Goal: Task Accomplishment & Management: Manage account settings

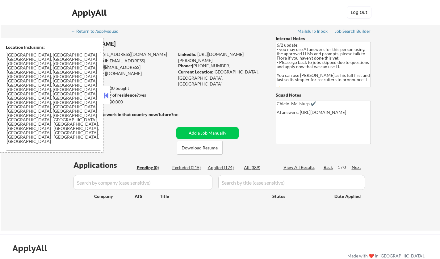
click at [105, 89] on div at bounding box center [106, 95] width 9 height 19
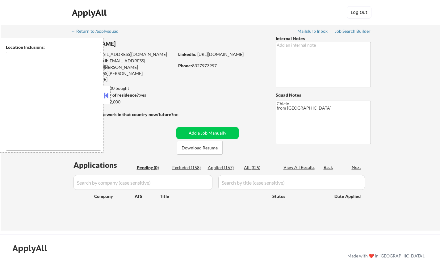
type textarea "Austin, TX West Lake Hills, TX Rollingwood, TX Sunset Valley, TX Cedar Park, TX…"
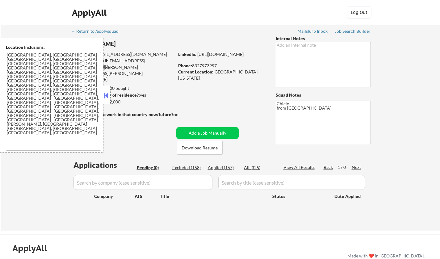
click at [107, 96] on button at bounding box center [106, 95] width 7 height 9
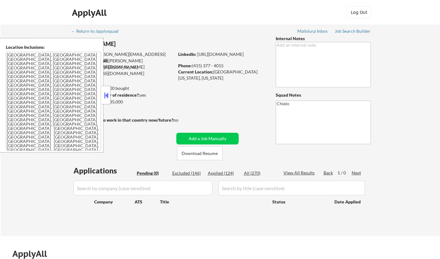
click at [107, 96] on button at bounding box center [106, 95] width 7 height 9
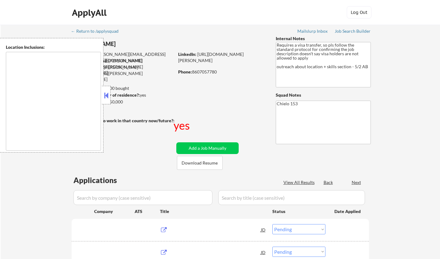
select select ""pending""
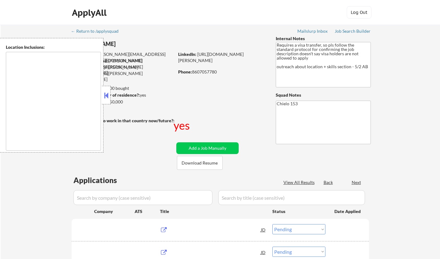
select select ""pending""
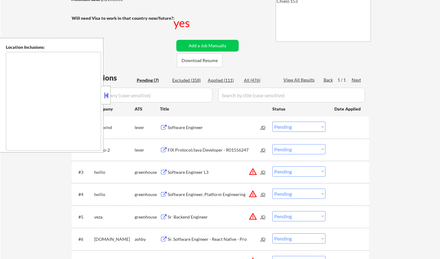
scroll to position [154, 0]
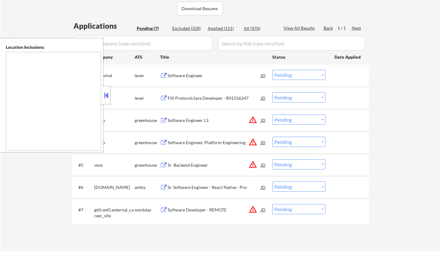
click at [106, 95] on button at bounding box center [106, 95] width 7 height 9
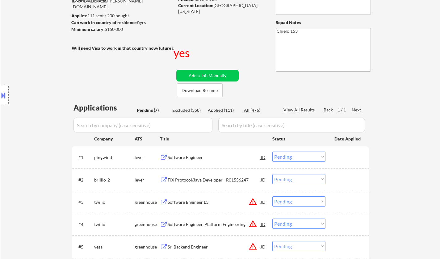
scroll to position [62, 0]
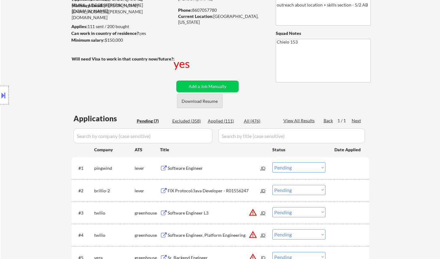
click at [204, 102] on button "Download Resume" at bounding box center [200, 101] width 46 height 14
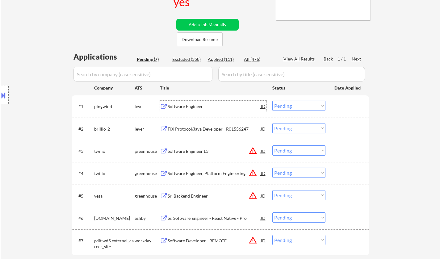
click at [185, 107] on div "Software Engineer" at bounding box center [214, 106] width 93 height 6
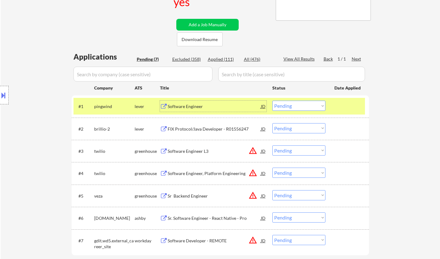
drag, startPoint x: 305, startPoint y: 105, endPoint x: 307, endPoint y: 110, distance: 4.5
click at [305, 105] on select "Choose an option... Pending Applied Excluded (Questions) Excluded (Expired) Exc…" at bounding box center [298, 106] width 53 height 10
click at [272, 101] on select "Choose an option... Pending Applied Excluded (Questions) Excluded (Expired) Exc…" at bounding box center [298, 106] width 53 height 10
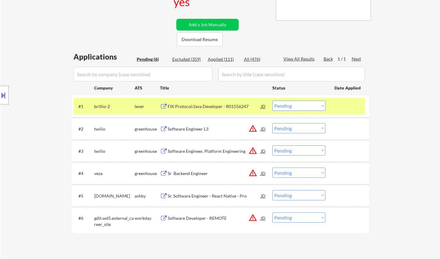
click at [196, 107] on div "FIX Protocol/Java Developer - R01556247" at bounding box center [214, 106] width 93 height 6
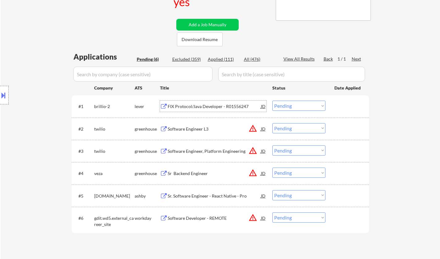
drag, startPoint x: 294, startPoint y: 106, endPoint x: 296, endPoint y: 108, distance: 3.3
click at [294, 106] on select "Choose an option... Pending Applied Excluded (Questions) Excluded (Expired) Exc…" at bounding box center [298, 106] width 53 height 10
click at [272, 101] on select "Choose an option... Pending Applied Excluded (Questions) Excluded (Expired) Exc…" at bounding box center [298, 106] width 53 height 10
select select ""pending""
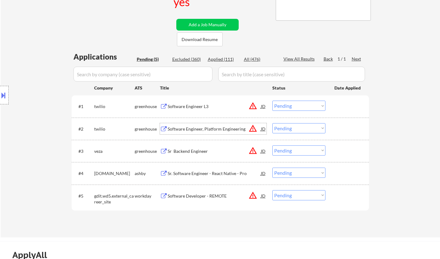
click at [208, 129] on div "Software Engineer, Platform Engineering" at bounding box center [214, 129] width 93 height 6
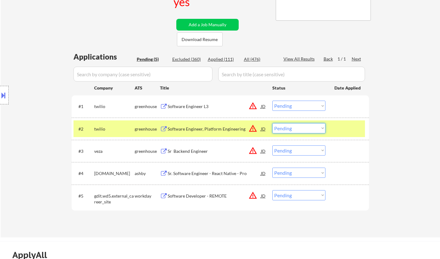
drag, startPoint x: 305, startPoint y: 128, endPoint x: 306, endPoint y: 132, distance: 4.3
click at [305, 128] on select "Choose an option... Pending Applied Excluded (Questions) Excluded (Expired) Exc…" at bounding box center [298, 128] width 53 height 10
click at [272, 123] on select "Choose an option... Pending Applied Excluded (Questions) Excluded (Expired) Exc…" at bounding box center [298, 128] width 53 height 10
click at [186, 152] on div "Sr Backend Engineer" at bounding box center [214, 151] width 93 height 6
select select ""pending""
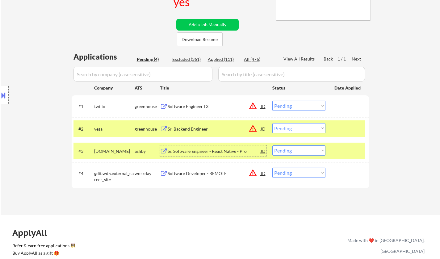
drag, startPoint x: 297, startPoint y: 151, endPoint x: 297, endPoint y: 154, distance: 3.1
click at [297, 151] on select "Choose an option... Pending Applied Excluded (Questions) Excluded (Expired) Exc…" at bounding box center [298, 150] width 53 height 10
click at [272, 145] on select "Choose an option... Pending Applied Excluded (Questions) Excluded (Expired) Exc…" at bounding box center [298, 150] width 53 height 10
select select ""pending""
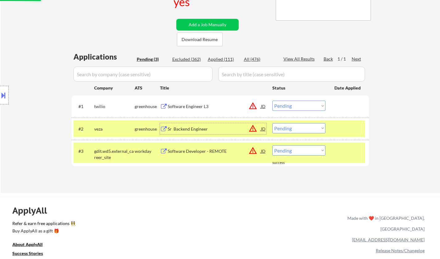
click at [206, 127] on div "Sr Backend Engineer" at bounding box center [214, 129] width 93 height 6
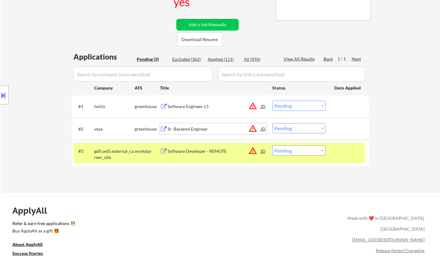
click at [263, 129] on div "JD" at bounding box center [263, 128] width 6 height 11
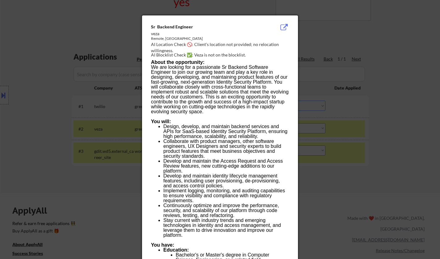
click at [321, 191] on div at bounding box center [220, 129] width 440 height 259
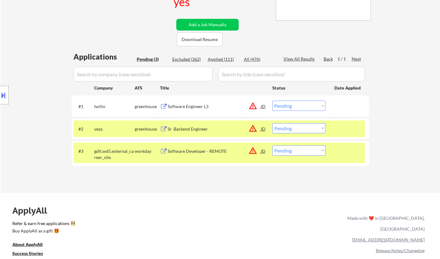
click at [308, 123] on div "#2 veza greenhouse Sr Backend Engineer JD warning_amber Choose an option... Pen…" at bounding box center [220, 128] width 292 height 17
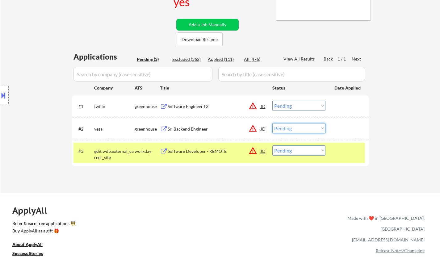
click at [308, 128] on select "Choose an option... Pending Applied Excluded (Questions) Excluded (Expired) Exc…" at bounding box center [298, 128] width 53 height 10
click at [272, 123] on select "Choose an option... Pending Applied Excluded (Questions) Excluded (Expired) Exc…" at bounding box center [298, 128] width 53 height 10
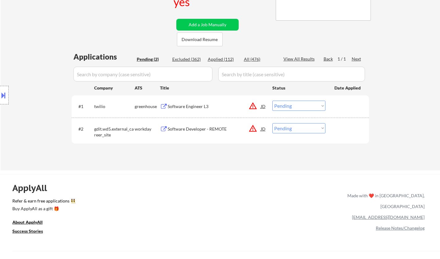
click at [207, 128] on div "Software Developer - REMOTE" at bounding box center [214, 129] width 93 height 6
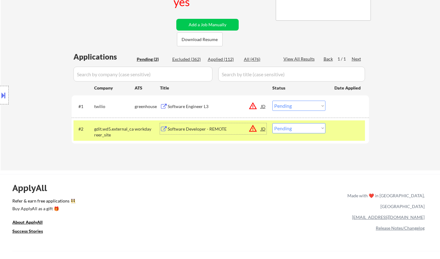
click at [314, 129] on select "Choose an option... Pending Applied Excluded (Questions) Excluded (Expired) Exc…" at bounding box center [298, 128] width 53 height 10
select select ""excluded__other_""
click at [272, 123] on select "Choose an option... Pending Applied Excluded (Questions) Excluded (Expired) Exc…" at bounding box center [298, 128] width 53 height 10
click at [311, 132] on select "Choose an option... Pending Applied Excluded (Questions) Excluded (Expired) Exc…" at bounding box center [298, 128] width 53 height 10
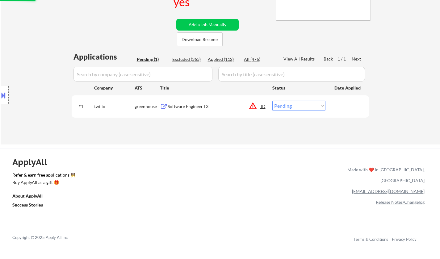
click at [306, 198] on div "ApplyAll Refer & earn free applications 👯‍♀️ Buy ApplyAll as a gift 🎁 About App…" at bounding box center [220, 202] width 440 height 98
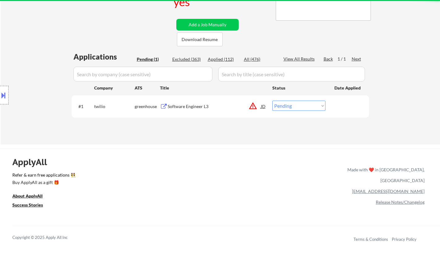
scroll to position [31, 0]
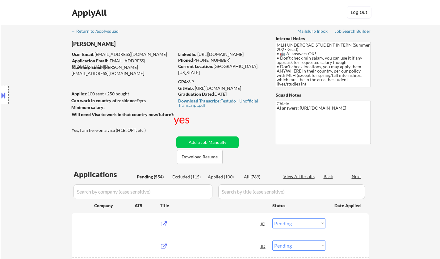
select select ""pending""
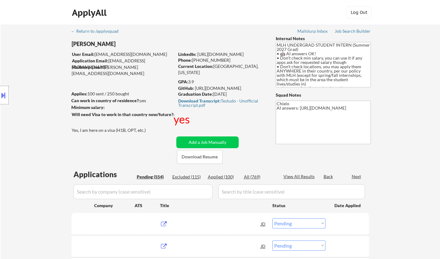
select select ""pending""
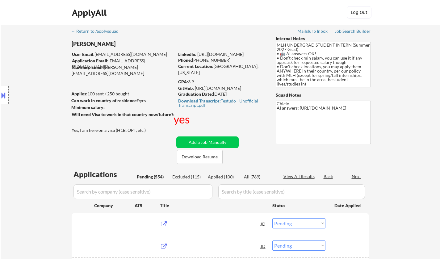
select select ""pending""
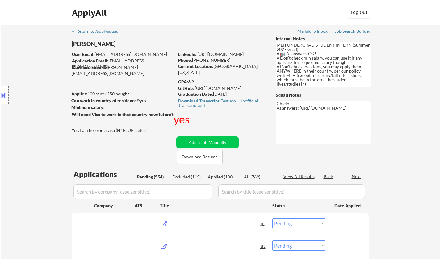
select select ""pending""
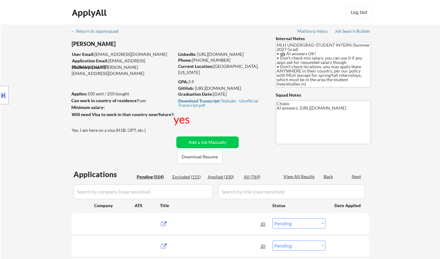
select select ""pending""
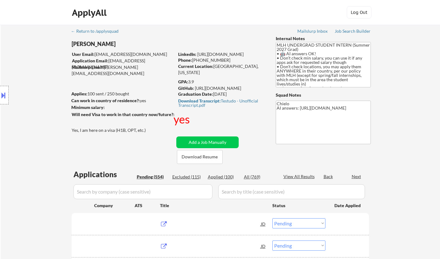
select select ""pending""
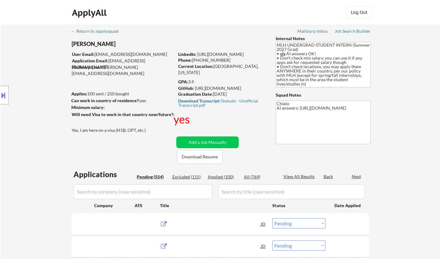
select select ""pending""
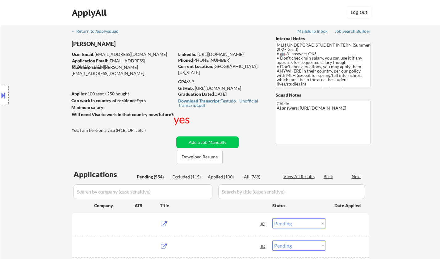
select select ""pending""
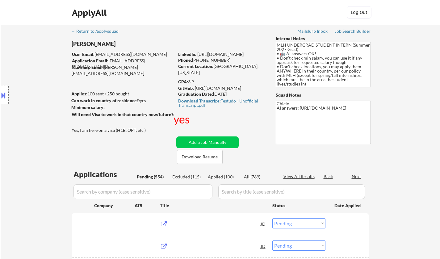
select select ""pending""
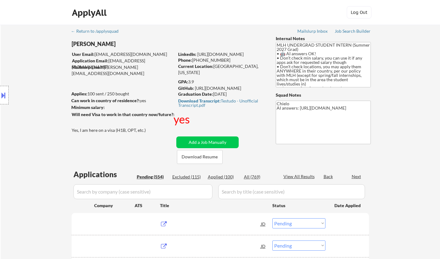
select select ""pending""
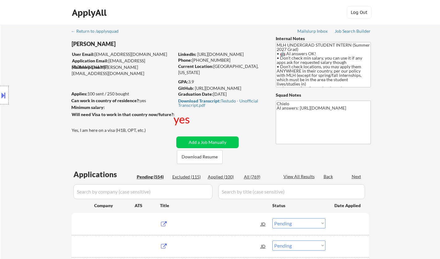
select select ""pending""
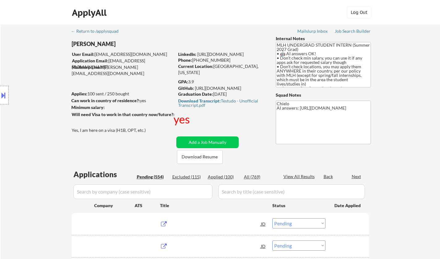
select select ""pending""
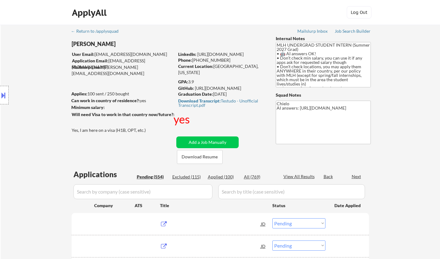
select select ""pending""
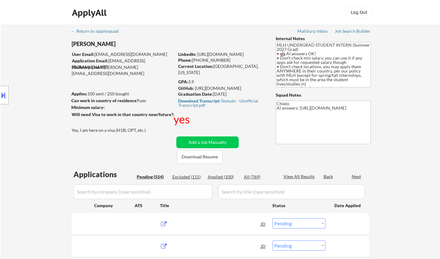
select select ""pending""
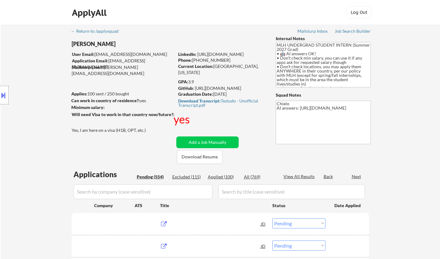
select select ""pending""
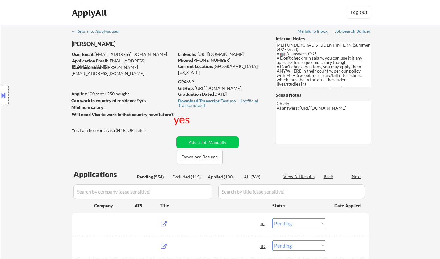
select select ""pending""
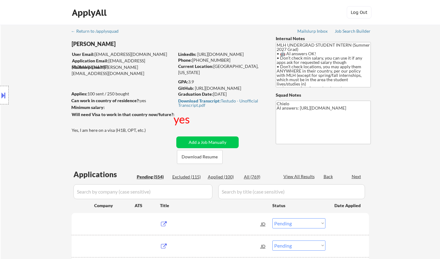
select select ""pending""
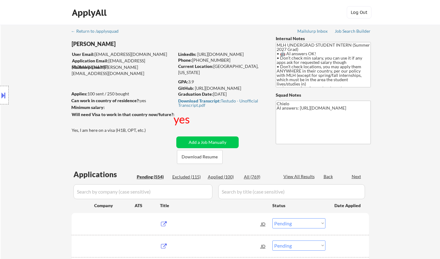
select select ""pending""
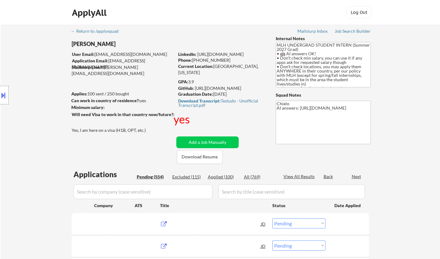
select select ""pending""
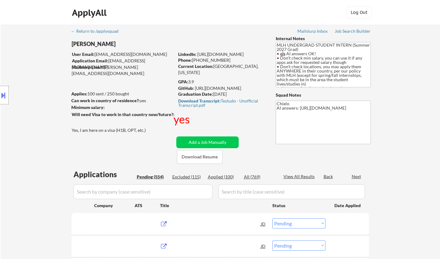
select select ""pending""
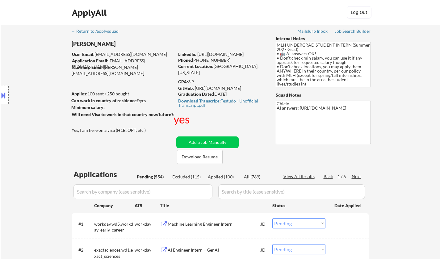
click at [220, 177] on div "Applied (100)" at bounding box center [223, 177] width 31 height 6
select select ""applied""
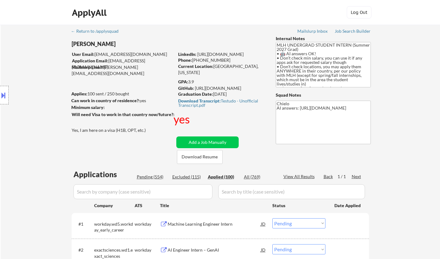
select select ""applied""
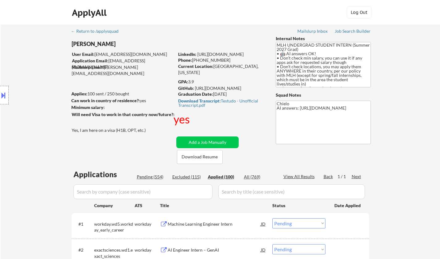
select select ""applied""
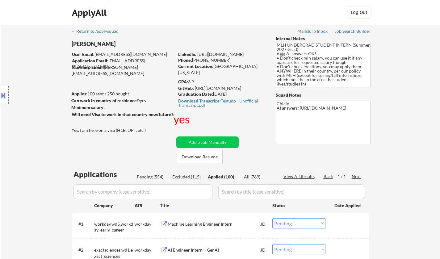
select select ""applied""
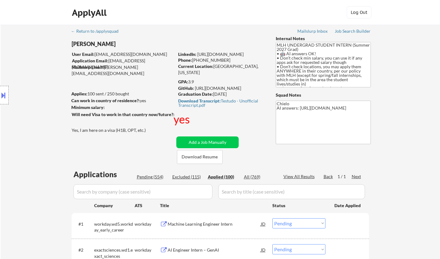
select select ""applied""
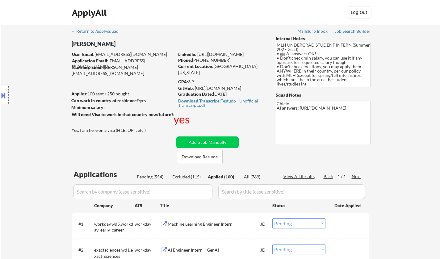
select select ""applied""
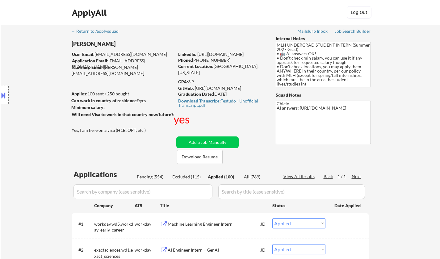
select select ""applied""
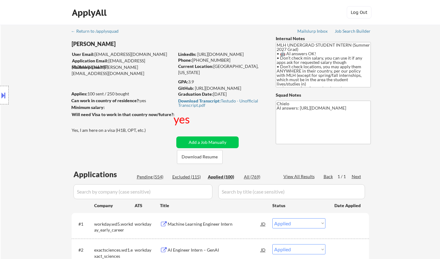
select select ""applied""
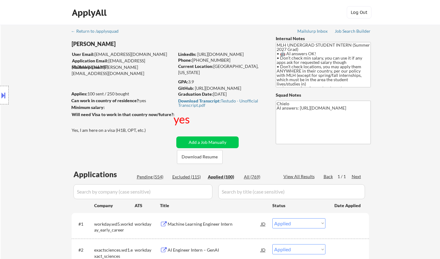
select select ""applied""
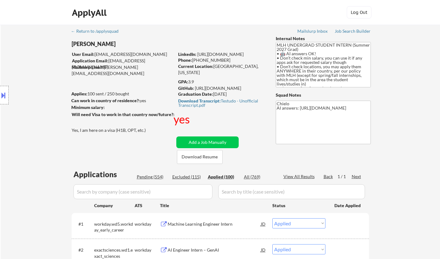
select select ""applied""
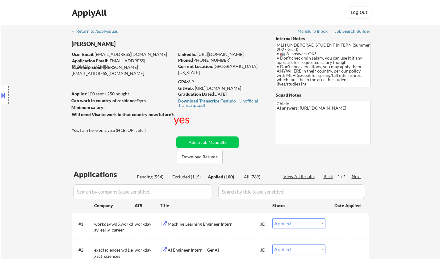
select select ""applied""
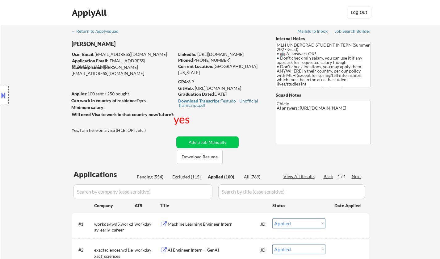
select select ""applied""
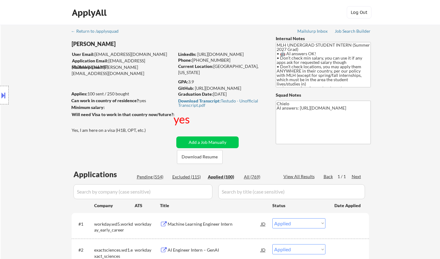
select select ""applied""
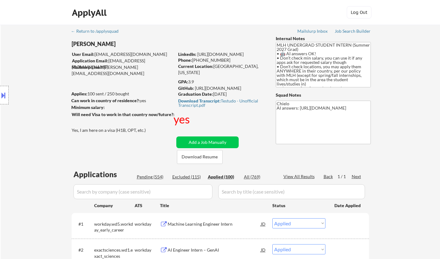
select select ""applied""
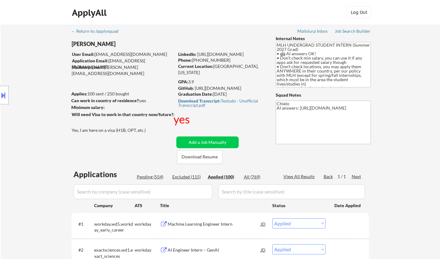
select select ""applied""
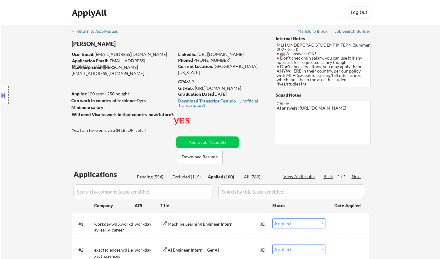
select select ""applied""
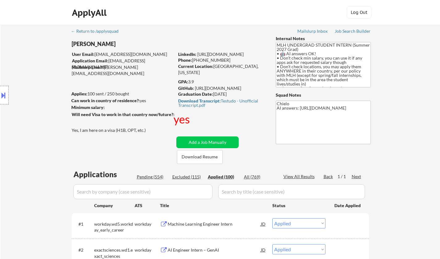
select select ""applied""
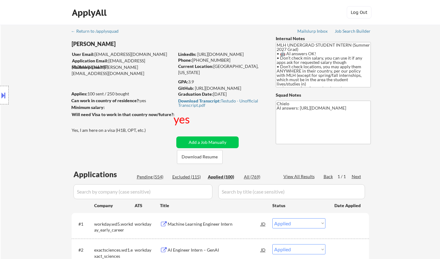
select select ""applied""
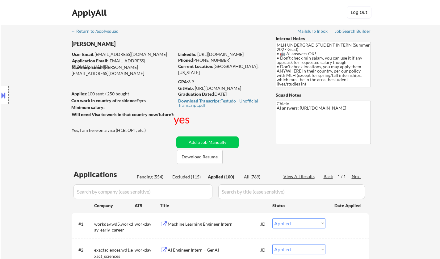
select select ""applied""
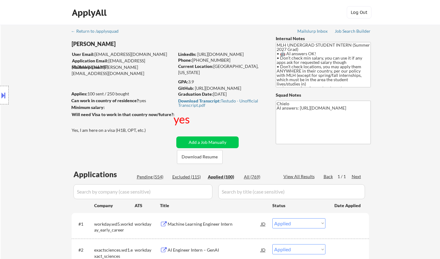
select select ""applied""
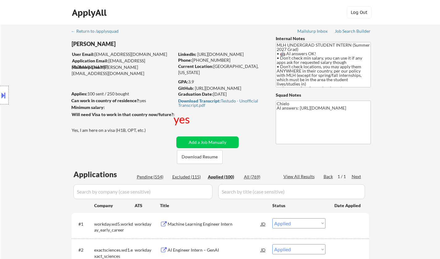
select select ""applied""
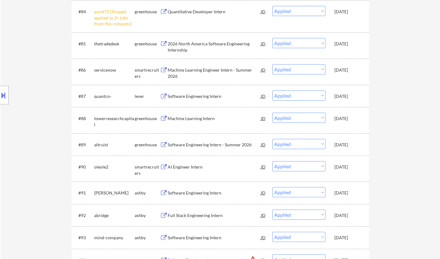
scroll to position [2378, 0]
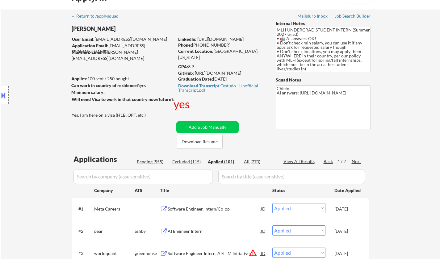
scroll to position [0, 0]
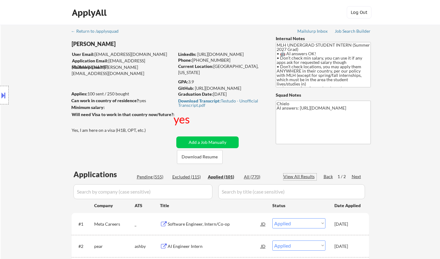
click at [302, 175] on div "View All Results" at bounding box center [300, 177] width 33 height 6
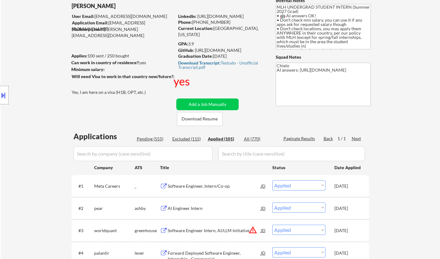
scroll to position [124, 0]
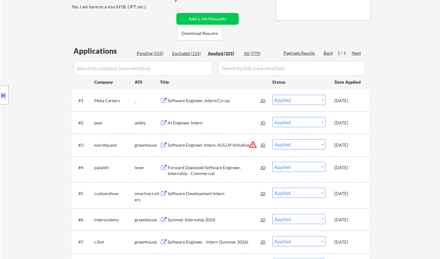
click at [188, 101] on div "Software Engineer, Intern/Co-op" at bounding box center [214, 101] width 93 height 6
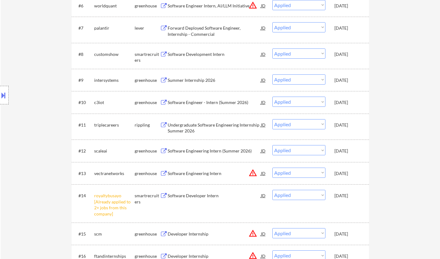
scroll to position [258, 0]
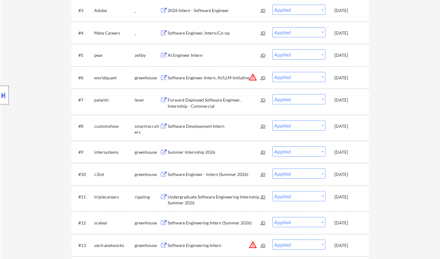
click at [0, 88] on div at bounding box center [4, 95] width 9 height 19
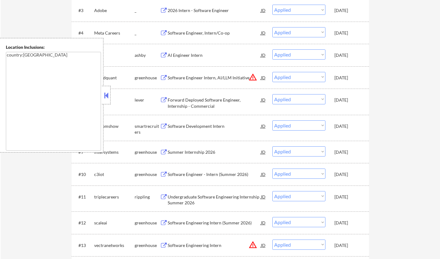
click at [106, 94] on button at bounding box center [106, 95] width 7 height 9
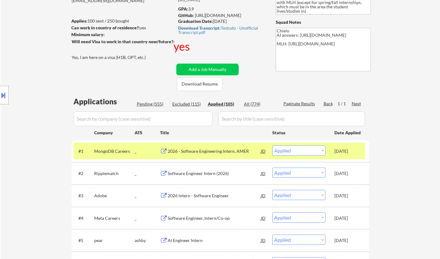
scroll to position [135, 0]
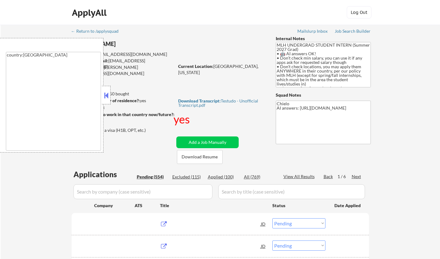
select select ""pending""
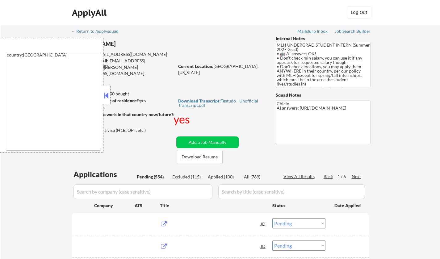
select select ""pending""
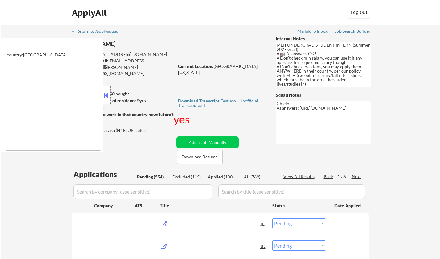
select select ""pending""
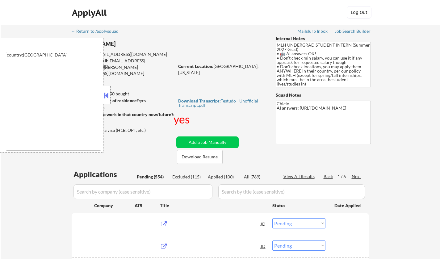
select select ""pending""
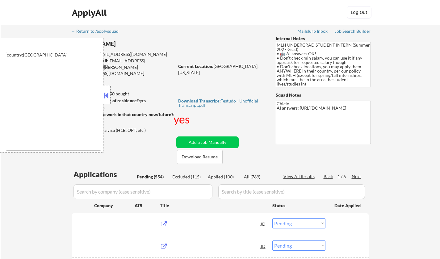
select select ""pending""
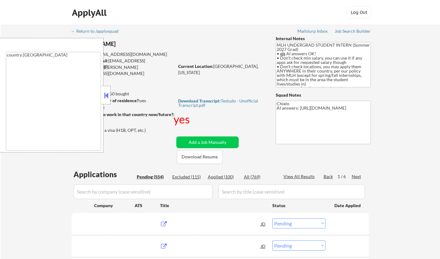
select select ""pending""
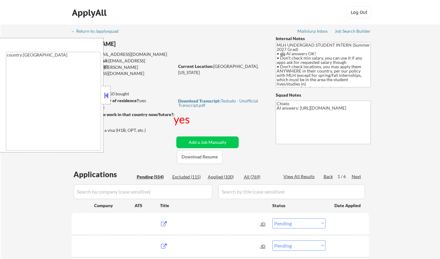
select select ""pending""
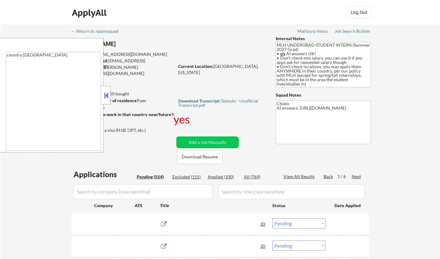
select select ""pending""
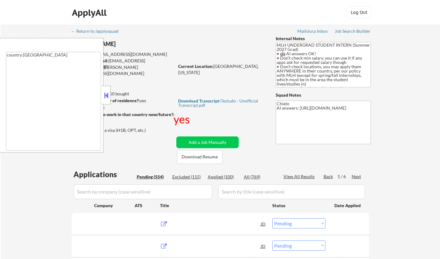
select select ""pending""
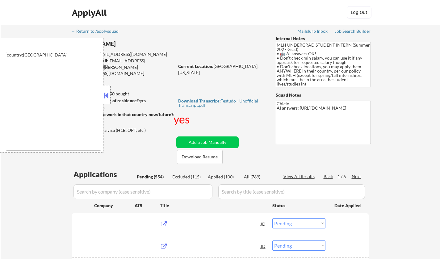
select select ""pending""
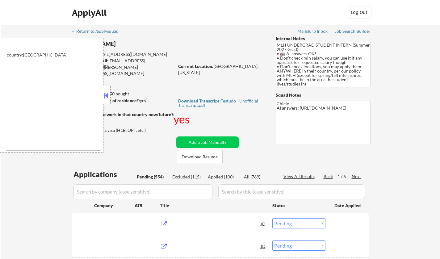
select select ""pending""
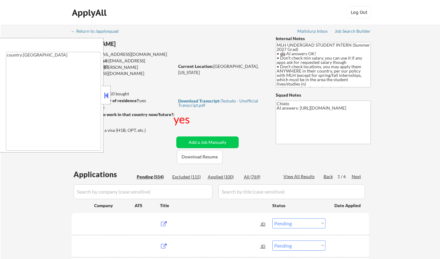
select select ""pending""
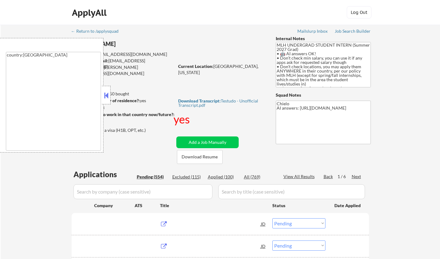
select select ""pending""
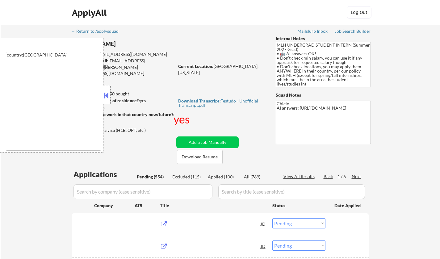
select select ""pending""
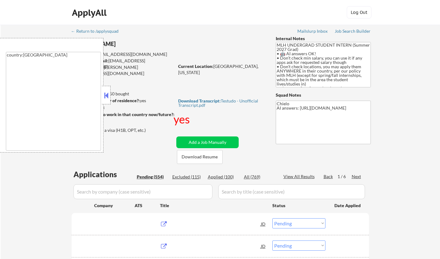
select select ""pending""
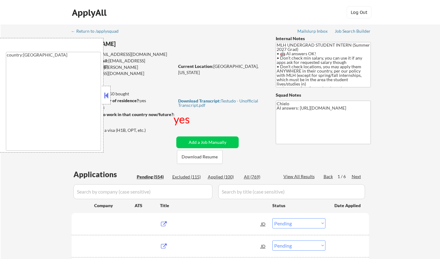
select select ""pending""
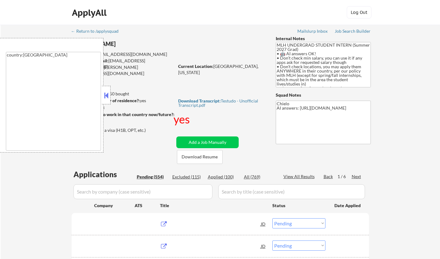
select select ""pending""
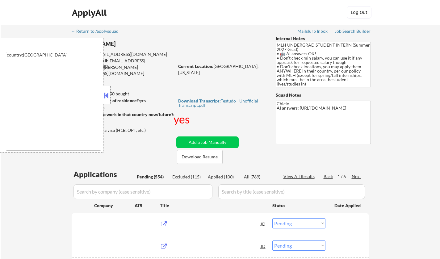
select select ""pending""
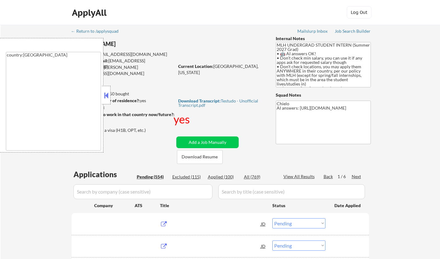
select select ""pending""
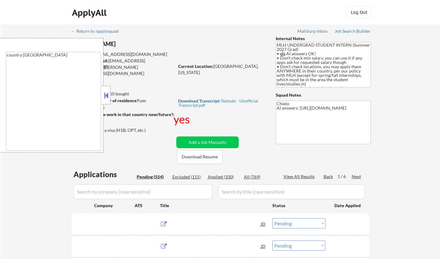
select select ""pending""
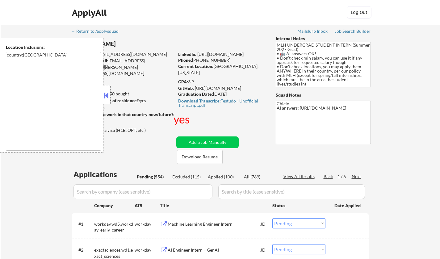
click at [109, 98] on button at bounding box center [106, 95] width 7 height 9
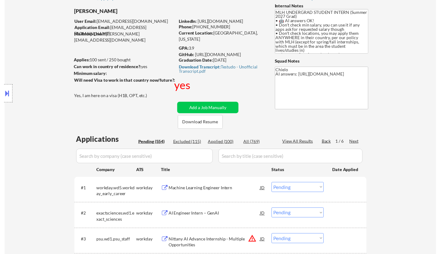
scroll to position [62, 0]
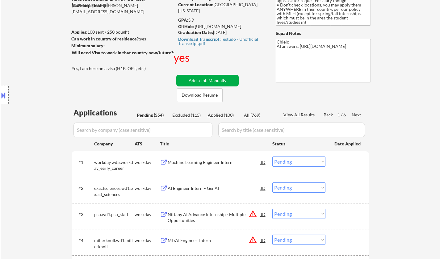
click at [202, 75] on button "Add a Job Manually" at bounding box center [207, 81] width 62 height 12
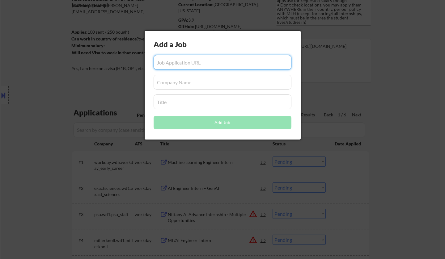
click at [193, 62] on input "input" at bounding box center [222, 62] width 138 height 15
paste input "https://www.metacareers.com/jobs/1471056164046415/"
type input "https://www.metacareers.com/jobs/1471056164046415/"
click at [195, 84] on input "input" at bounding box center [222, 82] width 138 height 15
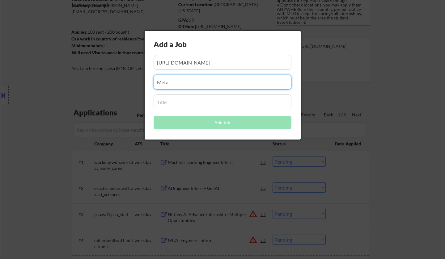
type input "Meta"
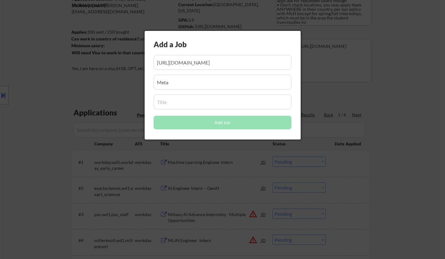
click at [174, 82] on input "input" at bounding box center [222, 82] width 138 height 15
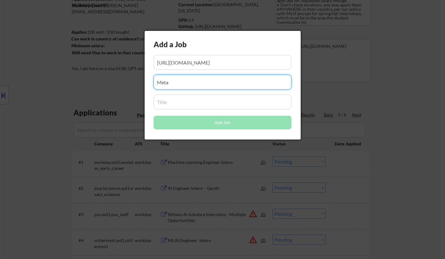
click at [174, 107] on input "input" at bounding box center [222, 102] width 138 height 15
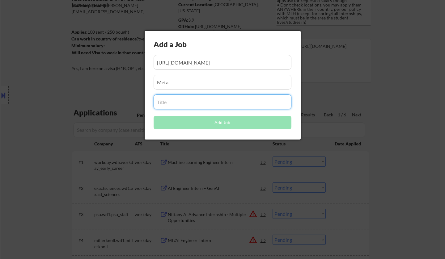
click at [173, 102] on input "input" at bounding box center [222, 102] width 138 height 15
paste input "Software Engineer, Intern/Co-op"
type input "Software Engineer, Intern/Co-op"
click at [180, 86] on input "input" at bounding box center [222, 82] width 138 height 15
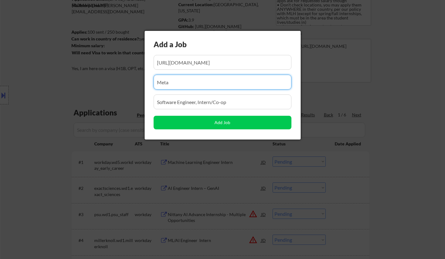
click at [227, 83] on input "input" at bounding box center [222, 82] width 138 height 15
type input "Meta Careers"
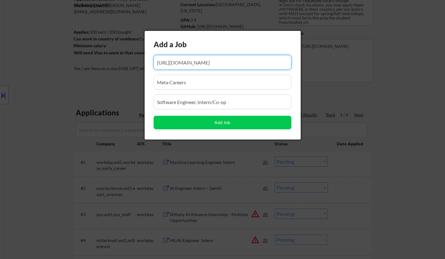
drag, startPoint x: 237, startPoint y: 61, endPoint x: 248, endPoint y: 75, distance: 18.2
click at [237, 61] on input "input" at bounding box center [222, 62] width 138 height 15
click at [228, 82] on input "input" at bounding box center [222, 82] width 138 height 15
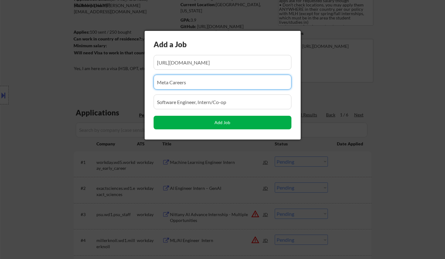
click at [235, 121] on button "Add Job" at bounding box center [222, 123] width 138 height 14
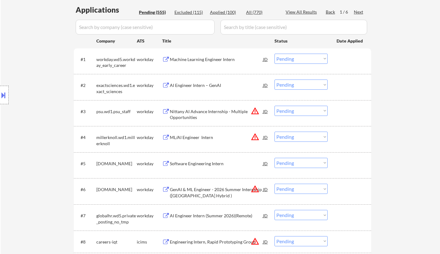
scroll to position [0, 0]
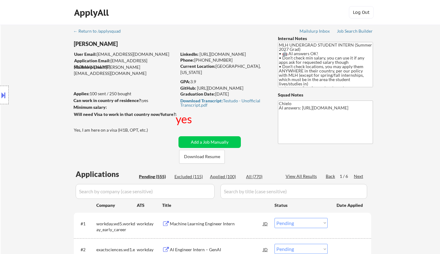
click at [360, 175] on div "Next" at bounding box center [359, 177] width 10 height 6
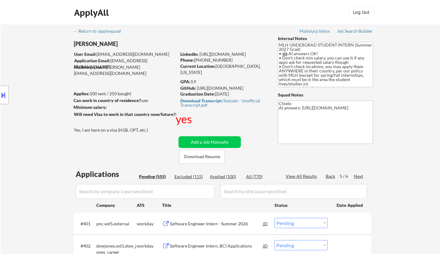
scroll to position [124, 0]
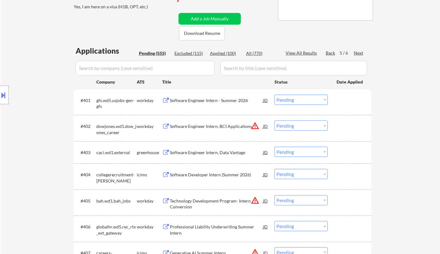
click at [359, 52] on div "Next" at bounding box center [359, 53] width 10 height 6
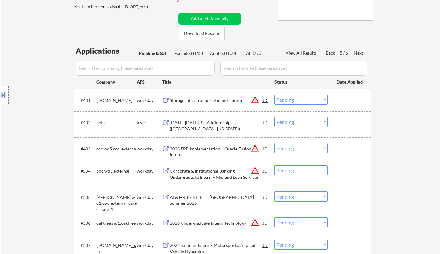
click at [355, 51] on div "Next" at bounding box center [359, 53] width 10 height 6
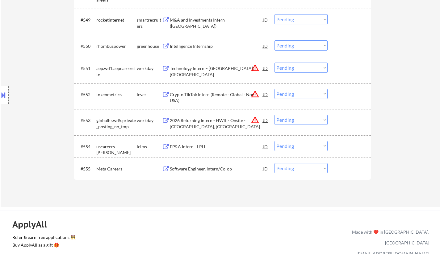
scroll to position [1390, 0]
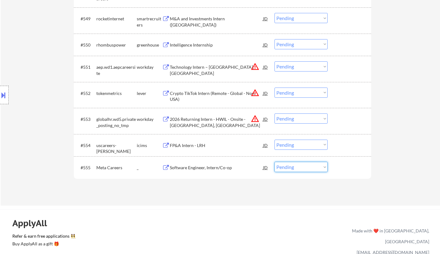
click at [292, 164] on select "Choose an option... Pending Applied Excluded (Questions) Excluded (Expired) Exc…" at bounding box center [301, 167] width 53 height 10
select select ""applied""
click at [275, 162] on select "Choose an option... Pending Applied Excluded (Questions) Excluded (Expired) Exc…" at bounding box center [301, 167] width 53 height 10
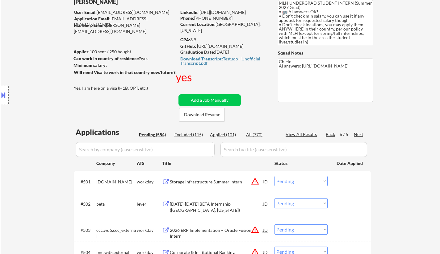
scroll to position [0, 0]
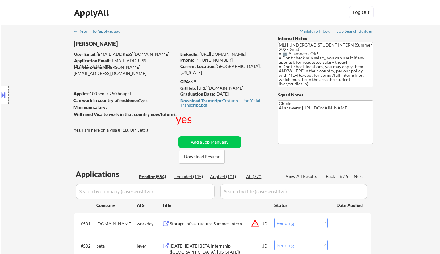
click at [298, 178] on div "View All Results" at bounding box center [302, 177] width 33 height 6
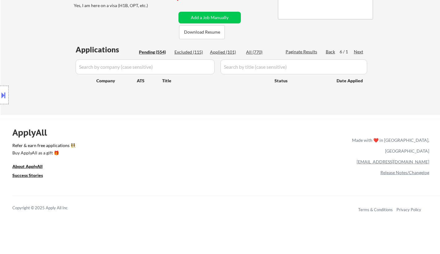
scroll to position [154, 0]
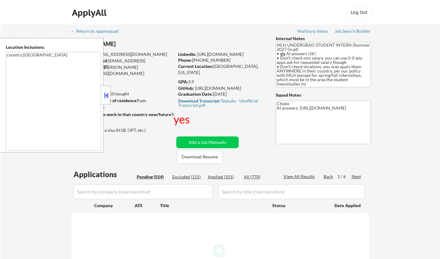
select select ""pending""
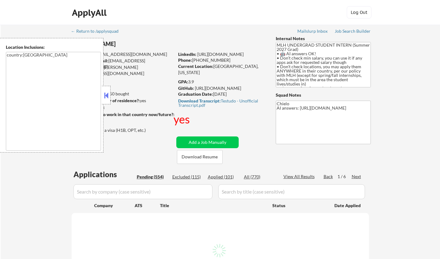
select select ""pending""
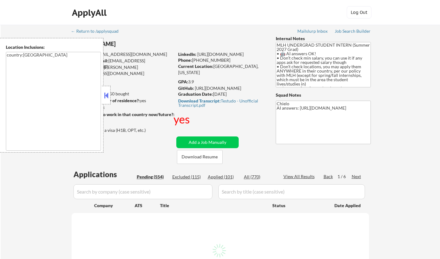
select select ""pending""
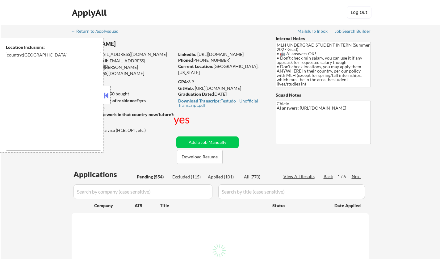
select select ""pending""
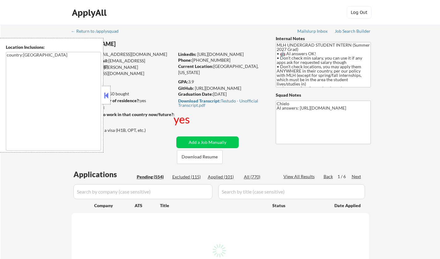
select select ""pending""
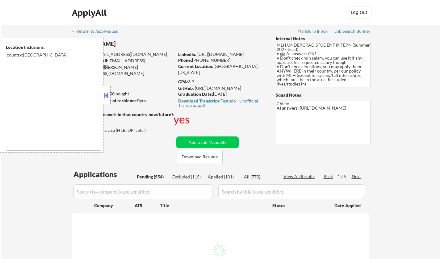
select select ""pending""
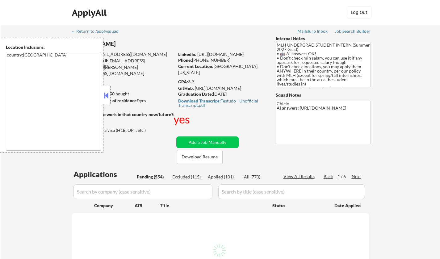
select select ""pending""
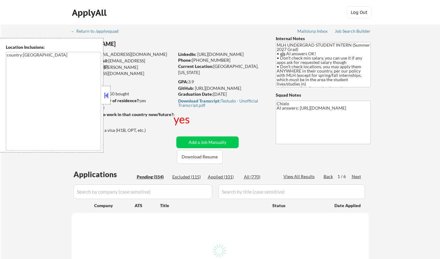
select select ""pending""
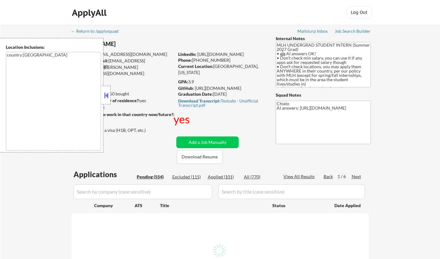
select select ""pending""
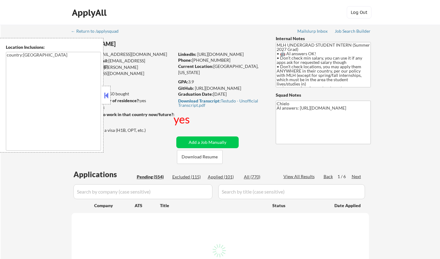
select select ""pending""
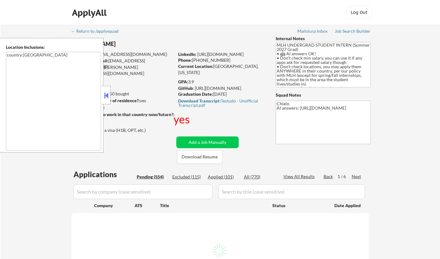
select select ""pending""
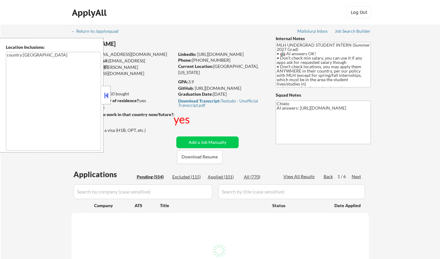
select select ""pending""
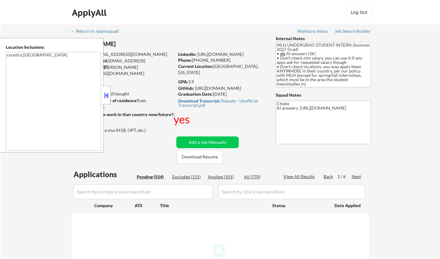
select select ""pending""
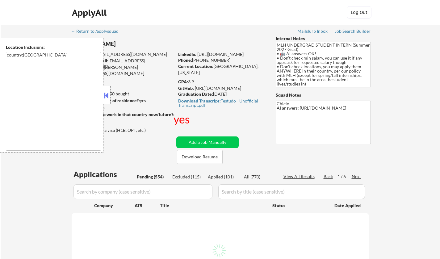
select select ""pending""
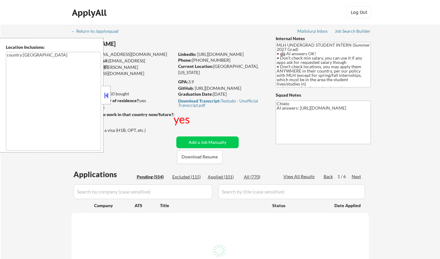
select select ""pending""
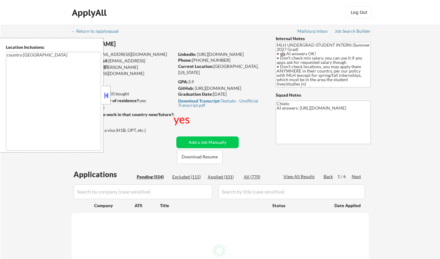
select select ""pending""
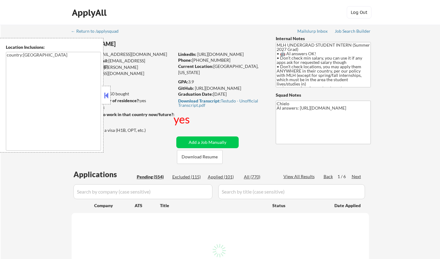
select select ""pending""
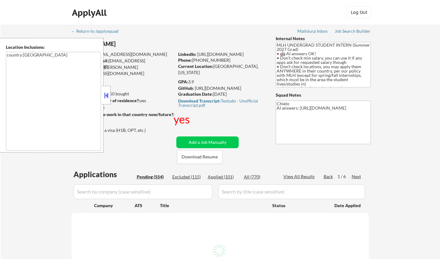
select select ""pending""
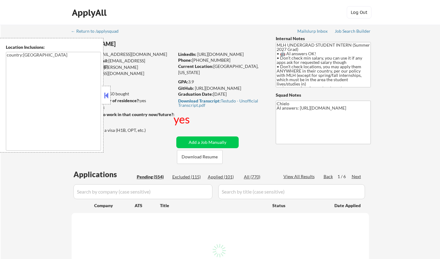
select select ""pending""
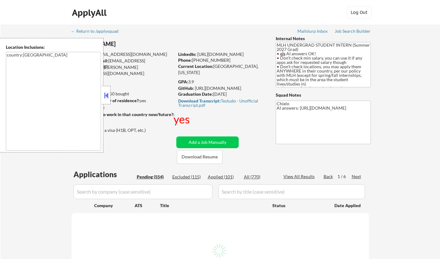
select select ""pending""
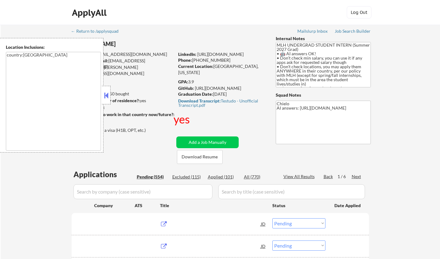
click at [106, 95] on button at bounding box center [106, 95] width 7 height 9
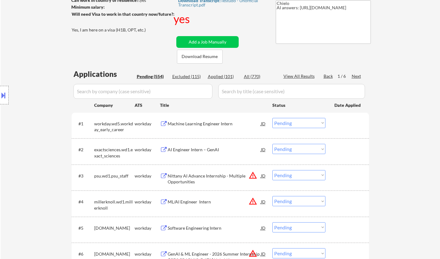
scroll to position [124, 0]
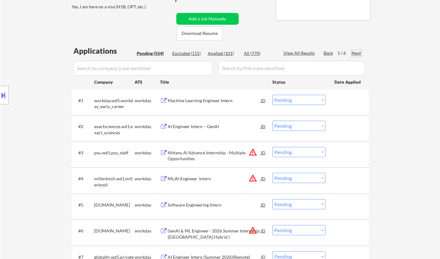
click at [357, 52] on div "Next" at bounding box center [357, 53] width 10 height 6
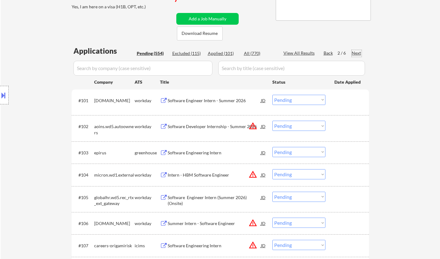
click at [356, 54] on div "Next" at bounding box center [357, 53] width 10 height 6
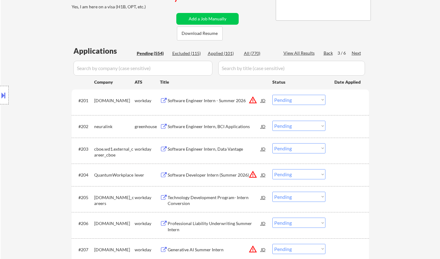
click at [353, 55] on div "Next" at bounding box center [357, 53] width 10 height 6
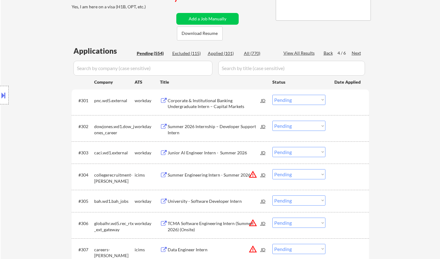
click at [352, 53] on div "Next" at bounding box center [357, 53] width 10 height 6
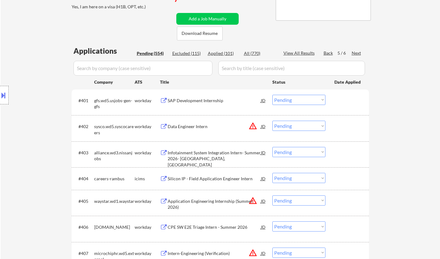
click at [357, 52] on div "Next" at bounding box center [357, 53] width 10 height 6
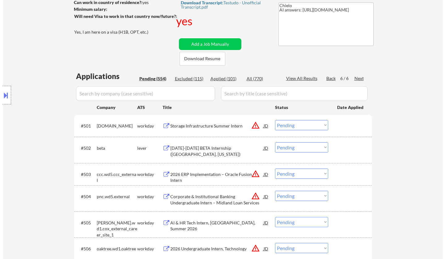
scroll to position [93, 0]
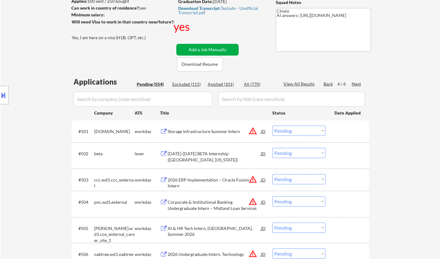
click at [204, 49] on button "Add a Job Manually" at bounding box center [207, 50] width 62 height 12
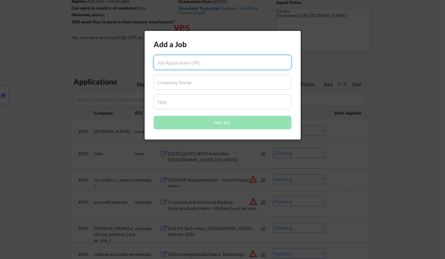
click at [191, 65] on input "input" at bounding box center [222, 62] width 138 height 15
paste input "https://careers.adobe.com/us/en/job/R158531/2026-Intern-Software-Engineer"
type input "https://careers.adobe.com/us/en/job/R158531/2026-Intern-Software-Engineer"
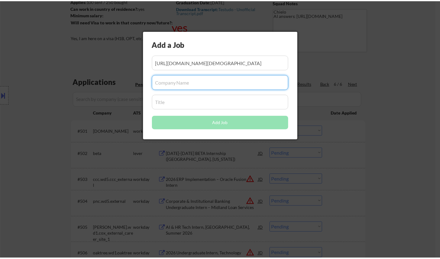
scroll to position [0, 0]
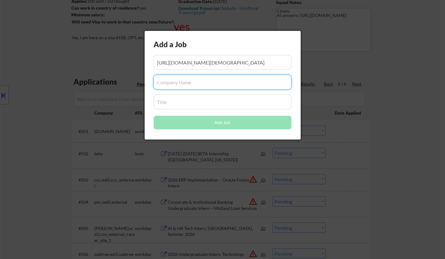
click at [185, 81] on input "input" at bounding box center [222, 82] width 138 height 15
type input "Adobe"
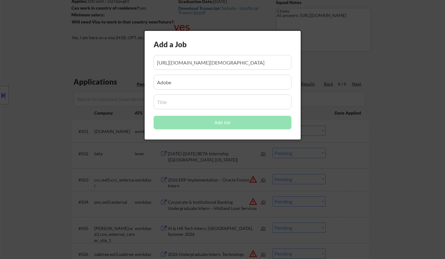
click at [188, 102] on input "input" at bounding box center [222, 102] width 138 height 15
paste input "2026 Intern - Software Engineer"
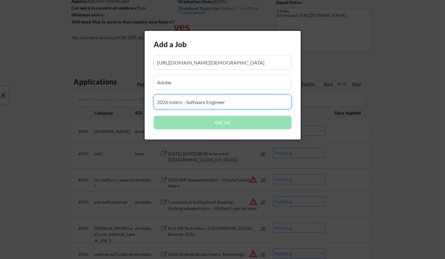
type input "2026 Intern - Software Engineer"
click at [190, 80] on input "input" at bounding box center [222, 82] width 138 height 15
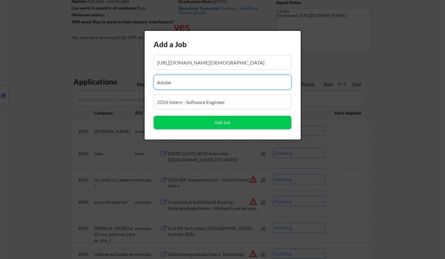
click at [190, 65] on input "input" at bounding box center [222, 62] width 138 height 15
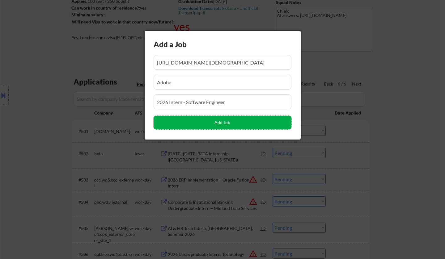
click at [203, 120] on button "Add Job" at bounding box center [222, 123] width 138 height 14
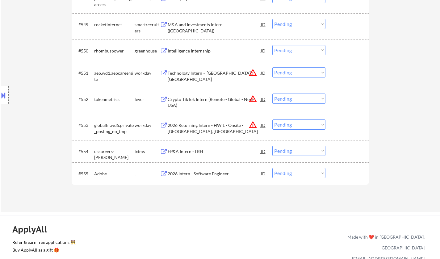
scroll to position [1452, 0]
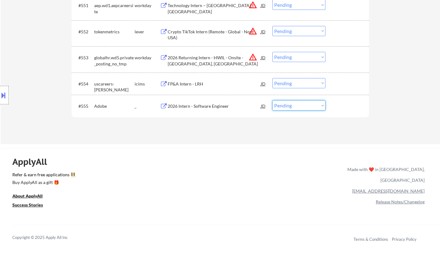
click at [295, 105] on select "Choose an option... Pending Applied Excluded (Questions) Excluded (Expired) Exc…" at bounding box center [298, 105] width 53 height 10
select select ""applied""
click at [272, 100] on select "Choose an option... Pending Applied Excluded (Questions) Excluded (Expired) Exc…" at bounding box center [298, 105] width 53 height 10
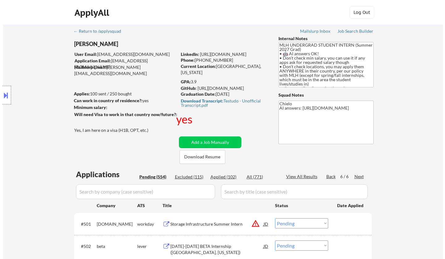
scroll to position [62, 0]
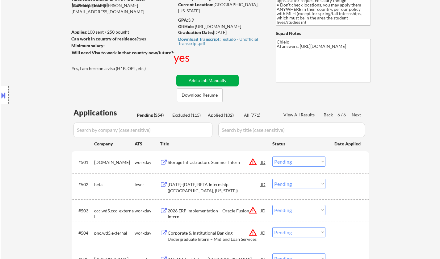
drag, startPoint x: 219, startPoint y: 79, endPoint x: 220, endPoint y: 90, distance: 10.9
click at [219, 79] on button "Add a Job Manually" at bounding box center [207, 81] width 62 height 12
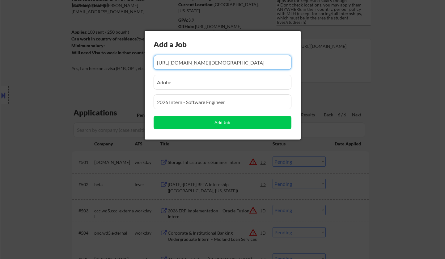
click at [199, 57] on input "input" at bounding box center [222, 62] width 138 height 15
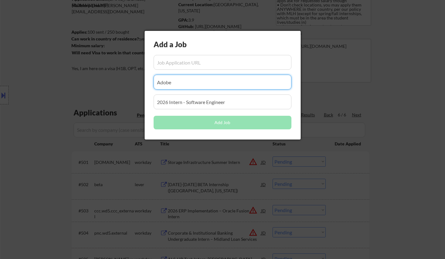
drag, startPoint x: 172, startPoint y: 81, endPoint x: 130, endPoint y: 82, distance: 42.3
click at [120, 82] on body "← Return to /applysquad Mailslurp Inbox Job Search Builder Priyadarshan Narayan…" at bounding box center [222, 67] width 445 height 259
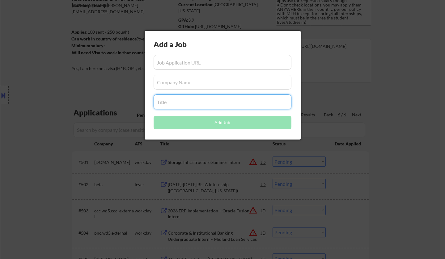
drag, startPoint x: 155, startPoint y: 108, endPoint x: 136, endPoint y: 87, distance: 28.6
click at [101, 108] on body "← Return to /applysquad Mailslurp Inbox Job Search Builder Priyadarshan Narayan…" at bounding box center [222, 67] width 445 height 259
click at [176, 63] on input "input" at bounding box center [222, 62] width 138 height 15
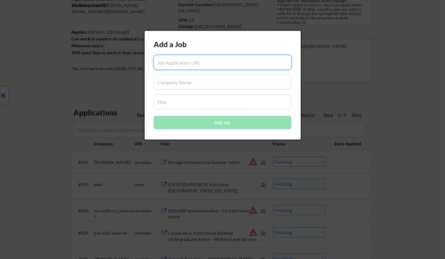
paste input "https://app.ripplematch.com/v2/public/job/74006246?from_page=company_branded_pa…"
type input "https://app.ripplematch.com/v2/public/job/74006246?from_page=company_branded_pa…"
click at [184, 82] on input "input" at bounding box center [222, 82] width 138 height 15
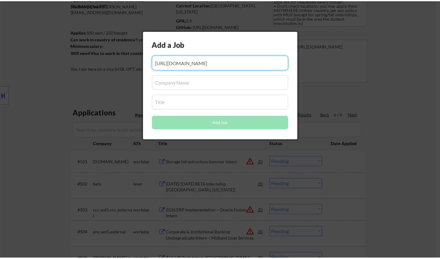
scroll to position [0, 0]
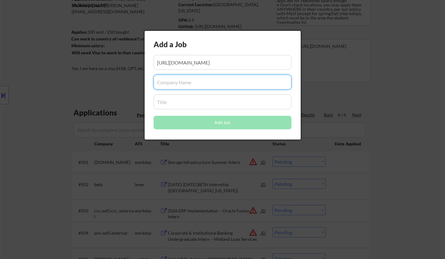
click at [187, 82] on input "input" at bounding box center [222, 82] width 138 height 15
type input "Ripplematch"
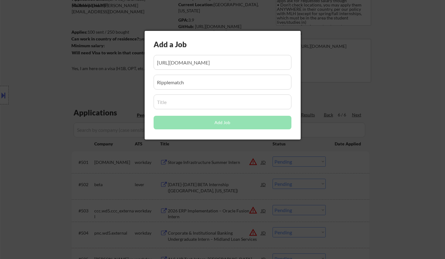
click at [173, 102] on input "input" at bounding box center [222, 102] width 138 height 15
click at [177, 101] on input "input" at bounding box center [222, 102] width 138 height 15
paste input "Software Engineer Intern (2026)"
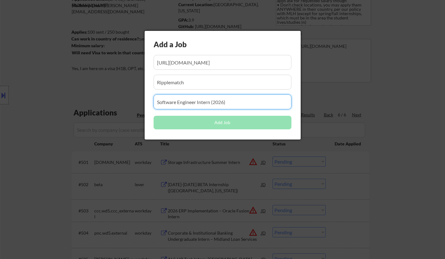
type input "Software Engineer Intern (2026)"
drag, startPoint x: 210, startPoint y: 81, endPoint x: 224, endPoint y: 90, distance: 17.4
click at [210, 81] on input "input" at bounding box center [222, 82] width 138 height 15
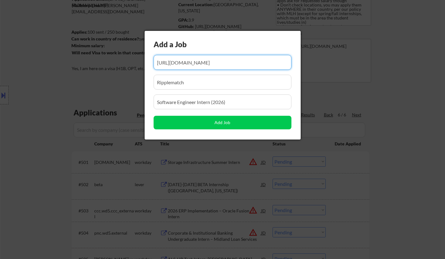
click at [213, 54] on div "Add a Job Add Job" at bounding box center [223, 85] width 156 height 109
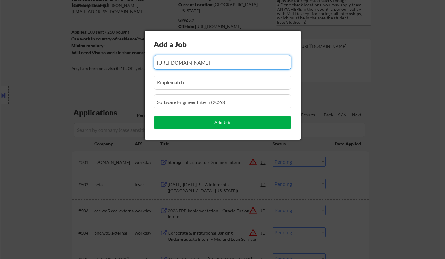
click at [229, 122] on button "Add Job" at bounding box center [222, 123] width 138 height 14
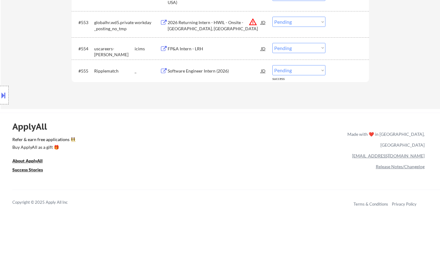
scroll to position [1452, 0]
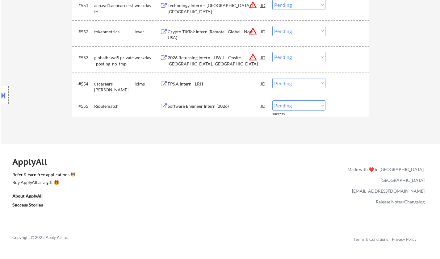
click at [291, 106] on select "Choose an option... Pending Applied Excluded (Questions) Excluded (Expired) Exc…" at bounding box center [298, 105] width 53 height 10
select select ""applied""
click at [272, 100] on select "Choose an option... Pending Applied Excluded (Questions) Excluded (Expired) Exc…" at bounding box center [298, 105] width 53 height 10
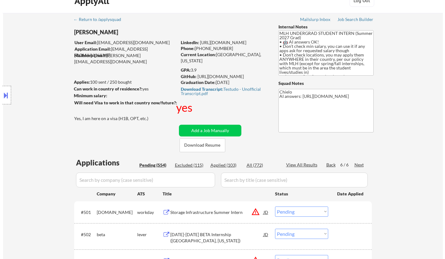
scroll to position [0, 0]
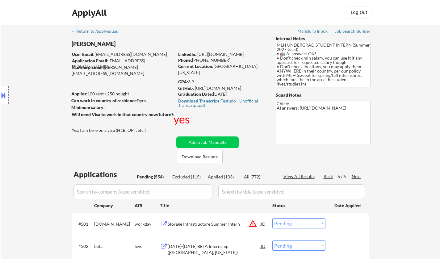
click at [207, 141] on button "Add a Job Manually" at bounding box center [207, 143] width 62 height 12
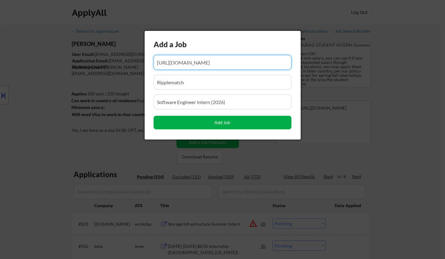
scroll to position [0, 64]
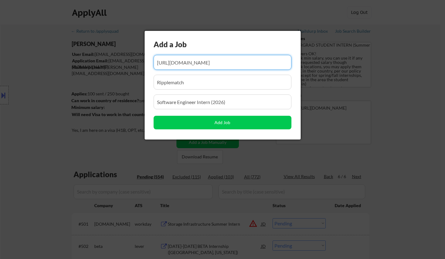
click at [198, 63] on input "input" at bounding box center [222, 62] width 138 height 15
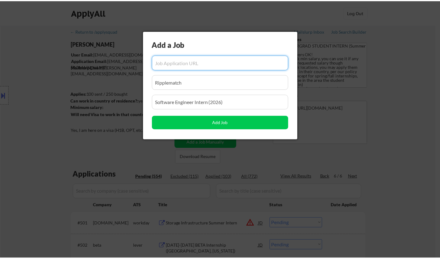
scroll to position [0, 0]
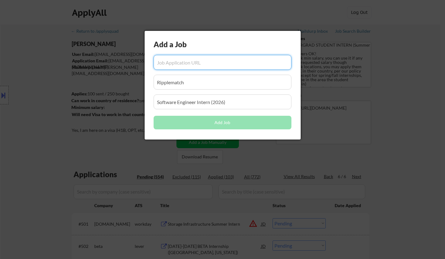
drag, startPoint x: 186, startPoint y: 82, endPoint x: 120, endPoint y: 90, distance: 66.3
click at [120, 90] on body "← Return to /applysquad Mailslurp Inbox Job Search Builder Priyadarshan Narayan…" at bounding box center [222, 129] width 445 height 259
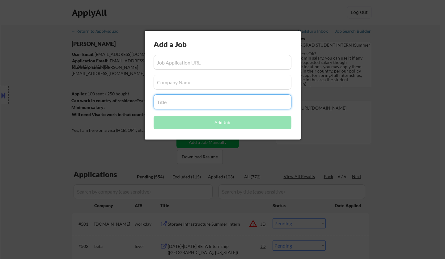
drag, startPoint x: 139, startPoint y: 101, endPoint x: 98, endPoint y: 101, distance: 41.1
click at [96, 101] on body "← Return to /applysquad Mailslurp Inbox Job Search Builder Priyadarshan Narayan…" at bounding box center [222, 129] width 445 height 259
click at [182, 61] on input "input" at bounding box center [222, 62] width 138 height 15
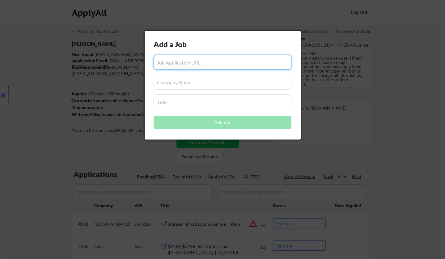
paste input "https://www.mongodb.com/careers/jobs/7239454"
type input "https://www.mongodb.com/careers/jobs/7239454"
click at [197, 79] on input "input" at bounding box center [222, 82] width 138 height 15
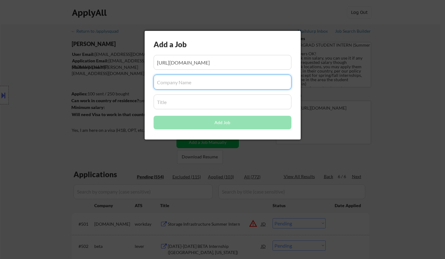
click at [191, 81] on input "input" at bounding box center [222, 82] width 138 height 15
type input "c"
paste input "MongoDB Careers"
type input "MongoDB Careers"
click at [189, 109] on div "Add a Job Add Job" at bounding box center [223, 85] width 156 height 109
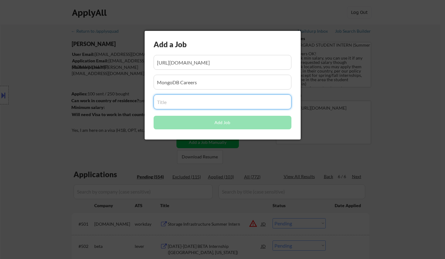
click at [189, 103] on input "input" at bounding box center [222, 102] width 138 height 15
click at [171, 103] on input "input" at bounding box center [222, 102] width 138 height 15
paste input "2026 - Software Engineering Intern, AMER"
type input "2026 - Software Engineering Intern, AMER"
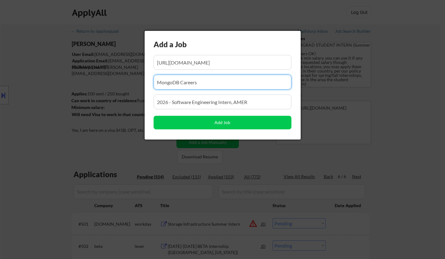
click at [202, 87] on input "input" at bounding box center [222, 82] width 138 height 15
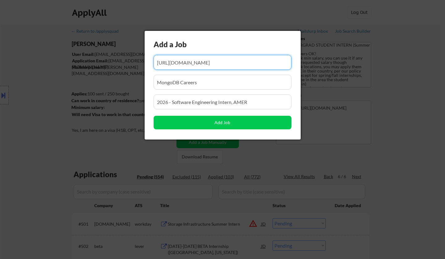
click at [209, 61] on input "input" at bounding box center [222, 62] width 138 height 15
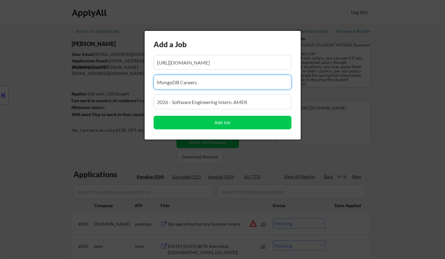
click at [212, 85] on input "input" at bounding box center [222, 82] width 138 height 15
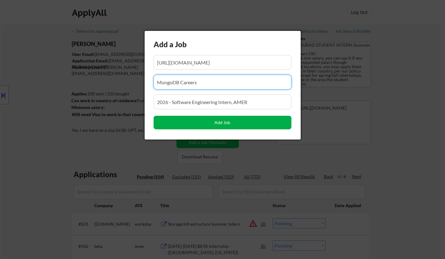
click at [227, 123] on button "Add Job" at bounding box center [222, 123] width 138 height 14
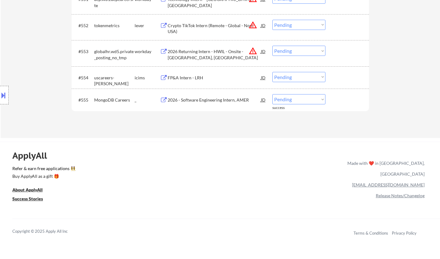
scroll to position [1390, 0]
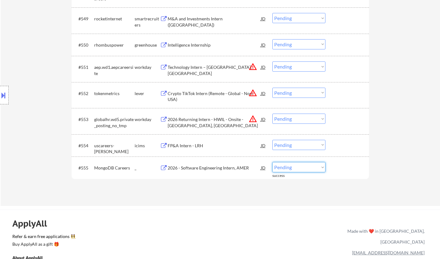
click at [299, 168] on select "Choose an option... Pending Applied Excluded (Questions) Excluded (Expired) Exc…" at bounding box center [298, 167] width 53 height 10
select select ""applied""
click at [272, 162] on select "Choose an option... Pending Applied Excluded (Questions) Excluded (Expired) Exc…" at bounding box center [298, 167] width 53 height 10
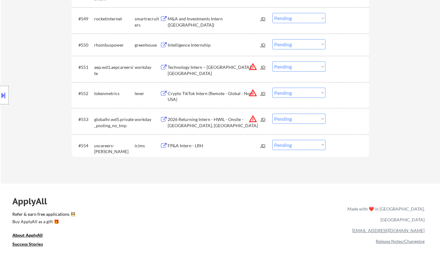
type textarea "Chielo AI answers: https://docs.google.com/spreadsheets/d/1LQMbPa2yKtCY1tus7oUh…"
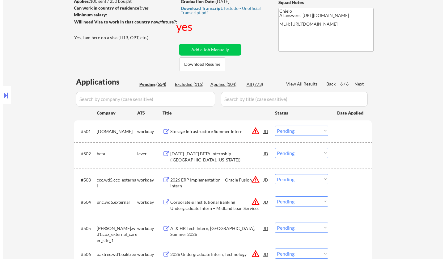
scroll to position [0, 0]
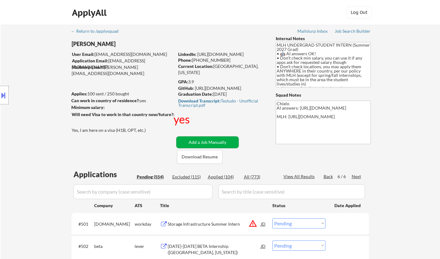
click at [205, 141] on button "Add a Job Manually" at bounding box center [207, 143] width 62 height 12
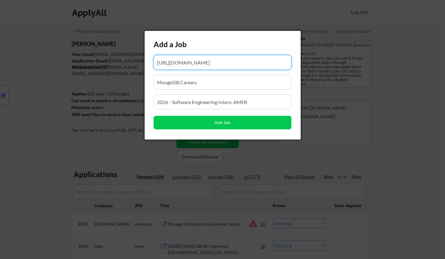
click at [196, 61] on input "input" at bounding box center [222, 62] width 138 height 15
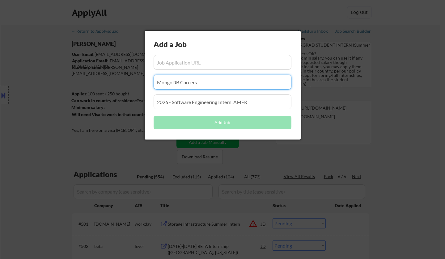
drag, startPoint x: 193, startPoint y: 81, endPoint x: 131, endPoint y: 86, distance: 62.0
click at [111, 81] on body "← Return to /applysquad Mailslurp Inbox Job Search Builder Priyadarshan Narayan…" at bounding box center [222, 129] width 445 height 259
click at [62, 102] on body "← Return to /applysquad Mailslurp Inbox Job Search Builder Priyadarshan Narayan…" at bounding box center [222, 129] width 445 height 259
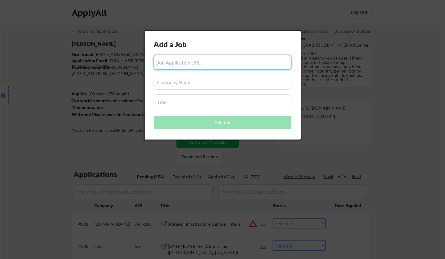
click at [177, 66] on input "input" at bounding box center [222, 62] width 138 height 15
paste input "https://www.databricks.com/company/careers/university-recruiting/software-engin…"
type input "https://www.databricks.com/company/careers/university-recruiting/software-engin…"
click at [178, 87] on input "input" at bounding box center [222, 82] width 138 height 15
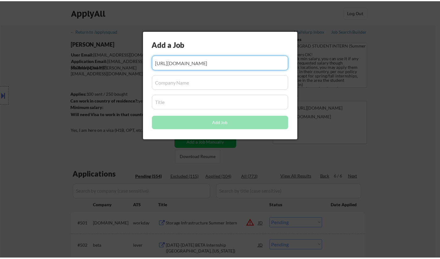
scroll to position [0, 0]
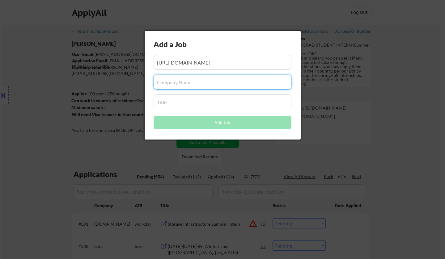
click at [176, 80] on input "input" at bounding box center [222, 82] width 138 height 15
type input "databricks"
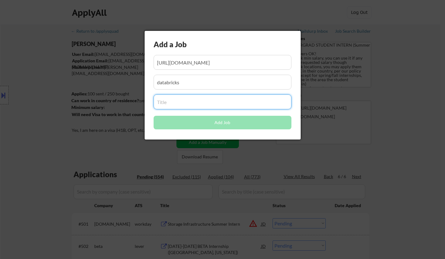
click at [168, 101] on input "input" at bounding box center [222, 102] width 138 height 15
click at [198, 105] on input "input" at bounding box center [222, 102] width 138 height 15
paste input "Software Engineering Intern (2026)"
type input "Software Engineering Intern (2026)"
click at [194, 83] on input "input" at bounding box center [222, 82] width 138 height 15
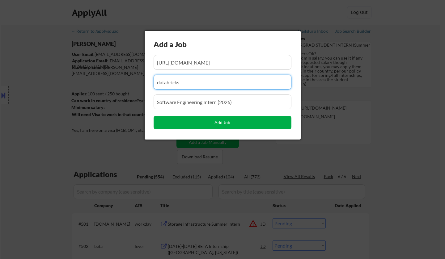
drag, startPoint x: 233, startPoint y: 122, endPoint x: 245, endPoint y: 143, distance: 24.7
click at [232, 122] on button "Add Job" at bounding box center [222, 123] width 138 height 14
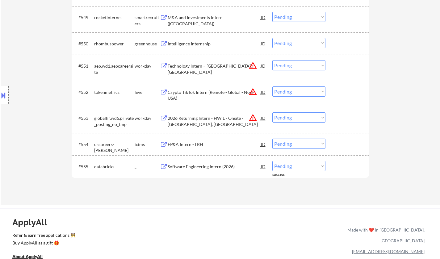
scroll to position [1390, 0]
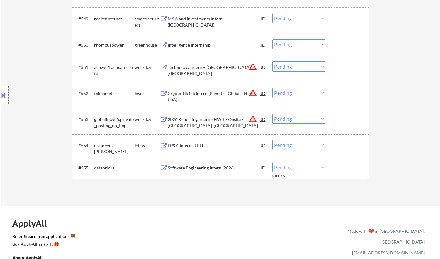
click at [294, 170] on select "Choose an option... Pending Applied Excluded (Questions) Excluded (Expired) Exc…" at bounding box center [298, 167] width 53 height 10
select select ""applied""
click at [272, 162] on select "Choose an option... Pending Applied Excluded (Questions) Excluded (Expired) Exc…" at bounding box center [298, 167] width 53 height 10
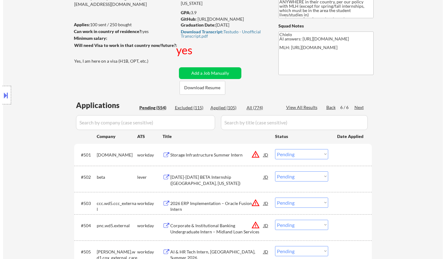
scroll to position [31, 0]
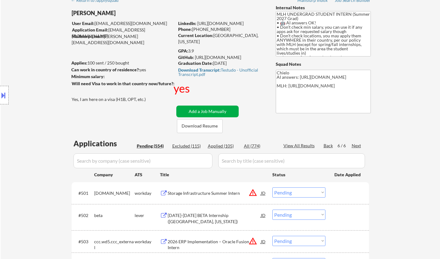
click at [208, 107] on button "Add a Job Manually" at bounding box center [207, 112] width 62 height 12
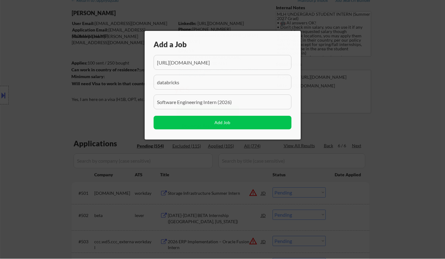
scroll to position [0, 121]
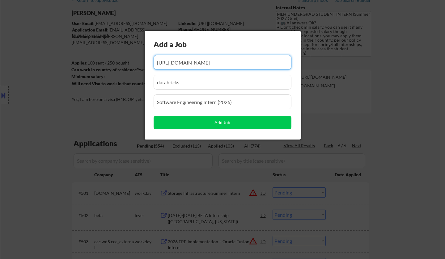
click at [203, 61] on input "input" at bounding box center [222, 62] width 138 height 15
click at [202, 61] on input "input" at bounding box center [222, 62] width 138 height 15
click at [201, 61] on input "input" at bounding box center [222, 62] width 138 height 15
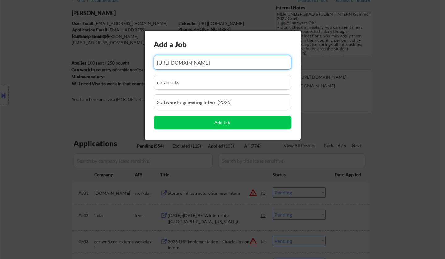
click at [201, 61] on input "input" at bounding box center [222, 62] width 138 height 15
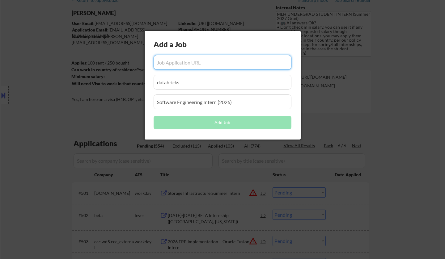
scroll to position [0, 0]
click at [128, 84] on body "← Return to /applysquad Mailslurp Inbox Job Search Builder Priyadarshan Narayan…" at bounding box center [222, 98] width 445 height 259
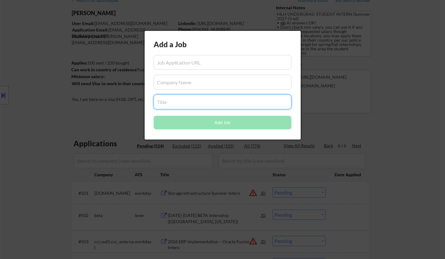
drag, startPoint x: 226, startPoint y: 103, endPoint x: 108, endPoint y: 92, distance: 118.2
click at [93, 100] on body "← Return to /applysquad Mailslurp Inbox Job Search Builder Priyadarshan Narayan…" at bounding box center [222, 98] width 445 height 259
click at [165, 65] on input "input" at bounding box center [222, 62] width 138 height 15
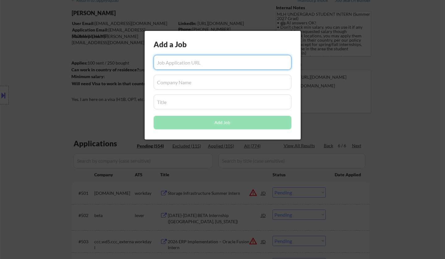
paste input "https://job-boards.greenhouse.io/figma/jobs/5602159004?gh_jid=5602159004"
type input "https://job-boards.greenhouse.io/figma/jobs/5602159004?gh_jid=5602159004"
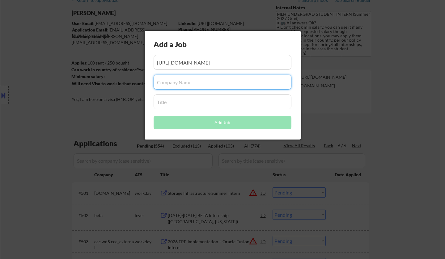
click at [182, 79] on input "input" at bounding box center [222, 82] width 138 height 15
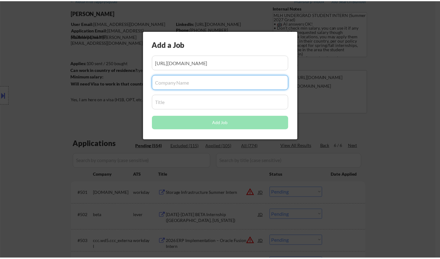
scroll to position [0, 0]
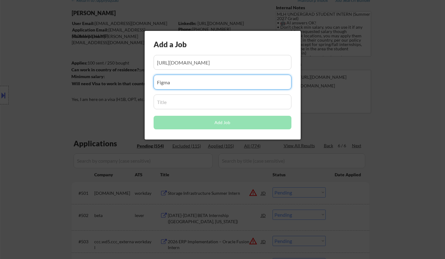
type input "Figma"
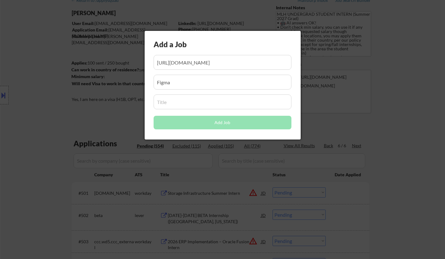
click at [187, 97] on input "input" at bounding box center [222, 102] width 138 height 15
paste input "Software Engineer Intern (2026)"
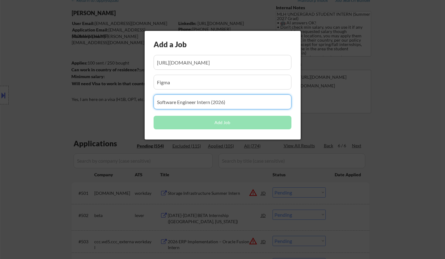
type input "Software Engineer Intern (2026)"
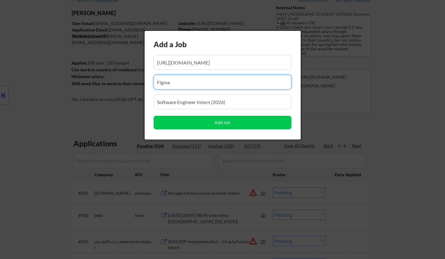
click at [192, 85] on input "input" at bounding box center [222, 82] width 138 height 15
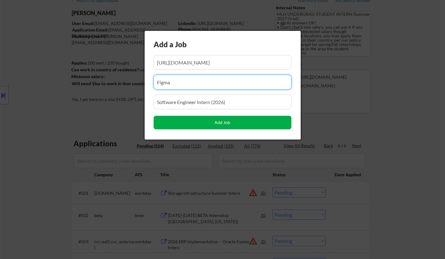
click at [213, 123] on button "Add Job" at bounding box center [222, 123] width 138 height 14
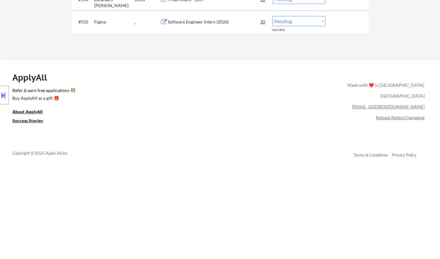
scroll to position [1412, 0]
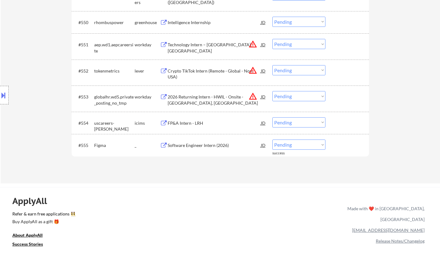
drag, startPoint x: 292, startPoint y: 145, endPoint x: 296, endPoint y: 149, distance: 5.5
click at [292, 145] on select "Choose an option... Pending Applied Excluded (Questions) Excluded (Expired) Exc…" at bounding box center [298, 145] width 53 height 10
select select ""applied""
click at [272, 140] on select "Choose an option... Pending Applied Excluded (Questions) Excluded (Expired) Exc…" at bounding box center [298, 145] width 53 height 10
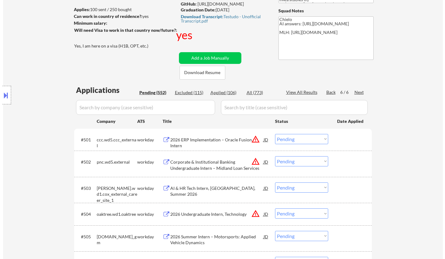
scroll to position [0, 0]
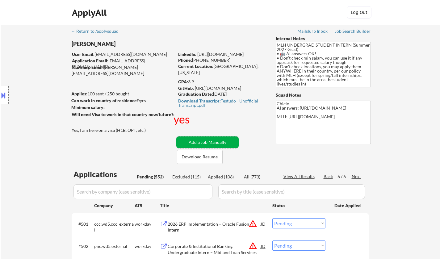
click at [215, 141] on button "Add a Job Manually" at bounding box center [207, 143] width 62 height 12
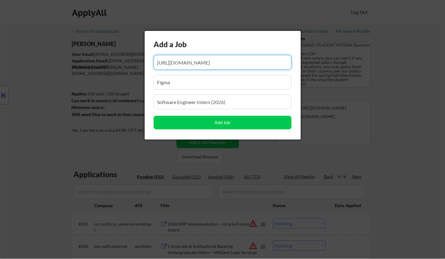
scroll to position [0, 41]
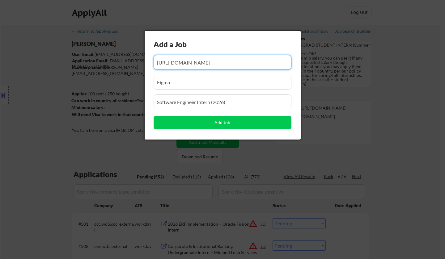
click at [186, 61] on input "input" at bounding box center [222, 62] width 138 height 15
click at [187, 61] on input "input" at bounding box center [222, 62] width 138 height 15
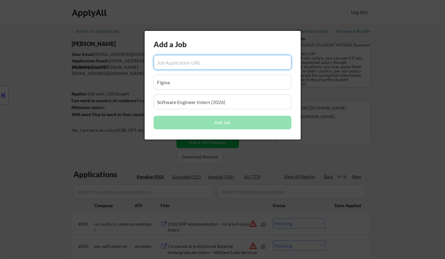
scroll to position [0, 0]
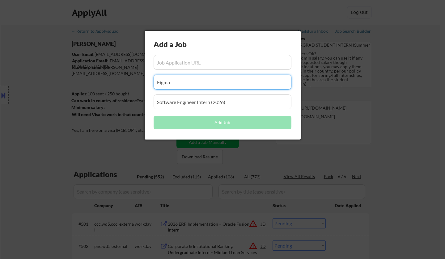
drag, startPoint x: 167, startPoint y: 81, endPoint x: 204, endPoint y: 95, distance: 39.1
click at [141, 81] on body "← Return to /applysquad Mailslurp Inbox Job Search Builder Priyadarshan Narayan…" at bounding box center [222, 129] width 445 height 259
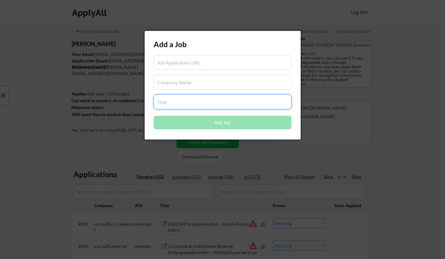
drag, startPoint x: 236, startPoint y: 107, endPoint x: 132, endPoint y: 102, distance: 103.6
click at [126, 103] on body "← Return to /applysquad Mailslurp Inbox Job Search Builder Priyadarshan Narayan…" at bounding box center [222, 129] width 445 height 259
click at [192, 65] on input "input" at bounding box center [222, 62] width 138 height 15
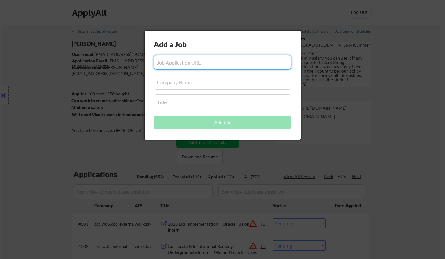
paste input "https://elevenlabs.io/careers/6a530871-b6c6-4783-ac6b-69cc3b084192/full-stack-e…"
type input "https://elevenlabs.io/careers/6a530871-b6c6-4783-ac6b-69cc3b084192/full-stack-e…"
click at [196, 83] on input "input" at bounding box center [222, 82] width 138 height 15
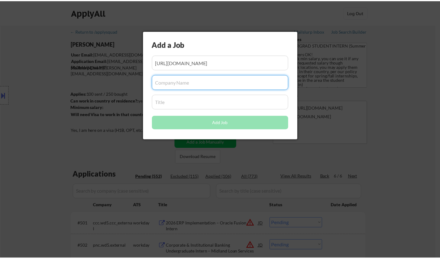
scroll to position [0, 0]
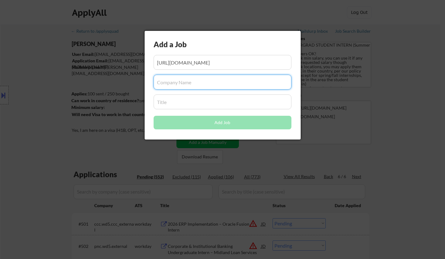
click at [200, 77] on input "input" at bounding box center [222, 82] width 138 height 15
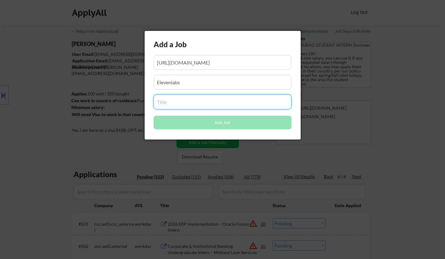
drag, startPoint x: 186, startPoint y: 102, endPoint x: 200, endPoint y: 34, distance: 69.0
click at [186, 102] on input "input" at bounding box center [222, 102] width 138 height 15
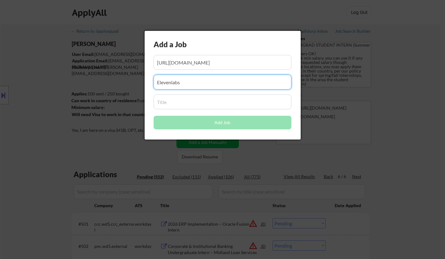
drag, startPoint x: 133, startPoint y: 84, endPoint x: 122, endPoint y: 84, distance: 10.8
click at [122, 84] on body "← Return to /applysquad Mailslurp Inbox Job Search Builder Priyadarshan Narayan…" at bounding box center [222, 129] width 445 height 259
paste input "ElevenLabs"
type input "ElevenLabs"
click at [181, 105] on input "input" at bounding box center [222, 102] width 138 height 15
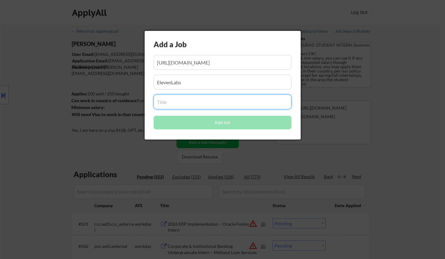
paste input "Full-Stack Engineer"
click at [179, 99] on input "input" at bounding box center [222, 102] width 138 height 15
type input "Full-Stack Engineer"
click at [193, 78] on input "input" at bounding box center [222, 82] width 138 height 15
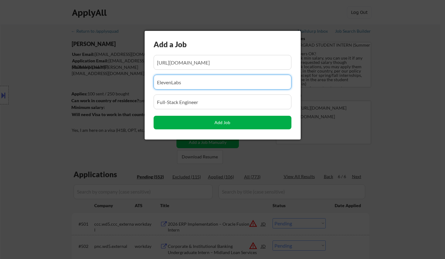
click at [214, 120] on button "Add Job" at bounding box center [222, 123] width 138 height 14
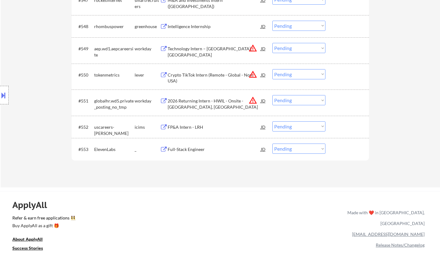
scroll to position [1358, 0]
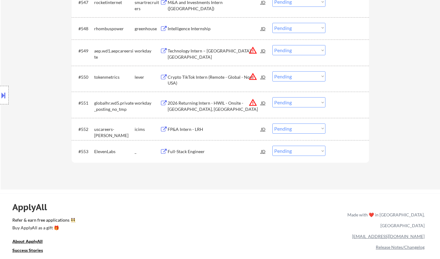
click at [297, 150] on select "Choose an option... Pending Applied Excluded (Questions) Excluded (Expired) Exc…" at bounding box center [298, 151] width 53 height 10
select select ""applied""
click at [272, 146] on select "Choose an option... Pending Applied Excluded (Questions) Excluded (Expired) Exc…" at bounding box center [298, 151] width 53 height 10
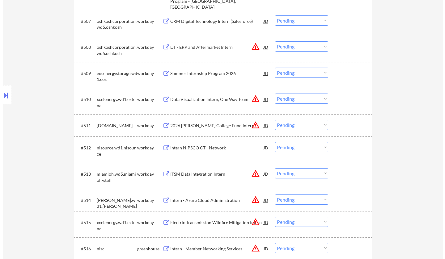
scroll to position [0, 0]
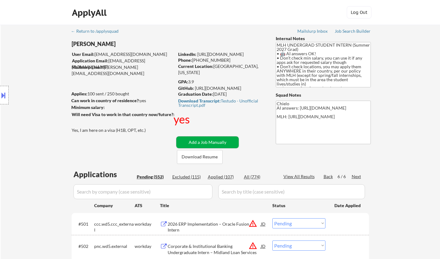
click at [204, 141] on button "Add a Job Manually" at bounding box center [207, 143] width 62 height 12
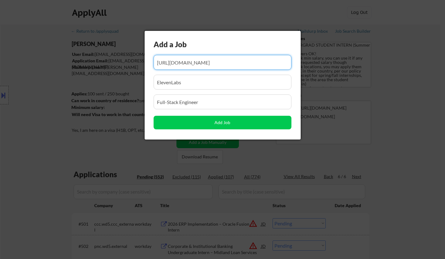
scroll to position [0, 190]
click at [190, 63] on input "input" at bounding box center [222, 62] width 138 height 15
click at [190, 62] on input "input" at bounding box center [222, 62] width 138 height 15
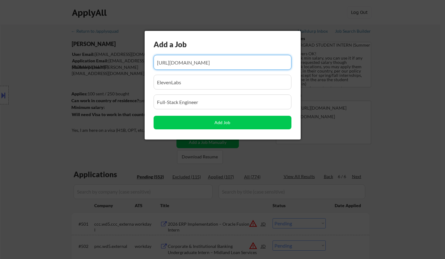
click at [190, 62] on input "input" at bounding box center [222, 62] width 138 height 15
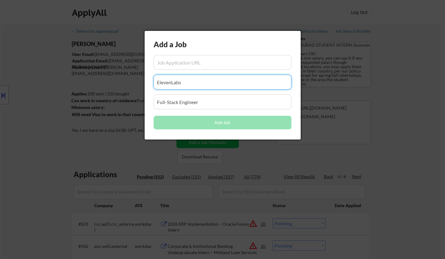
drag, startPoint x: 135, startPoint y: 84, endPoint x: 123, endPoint y: 84, distance: 11.4
click at [123, 84] on body "← Return to /applysquad Mailslurp Inbox Job Search Builder Priyadarshan Narayan…" at bounding box center [222, 129] width 445 height 259
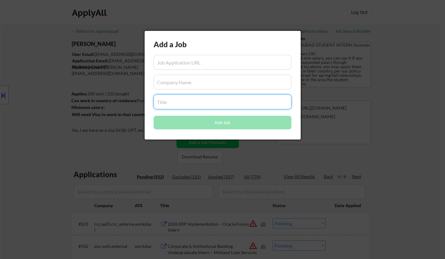
drag, startPoint x: 167, startPoint y: 103, endPoint x: 143, endPoint y: 97, distance: 24.8
click at [123, 103] on body "← Return to /applysquad Mailslurp Inbox Job Search Builder Priyadarshan Narayan…" at bounding box center [222, 129] width 445 height 259
click at [198, 55] on div "Add a Job Add Job" at bounding box center [223, 85] width 156 height 109
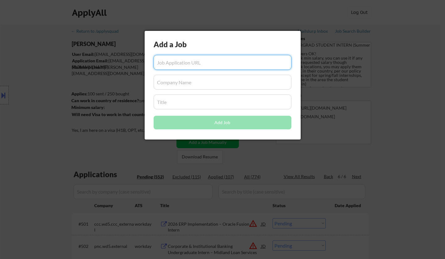
paste input "https://jobs.ashbyhq.com/ellipsislabs/caa49297-d5a3-4d03-b8c9-bdc7b77fb0bb?utm_…"
type input "https://jobs.ashbyhq.com/ellipsislabs/caa49297-d5a3-4d03-b8c9-bdc7b77fb0bb?utm_…"
click at [188, 84] on input "input" at bounding box center [222, 82] width 138 height 15
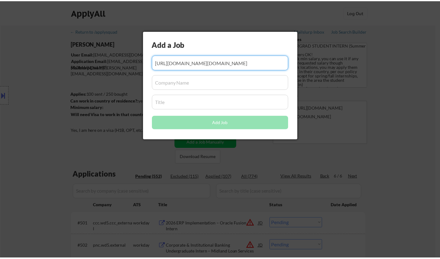
scroll to position [0, 0]
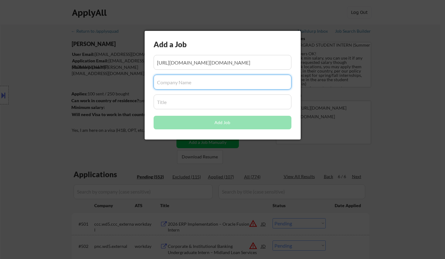
click at [181, 82] on input "input" at bounding box center [222, 82] width 138 height 15
paste input "Ellipsis Labs"
type input "Ellipsis Labs"
click at [180, 99] on input "input" at bounding box center [222, 102] width 138 height 15
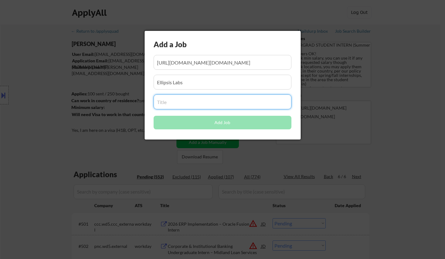
click at [190, 104] on input "input" at bounding box center [222, 102] width 138 height 15
paste input "Software Engineer - Campus (Intern & New Grad)"
type input "Software Engineer - Campus (Intern & New Grad)"
click at [195, 84] on input "input" at bounding box center [222, 82] width 138 height 15
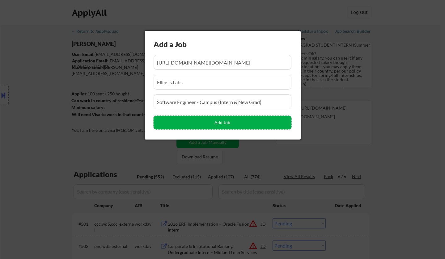
click at [215, 122] on button "Add Job" at bounding box center [222, 123] width 138 height 14
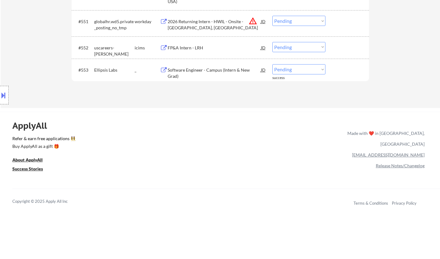
scroll to position [1432, 0]
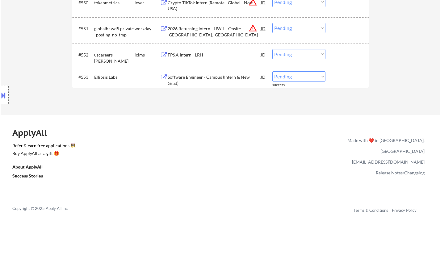
click at [294, 76] on select "Choose an option... Pending Applied Excluded (Questions) Excluded (Expired) Exc…" at bounding box center [298, 76] width 53 height 10
select select ""applied""
click at [272, 71] on select "Choose an option... Pending Applied Excluded (Questions) Excluded (Expired) Exc…" at bounding box center [298, 76] width 53 height 10
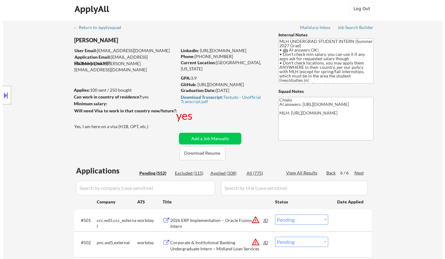
scroll to position [0, 0]
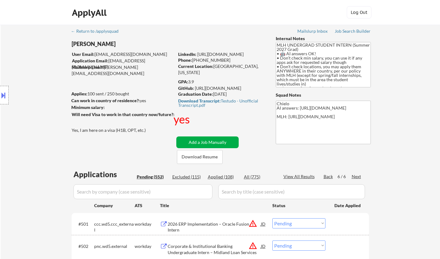
click at [205, 140] on button "Add a Job Manually" at bounding box center [207, 143] width 62 height 12
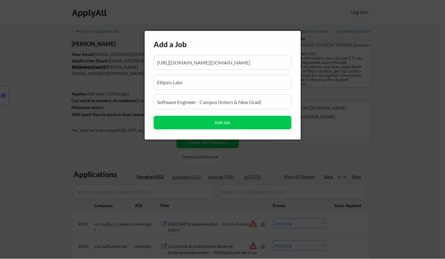
scroll to position [0, 340]
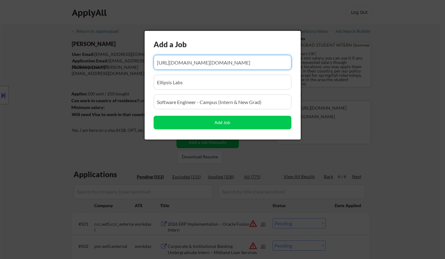
click at [180, 63] on input "input" at bounding box center [222, 62] width 138 height 15
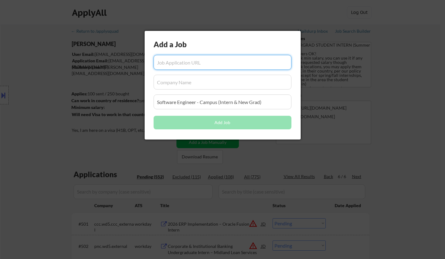
drag, startPoint x: 169, startPoint y: 84, endPoint x: 182, endPoint y: 93, distance: 16.0
click at [137, 84] on body "← Return to /applysquad Mailslurp Inbox Job Search Builder Priyadarshan Narayan…" at bounding box center [222, 129] width 445 height 259
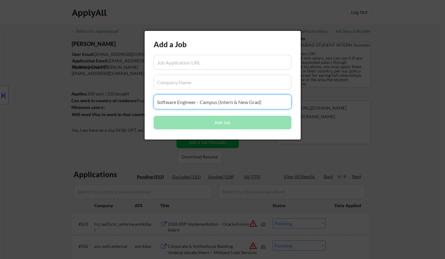
type input "Software Engineer - Campus ("
drag, startPoint x: 275, startPoint y: 108, endPoint x: 135, endPoint y: 104, distance: 139.6
click at [135, 104] on body "← Return to /applysquad Mailslurp Inbox Job Search Builder Priyadarshan Narayan…" at bounding box center [222, 129] width 445 height 259
click at [186, 58] on input "input" at bounding box center [222, 62] width 138 height 15
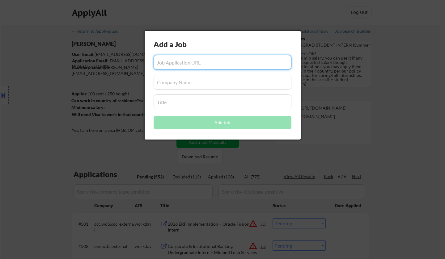
paste input "https://jobs.solana.com/companies/skytrade-2/jobs/56731083-blockchain-and-full-…"
type input "https://jobs.solana.com/companies/skytrade-2/jobs/56731083-blockchain-and-full-…"
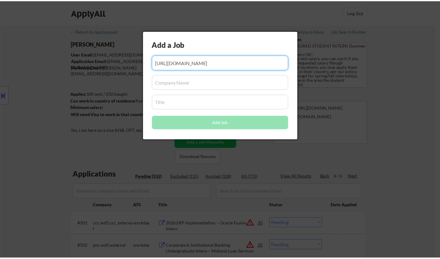
scroll to position [0, 0]
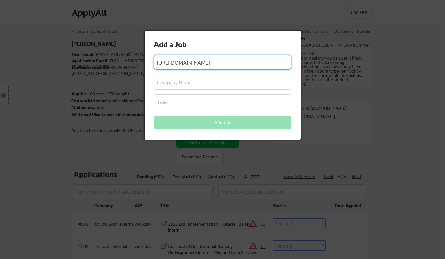
click at [206, 86] on input "input" at bounding box center [222, 82] width 138 height 15
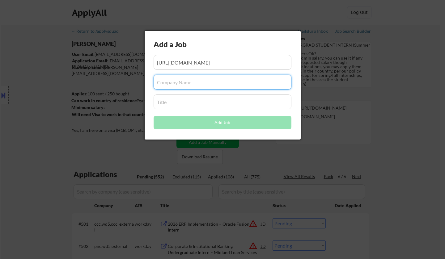
click at [168, 79] on input "input" at bounding box center [222, 82] width 138 height 15
paste input "SkyTrade"
type input "SkyTrade"
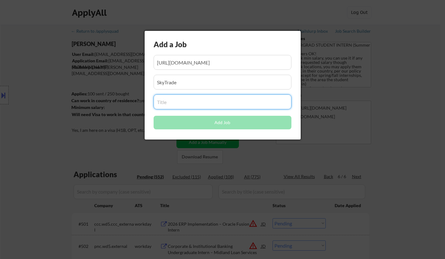
click at [183, 103] on input "input" at bounding box center [222, 102] width 138 height 15
click at [178, 102] on input "input" at bounding box center [222, 102] width 138 height 15
paste input "Blockchain and Full Stack Engineer Intern"
type input "Blockchain and Full Stack Engineer Intern"
click at [184, 84] on input "input" at bounding box center [222, 82] width 138 height 15
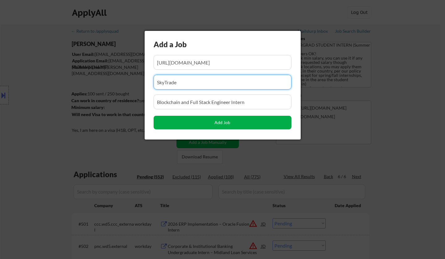
click at [209, 119] on button "Add Job" at bounding box center [222, 123] width 138 height 14
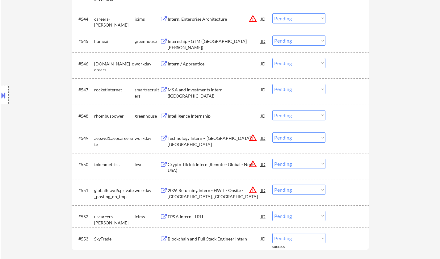
scroll to position [1358, 0]
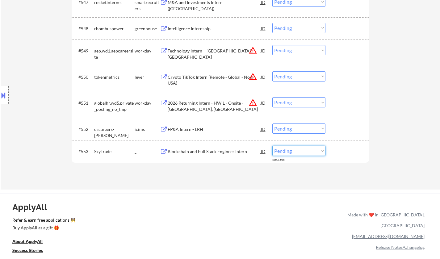
click at [286, 150] on select "Choose an option... Pending Applied Excluded (Questions) Excluded (Expired) Exc…" at bounding box center [298, 151] width 53 height 10
select select ""applied""
click at [272, 146] on select "Choose an option... Pending Applied Excluded (Questions) Excluded (Expired) Exc…" at bounding box center [298, 151] width 53 height 10
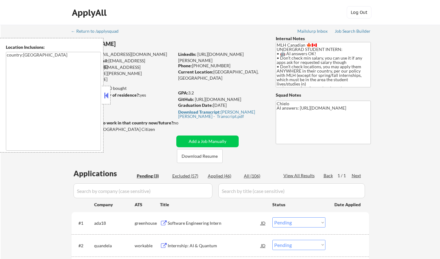
select select ""pending""
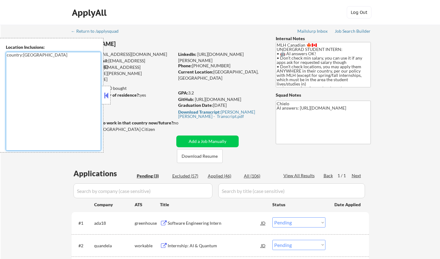
click at [78, 96] on textarea "country:[GEOGRAPHIC_DATA]" at bounding box center [53, 101] width 95 height 99
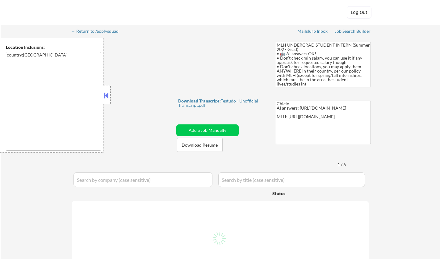
select select ""pending""
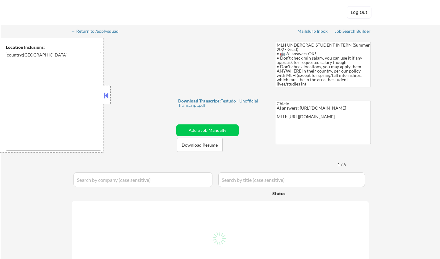
select select ""pending""
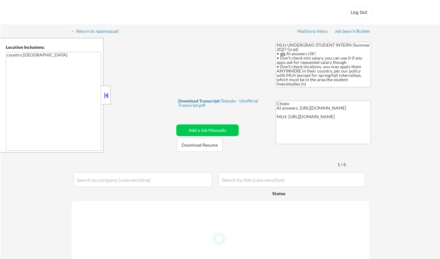
select select ""pending""
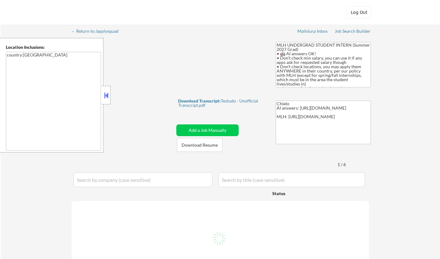
select select ""pending""
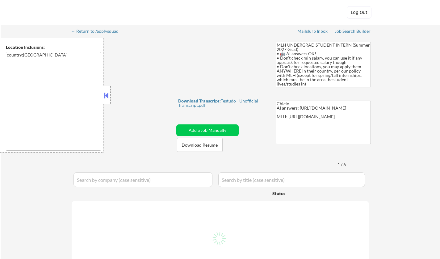
select select ""pending""
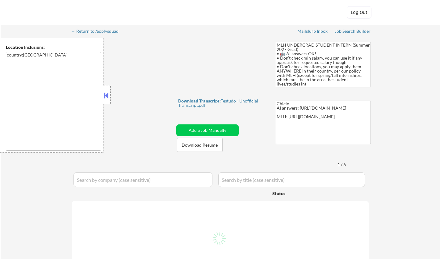
select select ""pending""
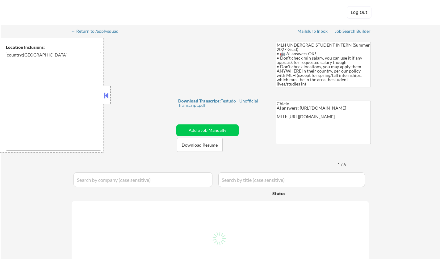
select select ""pending""
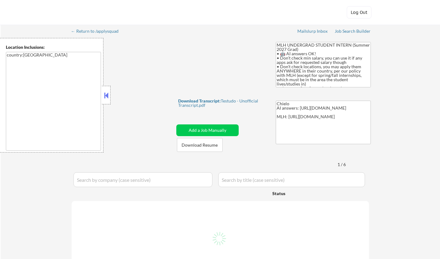
select select ""pending""
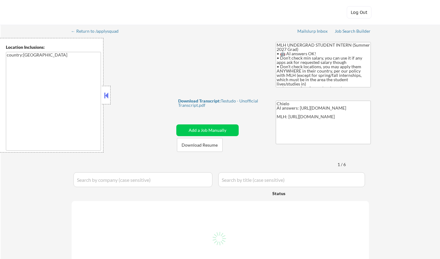
select select ""pending""
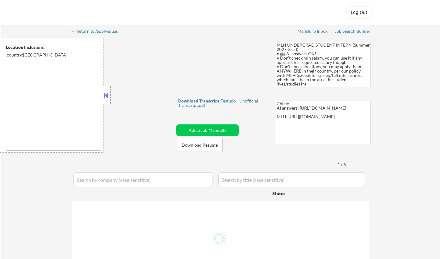
select select ""pending""
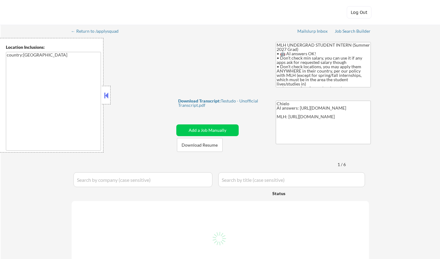
select select ""pending""
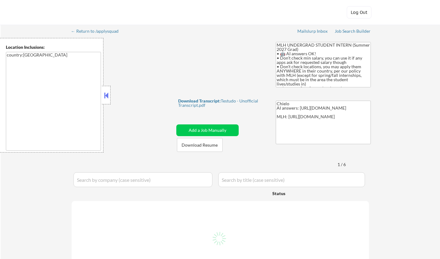
select select ""pending""
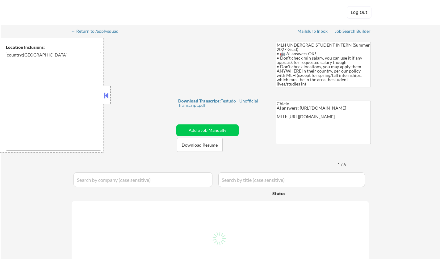
select select ""pending""
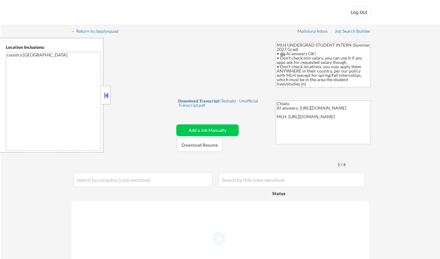
select select ""pending""
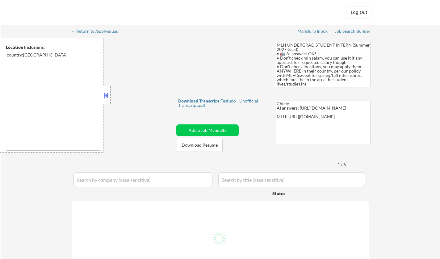
select select ""pending""
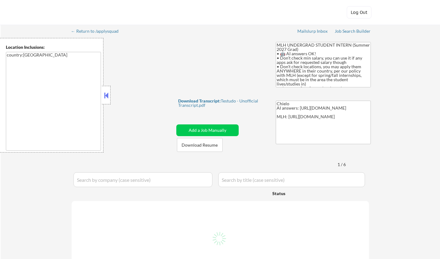
select select ""pending""
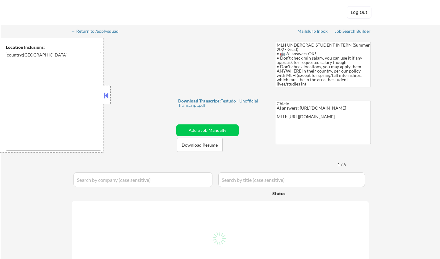
select select ""pending""
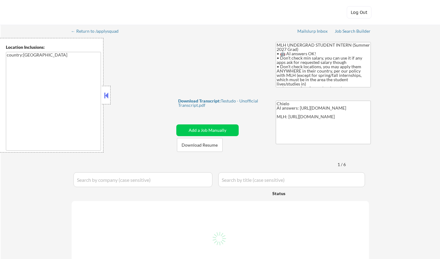
select select ""pending""
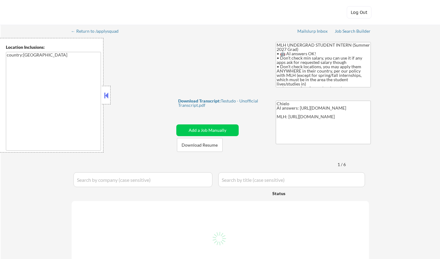
select select ""pending""
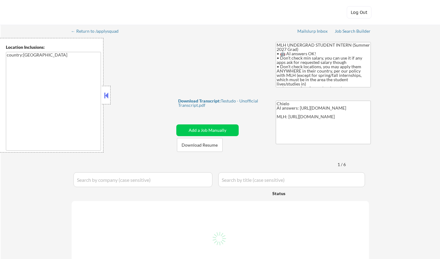
select select ""pending""
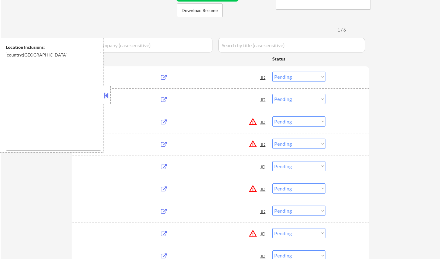
scroll to position [135, 0]
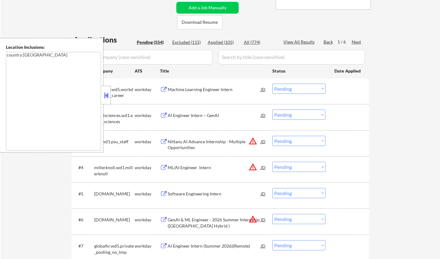
click at [106, 95] on button at bounding box center [106, 95] width 7 height 9
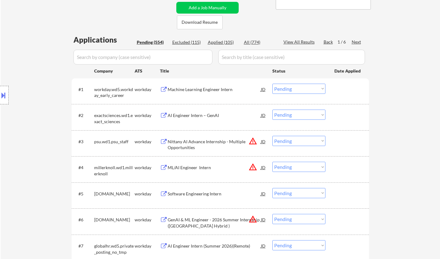
click at [225, 40] on div "Applied (105)" at bounding box center [223, 42] width 31 height 6
select select ""applied""
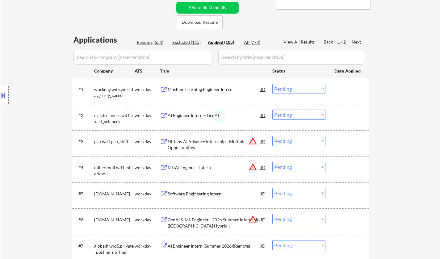
select select ""applied""
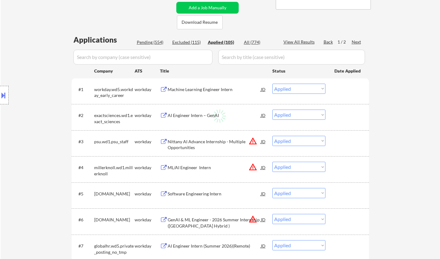
select select ""applied""
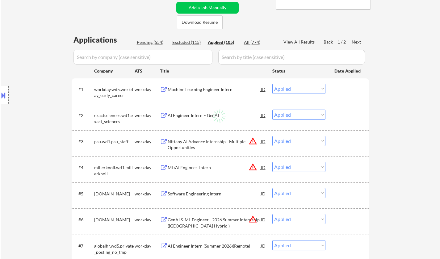
select select ""applied""
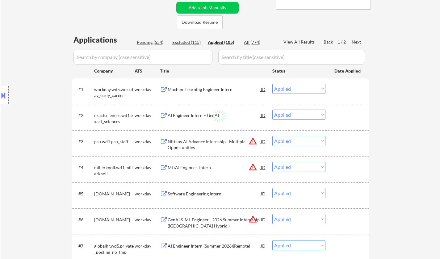
select select ""applied""
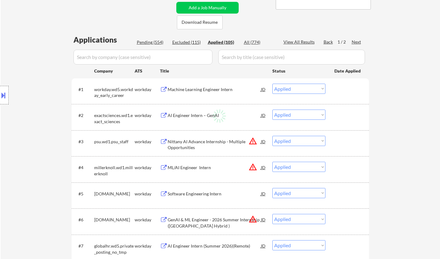
select select ""applied""
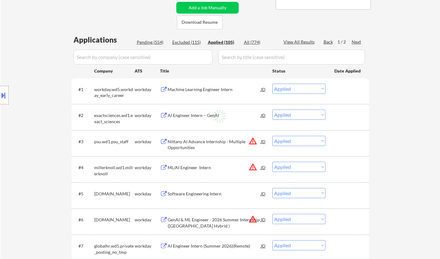
select select ""applied""
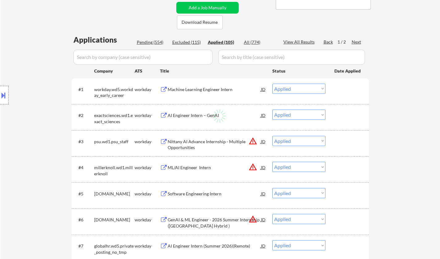
select select ""applied""
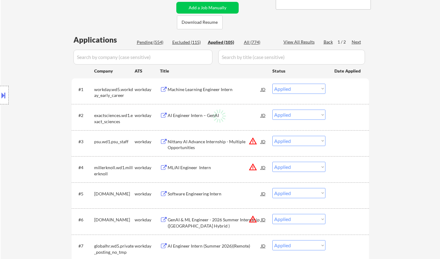
select select ""applied""
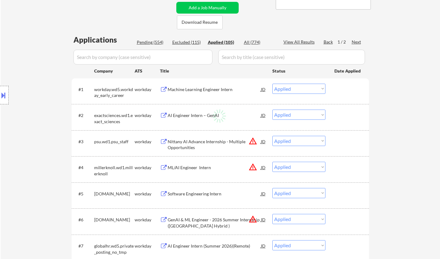
select select ""applied""
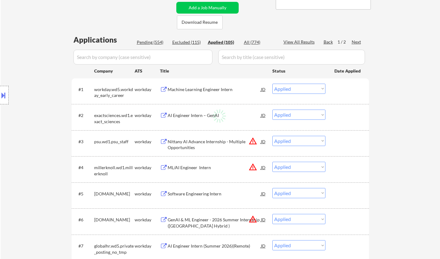
select select ""applied""
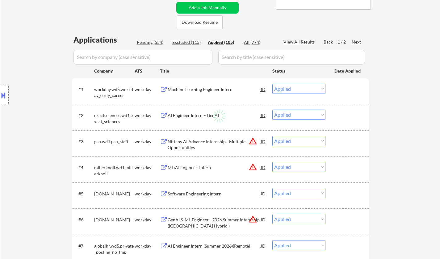
select select ""applied""
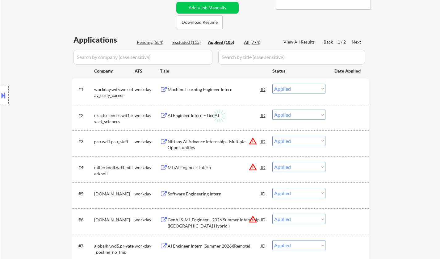
select select ""applied""
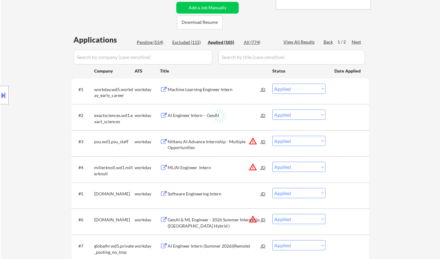
select select ""applied""
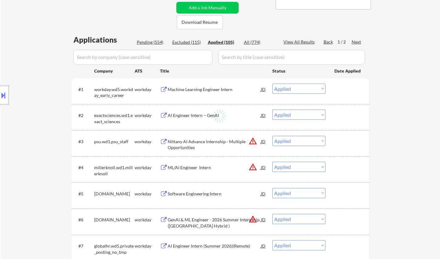
select select ""applied""
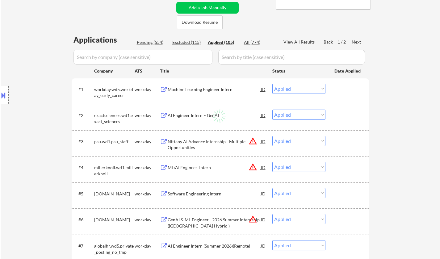
select select ""applied""
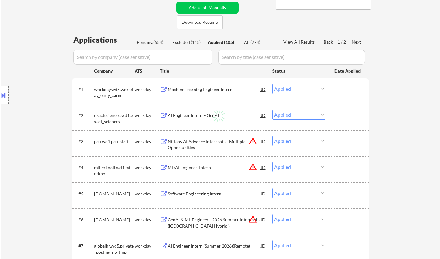
select select ""applied""
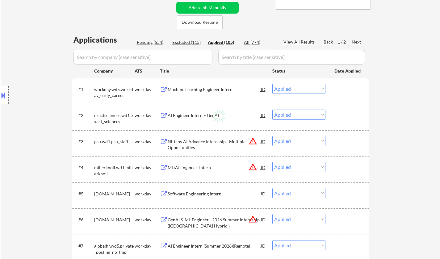
select select ""applied""
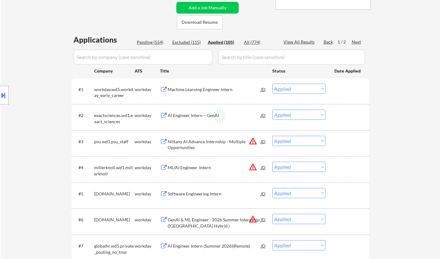
select select ""applied""
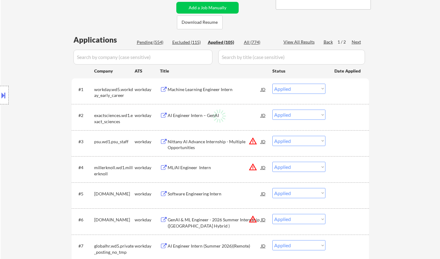
select select ""applied""
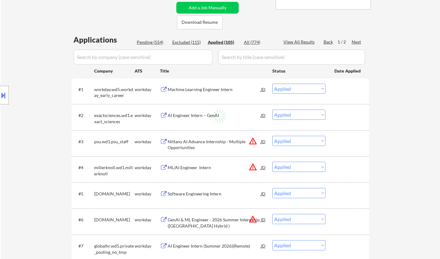
select select ""applied""
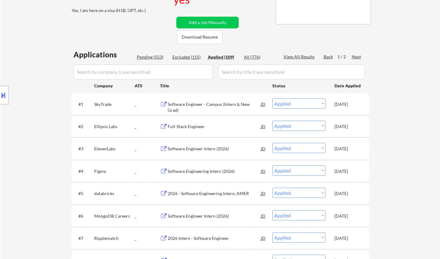
scroll to position [124, 0]
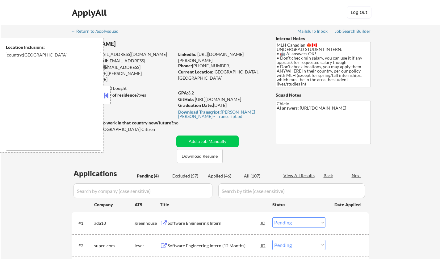
select select ""pending""
click at [219, 179] on div "Applied (46)" at bounding box center [223, 176] width 31 height 6
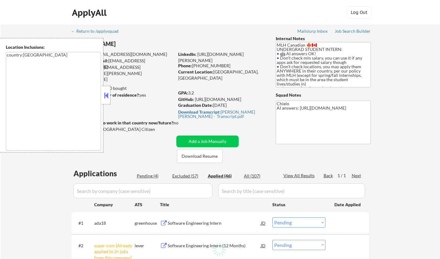
click at [107, 96] on button at bounding box center [106, 95] width 7 height 9
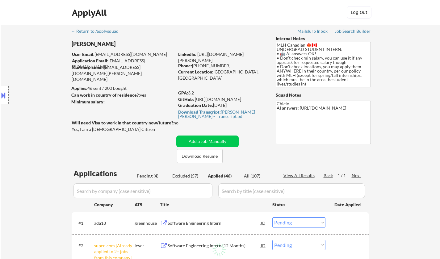
select select ""applied""
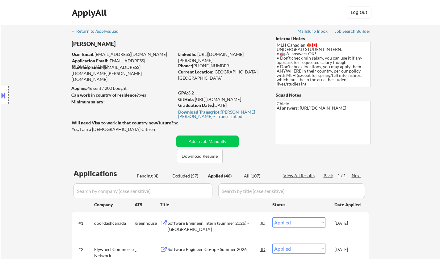
select select ""applied""
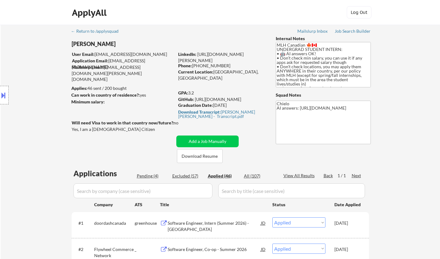
select select ""applied""
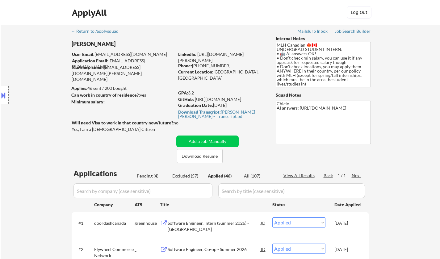
select select ""applied""
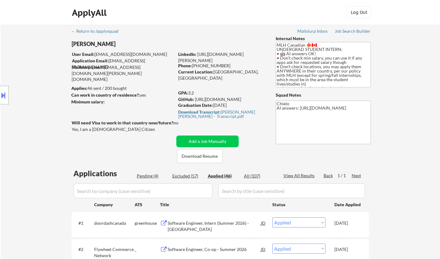
select select ""applied""
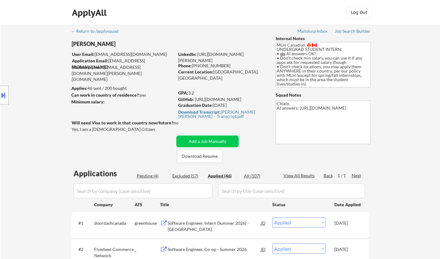
select select ""applied""
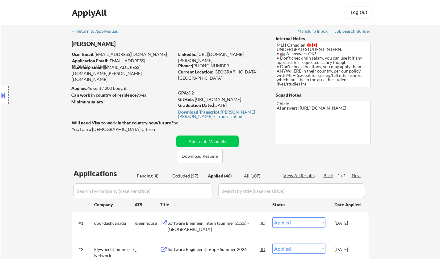
select select ""applied""
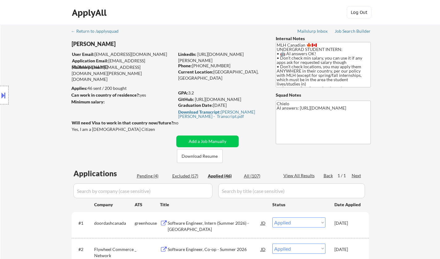
select select ""applied""
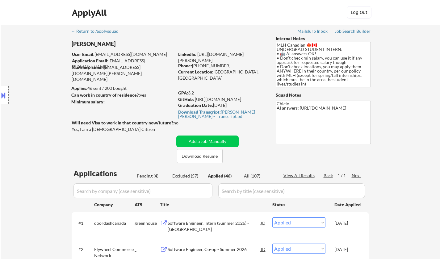
select select ""applied""
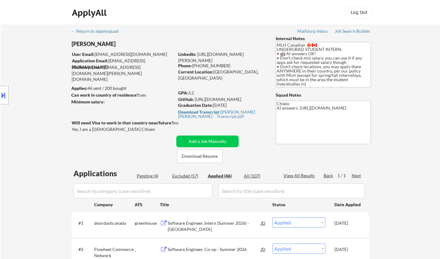
select select ""applied""
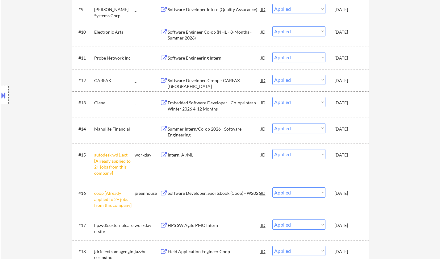
scroll to position [401, 0]
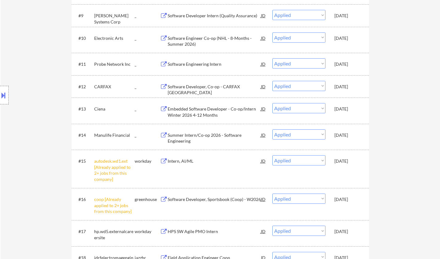
select select ""applied""
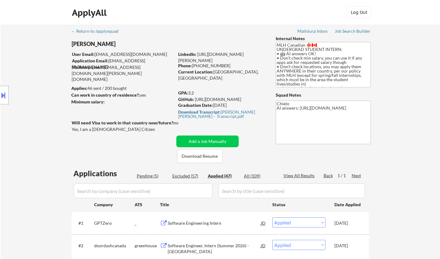
scroll to position [31, 0]
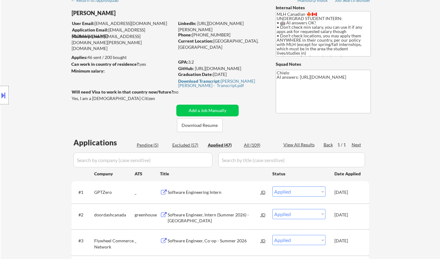
select select ""applied""
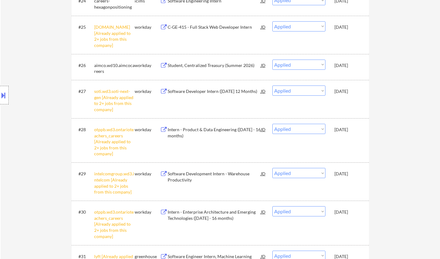
scroll to position [981, 0]
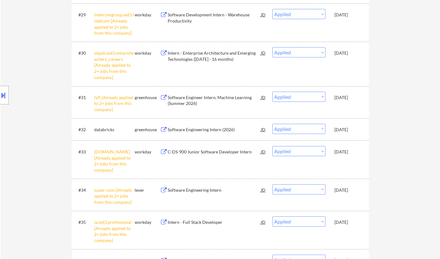
select select ""applied""
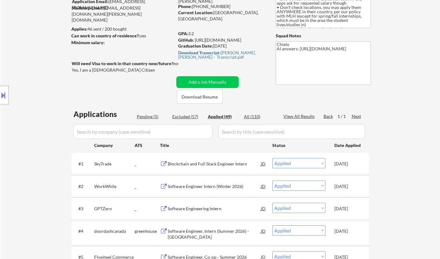
scroll to position [124, 0]
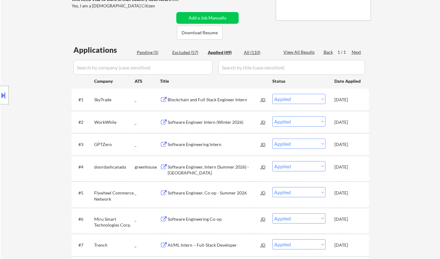
select select ""applied""
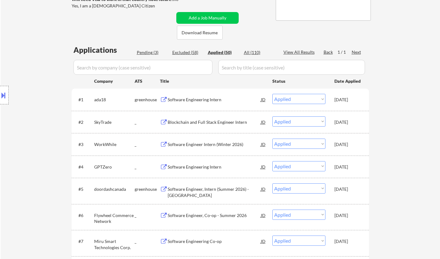
select select ""applied""
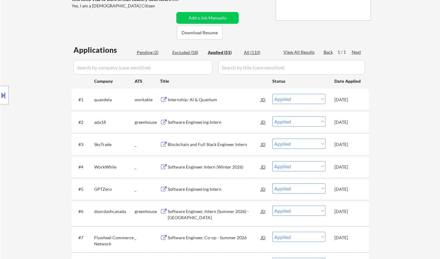
select select ""applied""
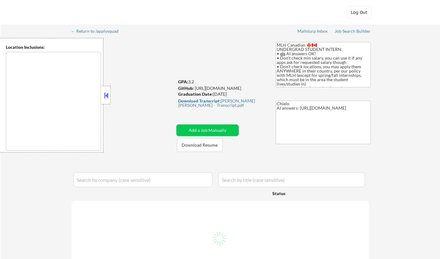
type textarea "country:[GEOGRAPHIC_DATA]"
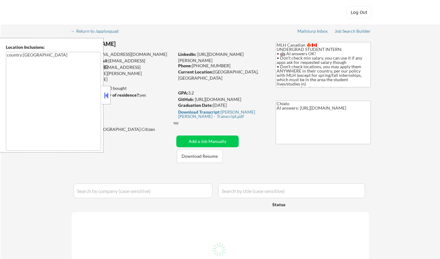
select select ""pending""
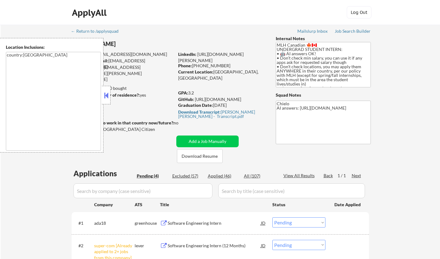
click at [106, 98] on button at bounding box center [106, 95] width 7 height 9
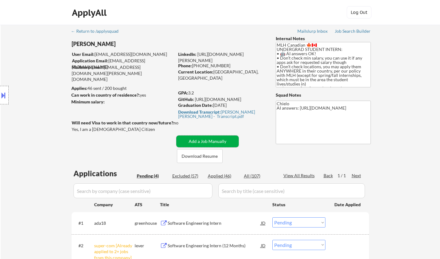
click at [215, 141] on button "Add a Job Manually" at bounding box center [207, 142] width 62 height 12
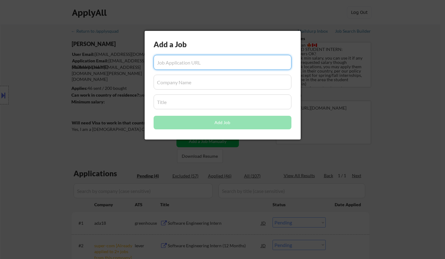
click at [185, 62] on input "input" at bounding box center [222, 62] width 138 height 15
paste input "[URL][DOMAIN_NAME]"
type input "[URL][DOMAIN_NAME]"
click at [186, 79] on input "input" at bounding box center [222, 82] width 138 height 15
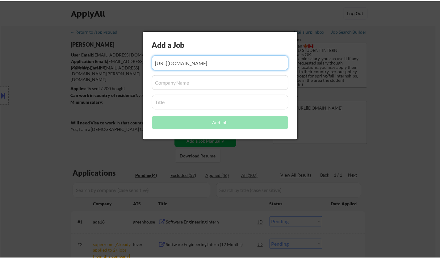
scroll to position [0, 0]
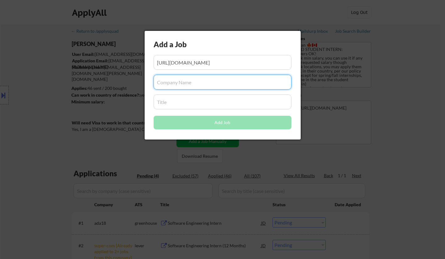
click at [185, 84] on input "input" at bounding box center [222, 82] width 138 height 15
paste input "GPTZero"
type input "GPTZero"
click at [184, 99] on input "input" at bounding box center [222, 102] width 138 height 15
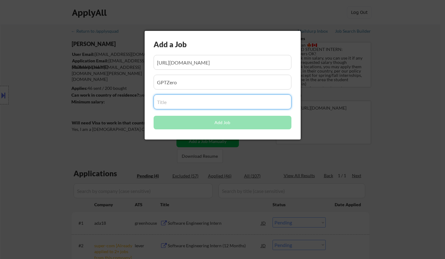
click at [171, 107] on input "input" at bounding box center [222, 102] width 138 height 15
paste input "Software Engineering Intern"
type input "Software Engineering Intern"
click at [187, 83] on input "input" at bounding box center [222, 82] width 138 height 15
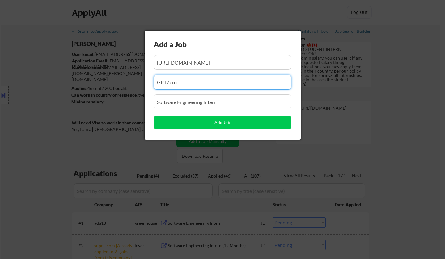
click at [220, 61] on input "input" at bounding box center [222, 62] width 138 height 15
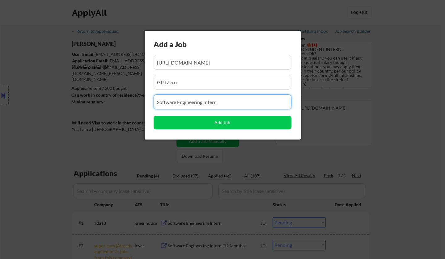
click at [236, 101] on input "input" at bounding box center [222, 102] width 138 height 15
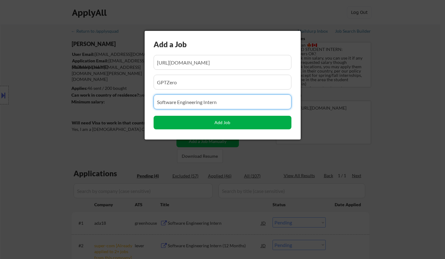
click at [198, 119] on button "Add Job" at bounding box center [222, 123] width 138 height 14
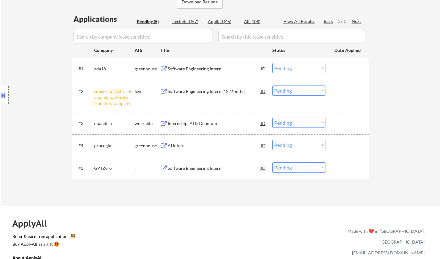
scroll to position [185, 0]
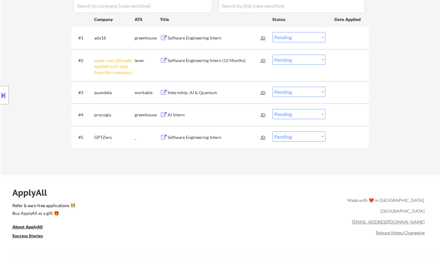
drag, startPoint x: 291, startPoint y: 135, endPoint x: 292, endPoint y: 141, distance: 6.3
click at [291, 135] on select "Choose an option... Pending Applied Excluded (Questions) Excluded (Expired) Exc…" at bounding box center [298, 137] width 53 height 10
select select ""applied""
click at [272, 132] on select "Choose an option... Pending Applied Excluded (Questions) Excluded (Expired) Exc…" at bounding box center [298, 137] width 53 height 10
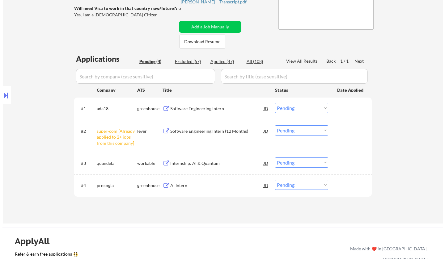
scroll to position [62, 0]
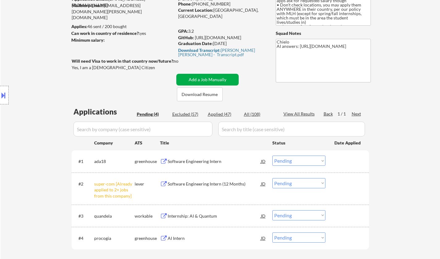
click at [212, 78] on button "Add a Job Manually" at bounding box center [207, 80] width 62 height 12
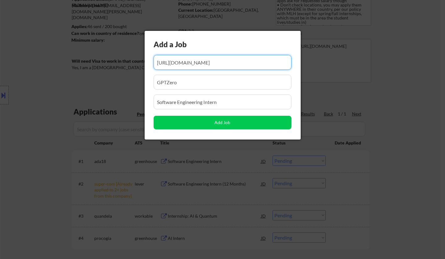
click at [195, 62] on input "input" at bounding box center [222, 62] width 138 height 15
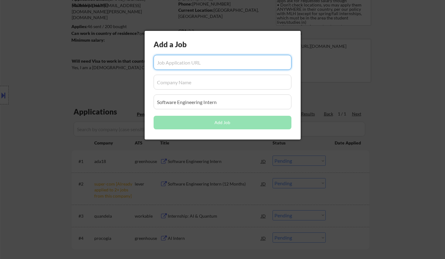
drag, startPoint x: 148, startPoint y: 87, endPoint x: 192, endPoint y: 96, distance: 44.5
click at [132, 86] on body "← Return to /applysquad Mailslurp Inbox Job Search Builder [PERSON_NAME] User E…" at bounding box center [222, 67] width 445 height 259
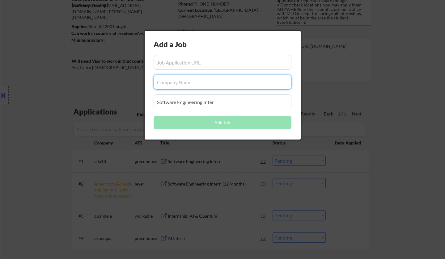
drag, startPoint x: 226, startPoint y: 102, endPoint x: 140, endPoint y: 95, distance: 86.1
click at [130, 98] on body "← Return to /applysquad Mailslurp Inbox Job Search Builder Jung_Hyun Kim User E…" at bounding box center [222, 67] width 445 height 259
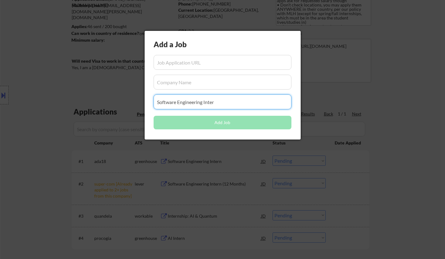
type input "Software Engineering Inter"
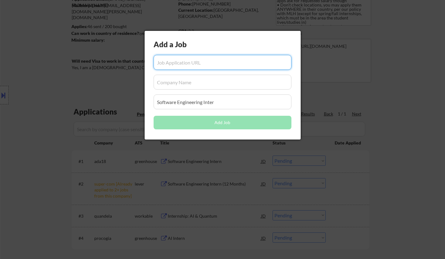
click at [175, 60] on input "input" at bounding box center [222, 62] width 138 height 15
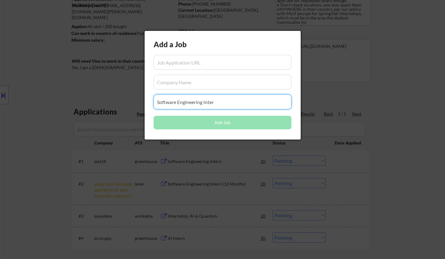
drag, startPoint x: 202, startPoint y: 107, endPoint x: 125, endPoint y: 105, distance: 76.6
click at [123, 106] on body "← Return to /applysquad Mailslurp Inbox Job Search Builder Jung_Hyun Kim User E…" at bounding box center [222, 67] width 445 height 259
click at [200, 60] on input "input" at bounding box center [222, 62] width 138 height 15
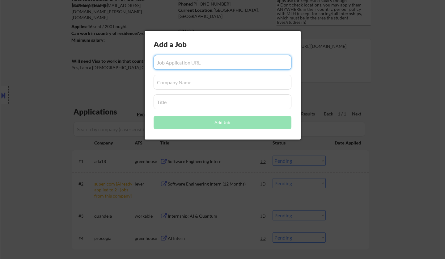
paste input "https://app.dover.com/apply/e33be195-1074-4f64-88a0-615d0d8de760/7aecaf44-6d6b-…"
type input "https://app.dover.com/apply/e33be195-1074-4f64-88a0-615d0d8de760/7aecaf44-6d6b-…"
click at [193, 85] on input "input" at bounding box center [222, 82] width 138 height 15
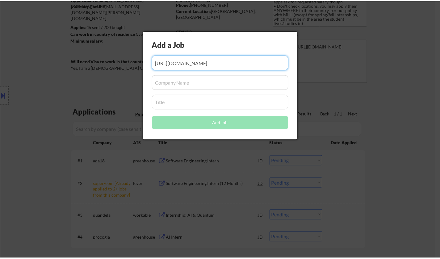
scroll to position [0, 0]
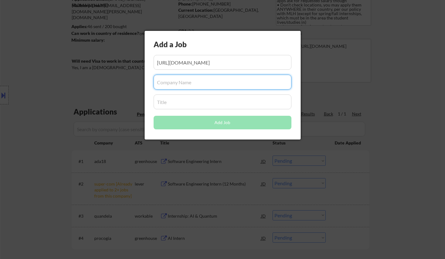
click at [213, 90] on div "Add a Job Add Job" at bounding box center [223, 85] width 156 height 109
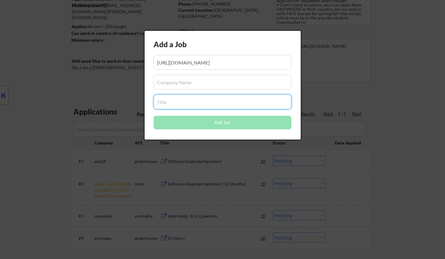
click at [212, 76] on input "input" at bounding box center [222, 82] width 138 height 15
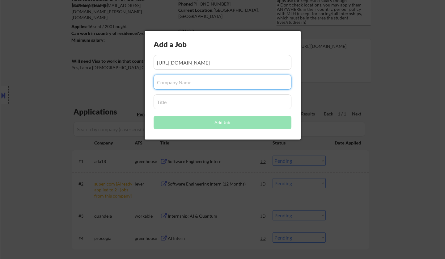
paste input "WorkWhile"
type input "WorkWhile"
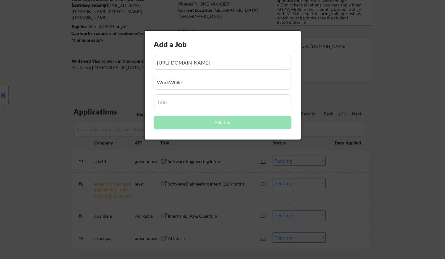
click at [190, 99] on input "input" at bounding box center [222, 102] width 138 height 15
paste input "Software Engineer Intern (Winter 2026) at WorkWhile"
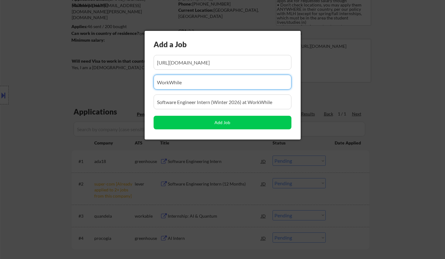
click at [213, 81] on input "input" at bounding box center [222, 82] width 138 height 15
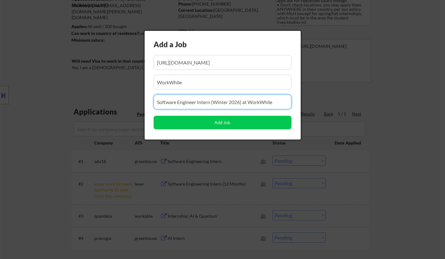
drag, startPoint x: 245, startPoint y: 102, endPoint x: 297, endPoint y: 103, distance: 51.9
click at [297, 103] on div "Add a Job Add Job" at bounding box center [223, 85] width 156 height 109
type input "Software Engineer Intern (Winter 2026)"
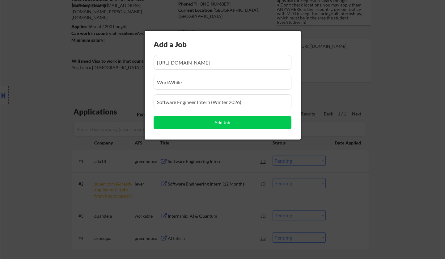
drag, startPoint x: 208, startPoint y: 79, endPoint x: 214, endPoint y: 90, distance: 12.4
click at [208, 79] on input "input" at bounding box center [222, 82] width 138 height 15
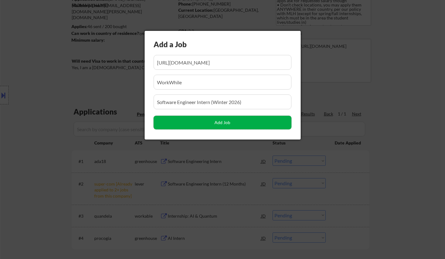
click at [229, 127] on button "Add Job" at bounding box center [222, 123] width 138 height 14
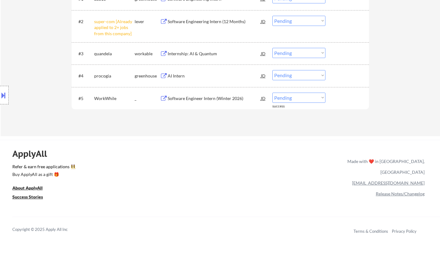
scroll to position [247, 0]
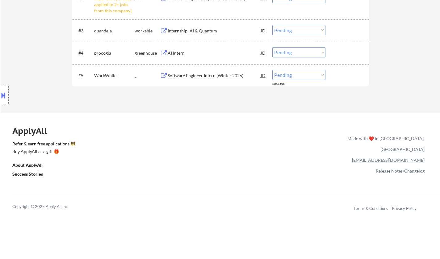
click at [286, 75] on select "Choose an option... Pending Applied Excluded (Questions) Excluded (Expired) Exc…" at bounding box center [298, 75] width 53 height 10
select select ""applied""
click at [272, 70] on select "Choose an option... Pending Applied Excluded (Questions) Excluded (Expired) Exc…" at bounding box center [298, 75] width 53 height 10
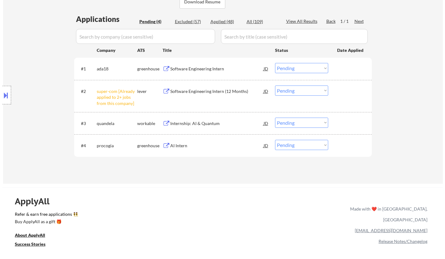
scroll to position [93, 0]
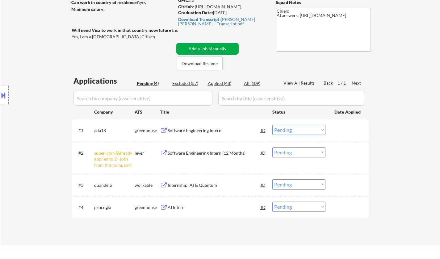
click at [216, 47] on button "Add a Job Manually" at bounding box center [207, 49] width 62 height 12
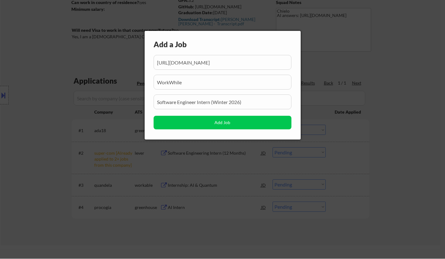
scroll to position [0, 122]
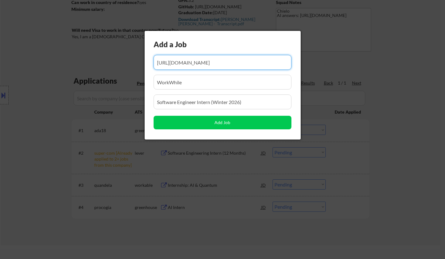
click at [208, 65] on input "input" at bounding box center [222, 62] width 138 height 15
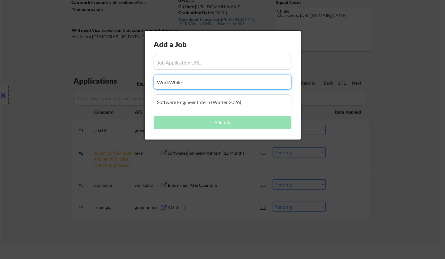
drag, startPoint x: 194, startPoint y: 87, endPoint x: 122, endPoint y: 85, distance: 72.0
click at [122, 85] on body "← Return to /applysquad Mailslurp Inbox Job Search Builder Jung_Hyun Kim User E…" at bounding box center [222, 36] width 445 height 259
click at [213, 106] on input "input" at bounding box center [222, 102] width 138 height 15
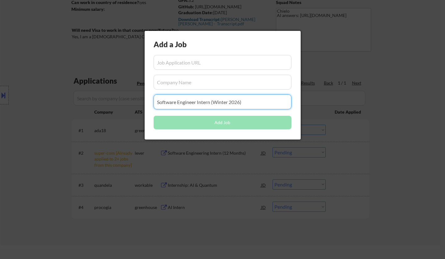
click at [213, 106] on input "input" at bounding box center [222, 102] width 138 height 15
click at [214, 106] on input "input" at bounding box center [222, 102] width 138 height 15
click at [179, 62] on input "input" at bounding box center [222, 62] width 138 height 15
paste input "https://jobs.solana.com/companies/skytrade-2/jobs/56731083-blockchain-and-full-…"
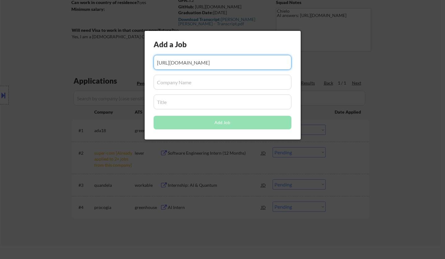
scroll to position [0, 116]
type input "https://jobs.solana.com/companies/skytrade-2/jobs/56731083-blockchain-and-full-…"
click at [181, 83] on input "input" at bounding box center [222, 82] width 138 height 15
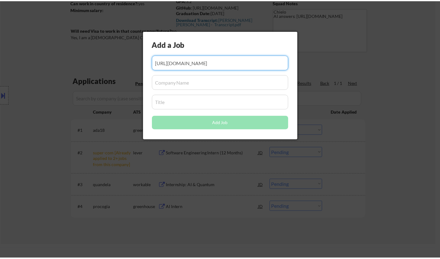
scroll to position [0, 0]
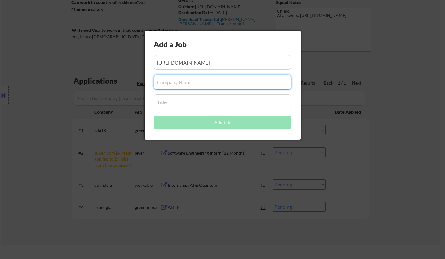
click at [179, 86] on input "input" at bounding box center [222, 82] width 138 height 15
paste input "SkyTrade"
type input "SkyTrade"
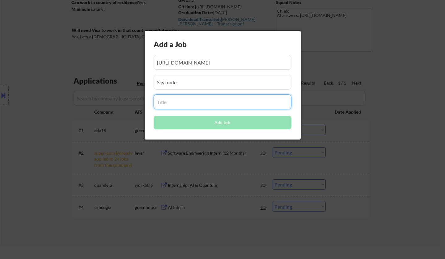
click at [177, 99] on input "input" at bounding box center [222, 102] width 138 height 15
click at [174, 104] on input "input" at bounding box center [222, 102] width 138 height 15
paste input "Blockchain and Full Stack Engineer Intern"
type input "Blockchain and Full Stack Engineer Intern"
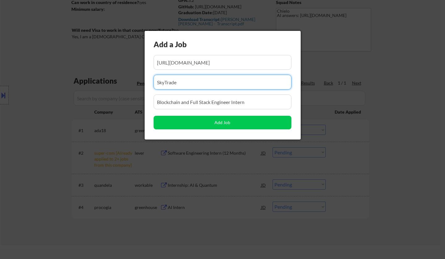
drag, startPoint x: 203, startPoint y: 82, endPoint x: 231, endPoint y: 106, distance: 37.4
click at [203, 81] on input "input" at bounding box center [222, 82] width 138 height 15
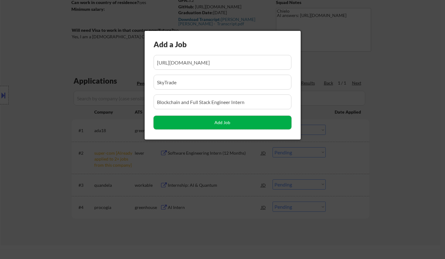
click at [237, 122] on button "Add Job" at bounding box center [222, 123] width 138 height 14
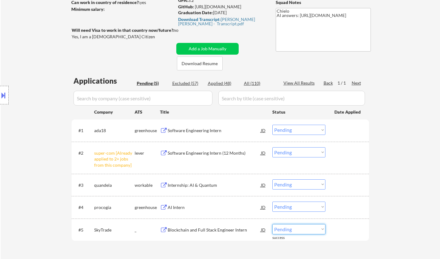
click at [306, 231] on select "Choose an option... Pending Applied Excluded (Questions) Excluded (Expired) Exc…" at bounding box center [298, 229] width 53 height 10
select select ""applied""
click at [272, 224] on select "Choose an option... Pending Applied Excluded (Questions) Excluded (Expired) Exc…" at bounding box center [298, 229] width 53 height 10
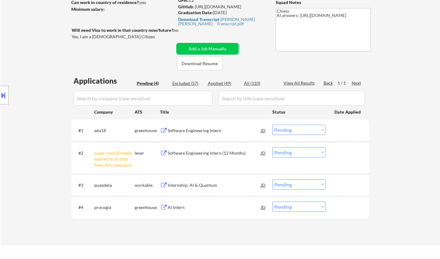
click at [194, 128] on div "Software Engineering Intern" at bounding box center [214, 131] width 93 height 6
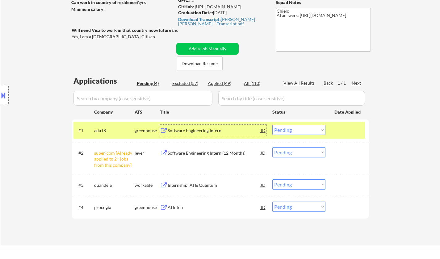
drag, startPoint x: 293, startPoint y: 131, endPoint x: 297, endPoint y: 134, distance: 4.6
click at [293, 131] on select "Choose an option... Pending Applied Excluded (Questions) Excluded (Expired) Exc…" at bounding box center [298, 130] width 53 height 10
click at [272, 125] on select "Choose an option... Pending Applied Excluded (Questions) Excluded (Expired) Exc…" at bounding box center [298, 130] width 53 height 10
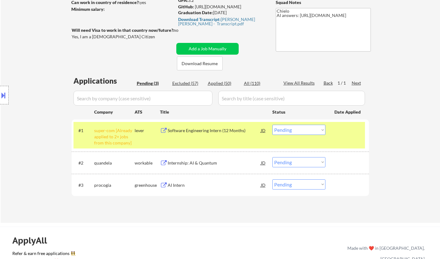
drag, startPoint x: 313, startPoint y: 128, endPoint x: 316, endPoint y: 133, distance: 5.8
click at [313, 128] on select "Choose an option... Pending Applied Excluded (Questions) Excluded (Expired) Exc…" at bounding box center [298, 130] width 53 height 10
click at [272, 125] on select "Choose an option... Pending Applied Excluded (Questions) Excluded (Expired) Exc…" at bounding box center [298, 130] width 53 height 10
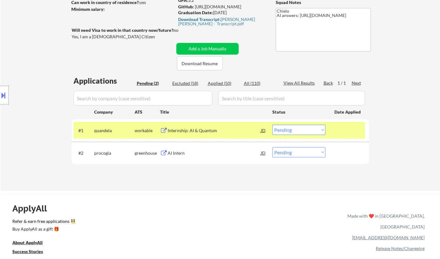
click at [192, 129] on div "Internship: AI & Quantum" at bounding box center [214, 131] width 93 height 6
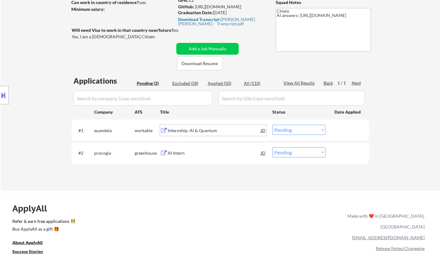
click at [291, 128] on select "Choose an option... Pending Applied Excluded (Questions) Excluded (Expired) Exc…" at bounding box center [298, 130] width 53 height 10
click at [272, 125] on select "Choose an option... Pending Applied Excluded (Questions) Excluded (Expired) Exc…" at bounding box center [298, 130] width 53 height 10
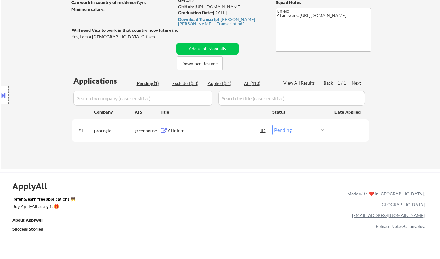
click at [181, 132] on div "AI Intern" at bounding box center [214, 131] width 93 height 6
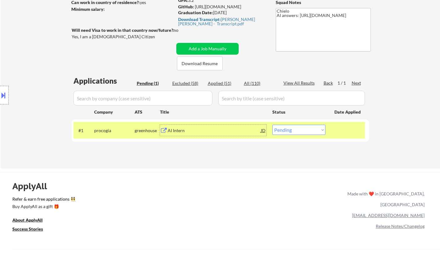
drag, startPoint x: 290, startPoint y: 130, endPoint x: 292, endPoint y: 134, distance: 3.9
click at [290, 130] on select "Choose an option... Pending Applied Excluded (Questions) Excluded (Expired) Exc…" at bounding box center [298, 130] width 53 height 10
select select ""applied""
click at [272, 125] on select "Choose an option... Pending Applied Excluded (Questions) Excluded (Expired) Exc…" at bounding box center [298, 130] width 53 height 10
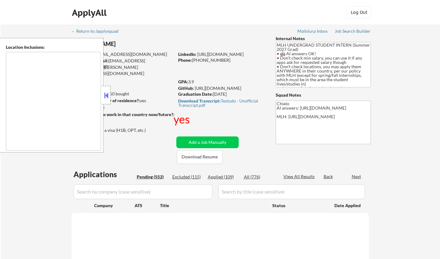
select select ""pending""
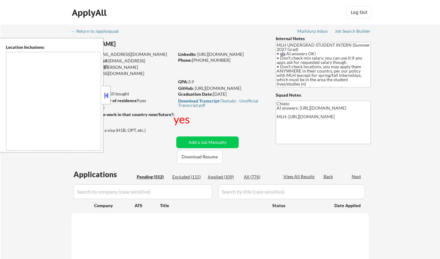
select select ""pending""
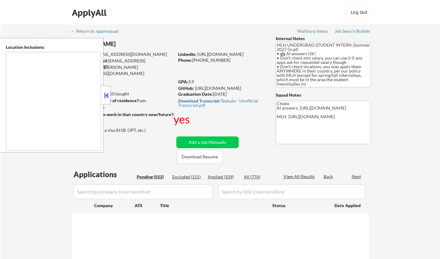
select select ""pending""
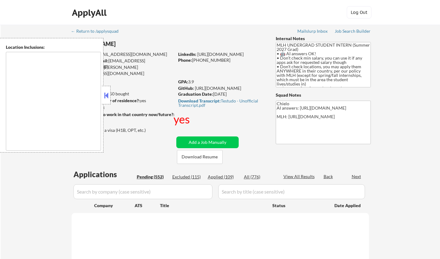
select select ""pending""
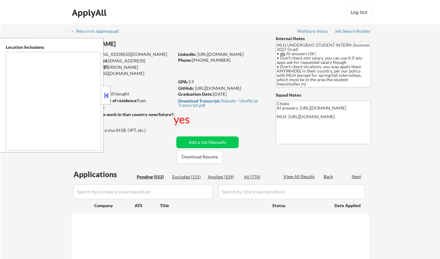
select select ""pending""
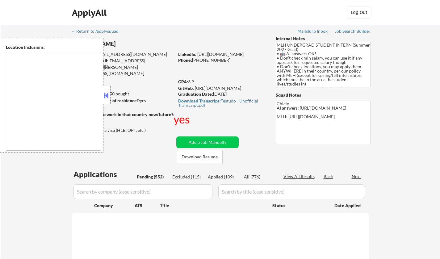
select select ""pending""
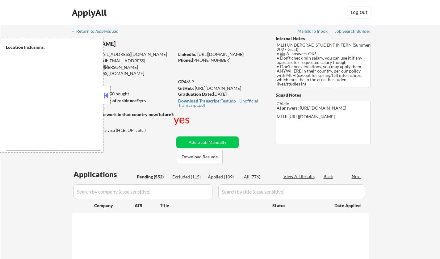
select select ""pending""
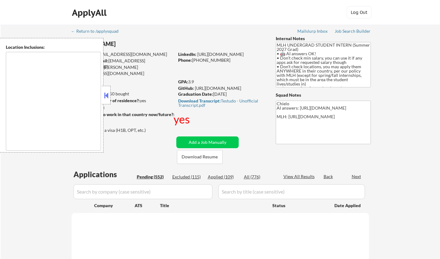
select select ""pending""
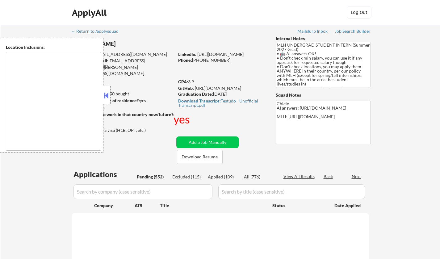
select select ""pending""
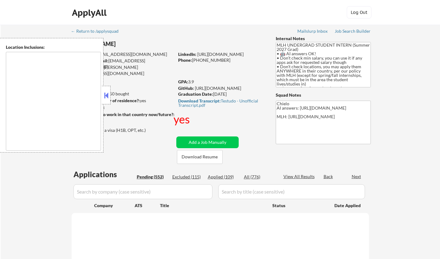
select select ""pending""
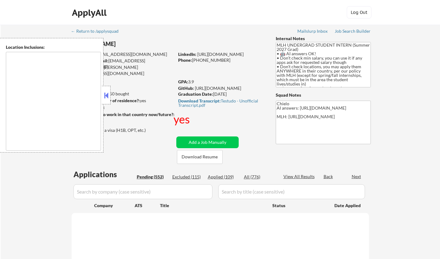
select select ""pending""
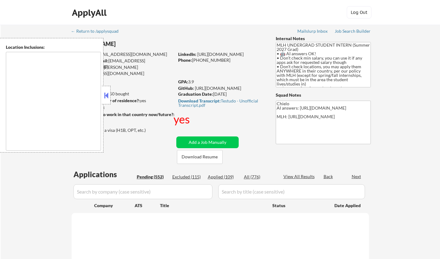
select select ""pending""
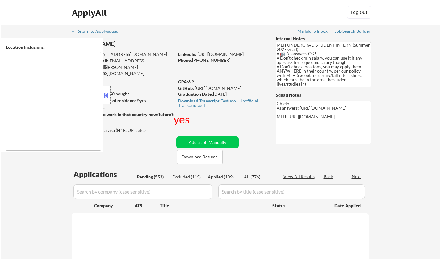
select select ""pending""
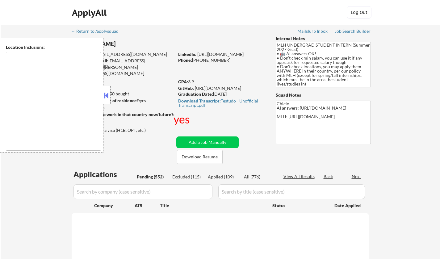
select select ""pending""
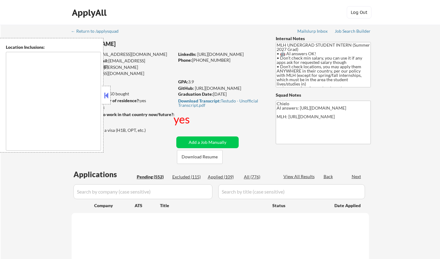
select select ""pending""
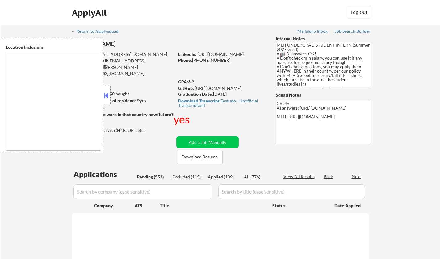
select select ""pending""
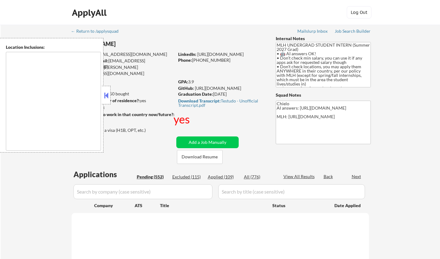
select select ""pending""
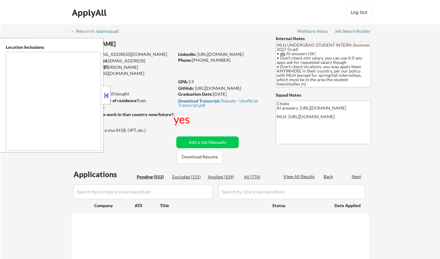
select select ""pending""
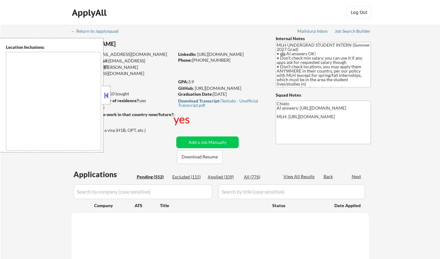
select select ""pending""
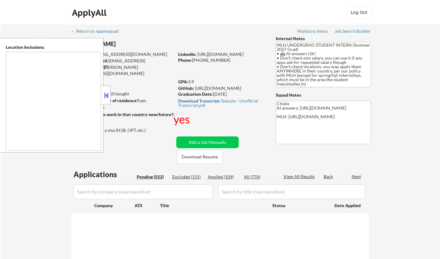
select select ""pending""
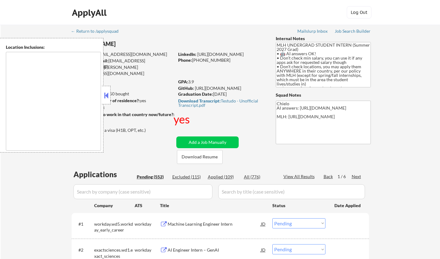
type textarea "country:[GEOGRAPHIC_DATA]"
click at [217, 177] on div "Applied (109)" at bounding box center [223, 177] width 31 height 6
select select ""applied""
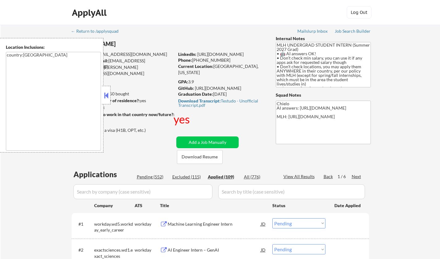
select select ""applied""
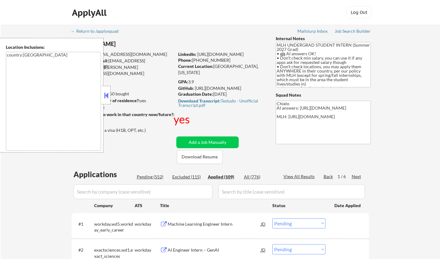
select select ""applied""
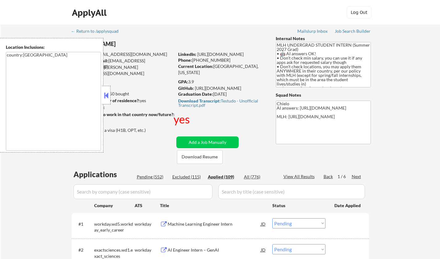
select select ""applied""
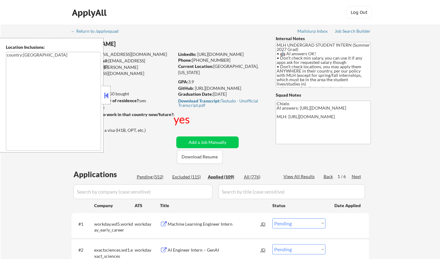
select select ""applied""
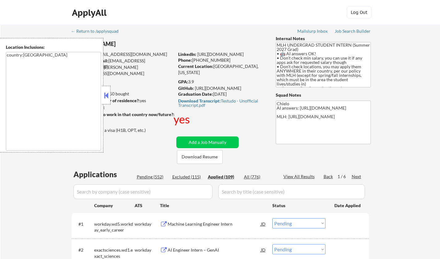
select select ""applied""
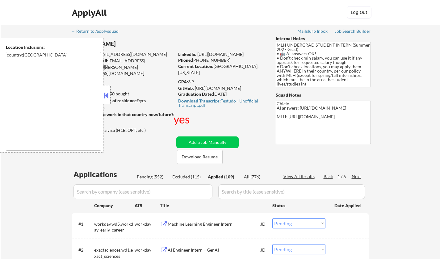
select select ""applied""
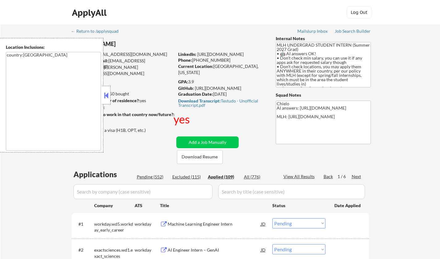
select select ""applied""
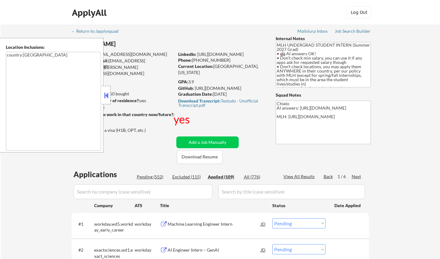
select select ""applied""
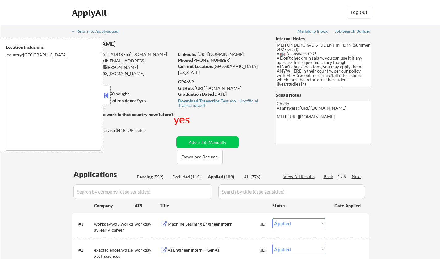
select select ""applied""
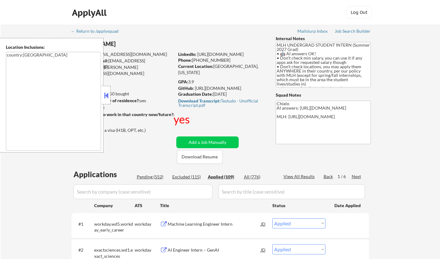
select select ""applied""
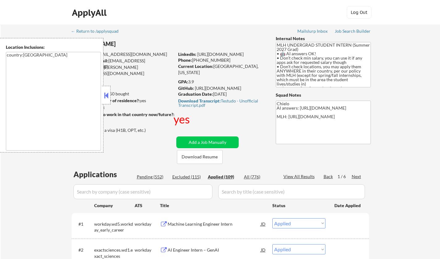
select select ""applied""
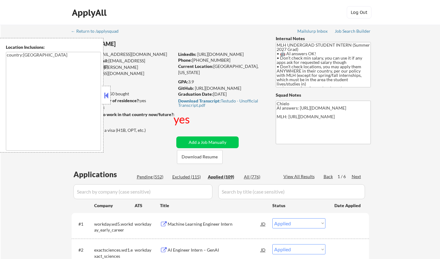
select select ""applied""
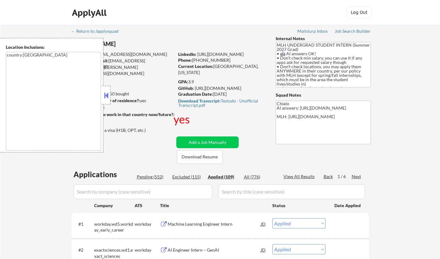
select select ""applied""
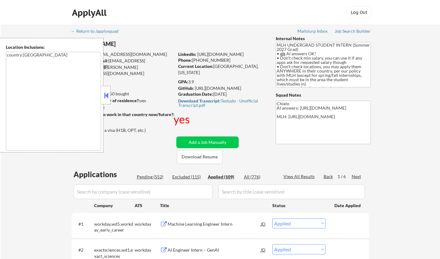
select select ""applied""
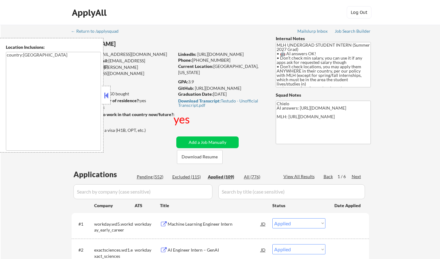
select select ""applied""
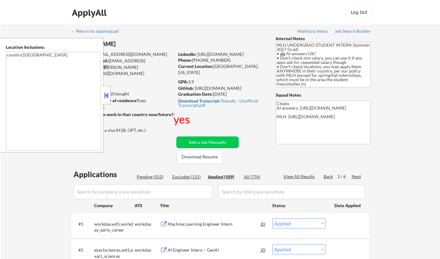
select select ""applied""
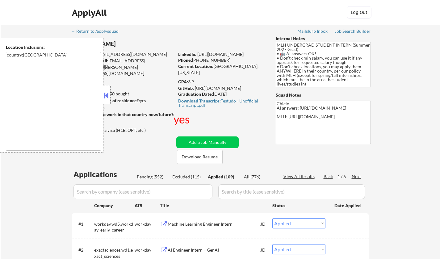
select select ""applied""
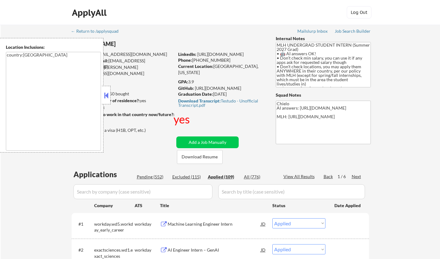
select select ""applied""
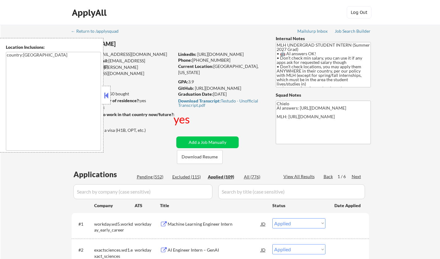
select select ""applied""
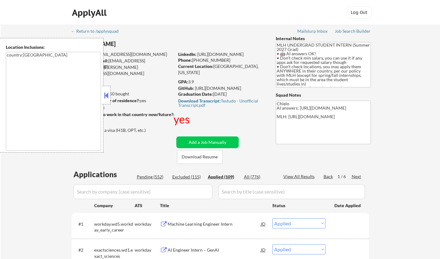
select select ""applied""
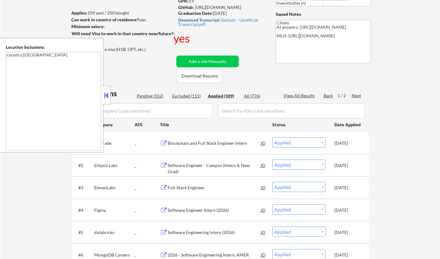
scroll to position [93, 0]
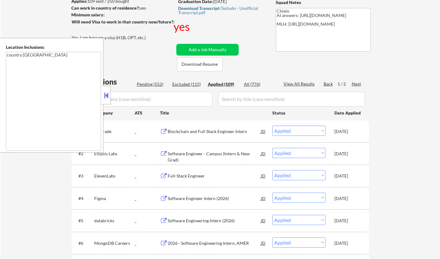
click at [107, 98] on button at bounding box center [106, 95] width 7 height 9
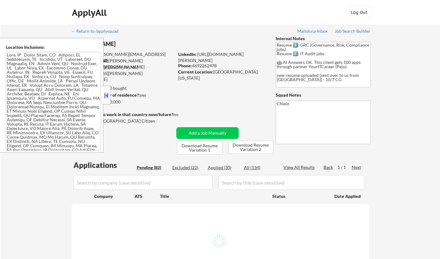
select select ""pending""
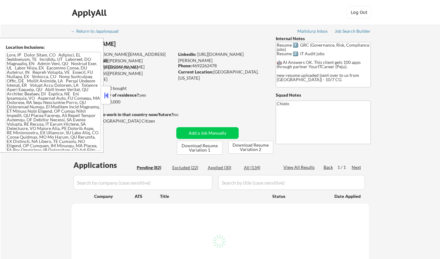
select select ""pending""
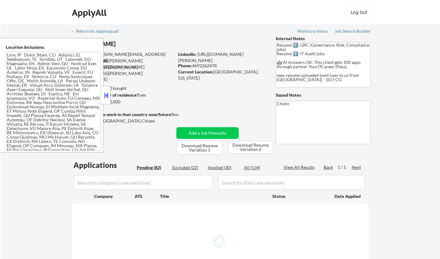
select select ""pending""
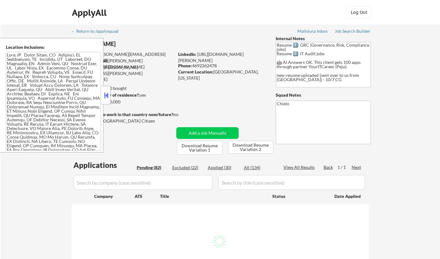
select select ""pending""
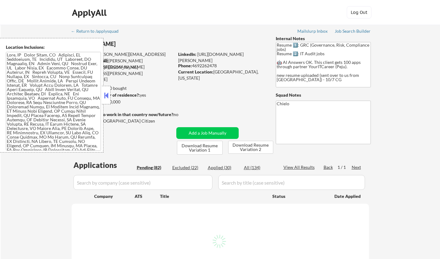
select select ""pending""
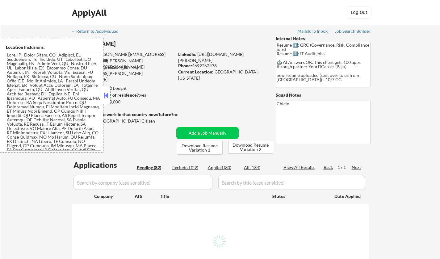
select select ""pending""
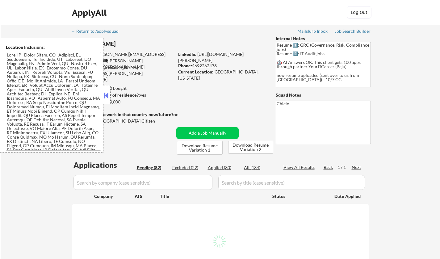
select select ""pending""
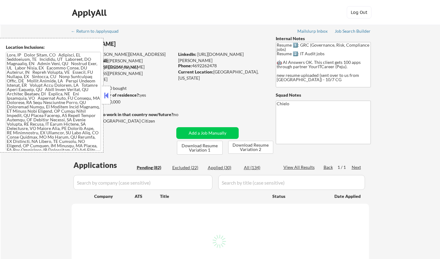
select select ""pending""
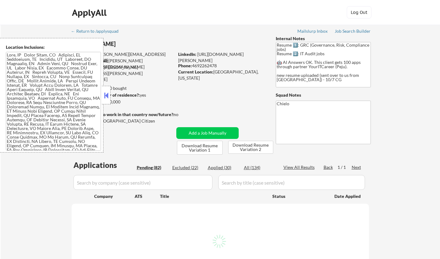
select select ""pending""
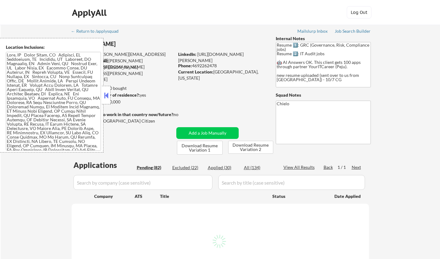
select select ""pending""
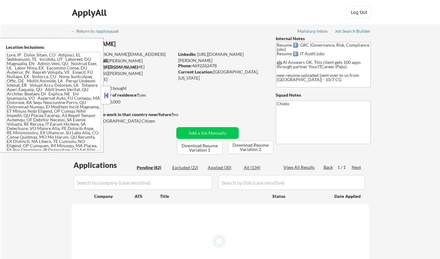
select select ""pending""
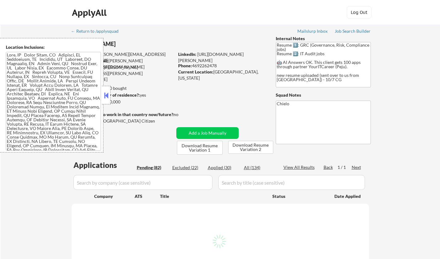
select select ""pending""
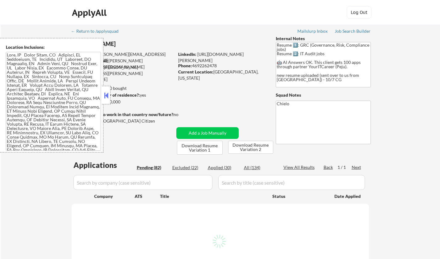
select select ""pending""
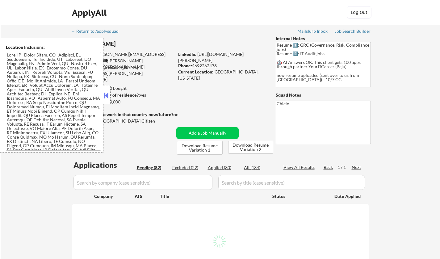
select select ""pending""
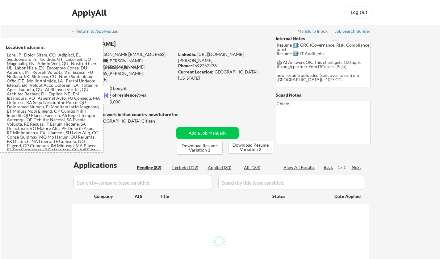
select select ""pending""
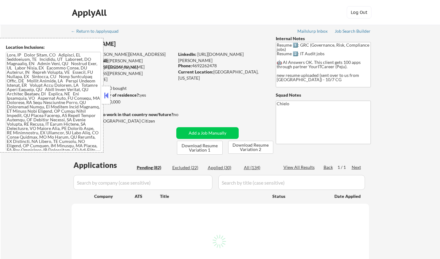
select select ""pending""
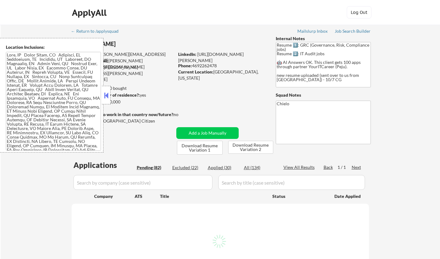
select select ""pending""
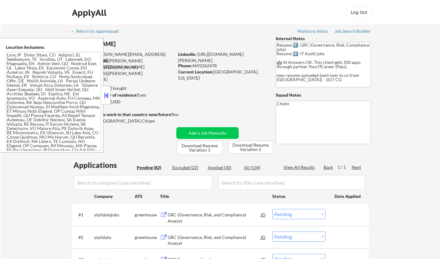
drag, startPoint x: 108, startPoint y: 95, endPoint x: 111, endPoint y: 97, distance: 3.2
click at [108, 95] on button at bounding box center [106, 95] width 7 height 9
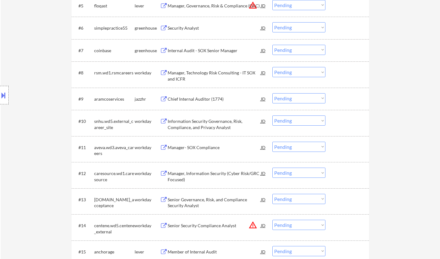
scroll to position [340, 0]
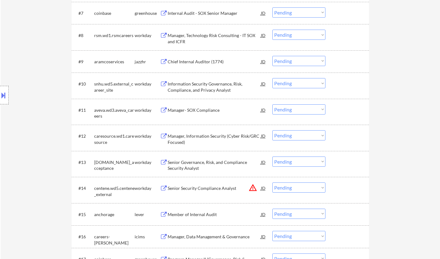
click at [202, 89] on div "Information Security Governance, Risk, Compliance, and Privacy Analyst" at bounding box center [214, 87] width 93 height 12
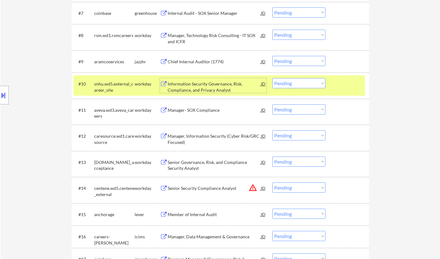
click at [299, 85] on select "Choose an option... Pending Applied Excluded (Questions) Excluded (Expired) Exc…" at bounding box center [298, 83] width 53 height 10
click at [272, 78] on select "Choose an option... Pending Applied Excluded (Questions) Excluded (Expired) Exc…" at bounding box center [298, 83] width 53 height 10
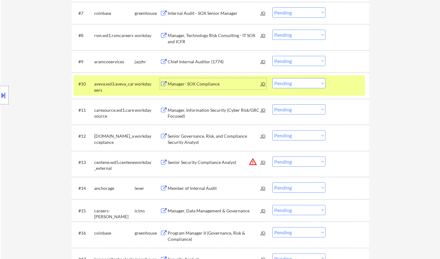
click at [191, 82] on div "Manager- SOX Compliance" at bounding box center [214, 84] width 93 height 6
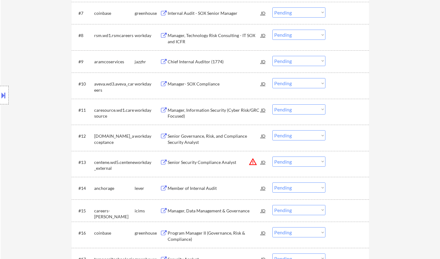
click at [0, 95] on button at bounding box center [3, 95] width 7 height 10
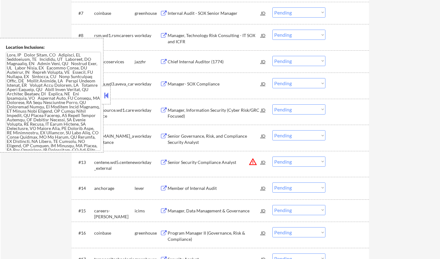
click at [105, 97] on button at bounding box center [106, 95] width 7 height 9
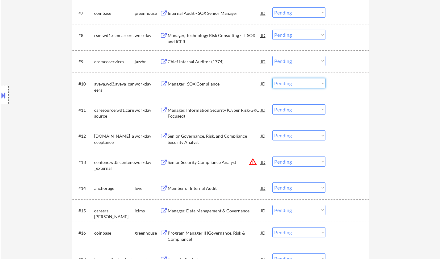
drag, startPoint x: 290, startPoint y: 85, endPoint x: 293, endPoint y: 88, distance: 4.6
click at [290, 85] on select "Choose an option... Pending Applied Excluded (Questions) Excluded (Expired) Exc…" at bounding box center [298, 83] width 53 height 10
click at [272, 78] on select "Choose an option... Pending Applied Excluded (Questions) Excluded (Expired) Exc…" at bounding box center [298, 83] width 53 height 10
select select ""pending""
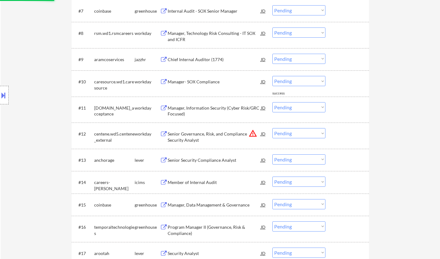
scroll to position [371, 0]
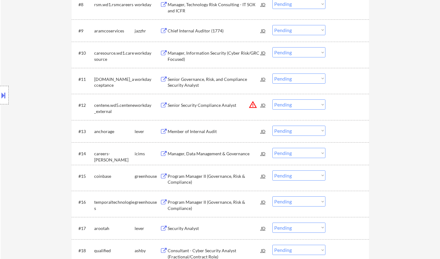
click at [199, 133] on div "Member of Internal Audit" at bounding box center [214, 131] width 93 height 6
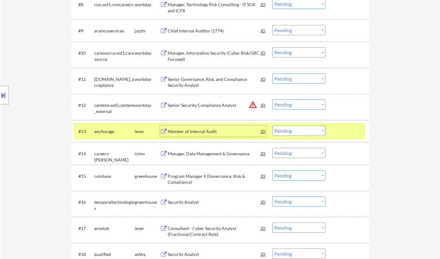
click at [194, 128] on div "Member of Internal Audit" at bounding box center [214, 131] width 93 height 6
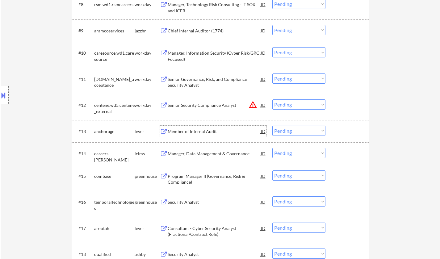
click at [290, 131] on select "Choose an option... Pending Applied Excluded (Questions) Excluded (Expired) Exc…" at bounding box center [298, 131] width 53 height 10
click at [272, 126] on select "Choose an option... Pending Applied Excluded (Questions) Excluded (Expired) Exc…" at bounding box center [298, 131] width 53 height 10
select select ""pending""
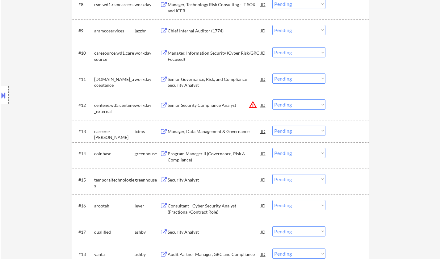
scroll to position [401, 0]
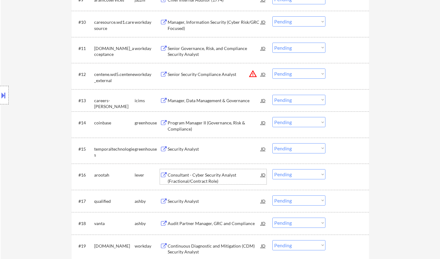
click at [201, 178] on div "Consultant - Cyber Security Analyst (Fractional/Contract Role)" at bounding box center [214, 178] width 93 height 12
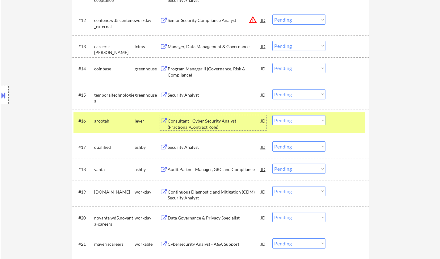
scroll to position [463, 0]
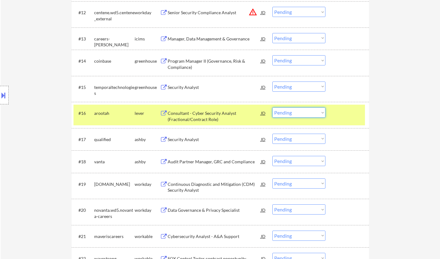
drag, startPoint x: 298, startPoint y: 111, endPoint x: 303, endPoint y: 115, distance: 6.4
click at [298, 111] on select "Choose an option... Pending Applied Excluded (Questions) Excluded (Expired) Exc…" at bounding box center [298, 112] width 53 height 10
click at [272, 107] on select "Choose an option... Pending Applied Excluded (Questions) Excluded (Expired) Exc…" at bounding box center [298, 112] width 53 height 10
select select ""pending""
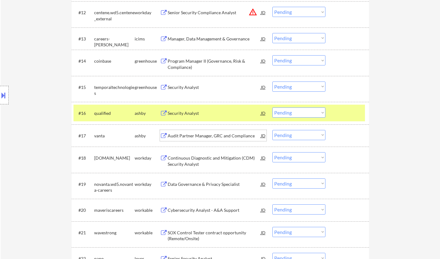
click at [208, 137] on div "Audit Partner Manager, GRC and Compliance" at bounding box center [214, 136] width 93 height 6
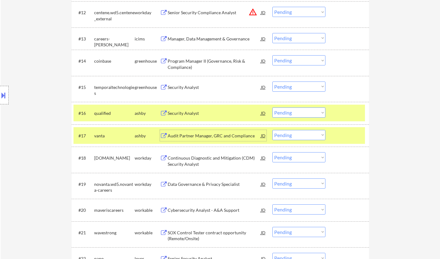
click at [297, 135] on select "Choose an option... Pending Applied Excluded (Questions) Excluded (Expired) Exc…" at bounding box center [298, 135] width 53 height 10
click at [272, 130] on select "Choose an option... Pending Applied Excluded (Questions) Excluded (Expired) Exc…" at bounding box center [298, 135] width 53 height 10
select select ""pending""
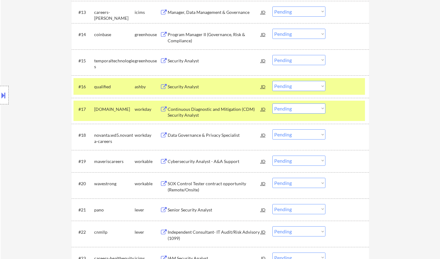
scroll to position [525, 0]
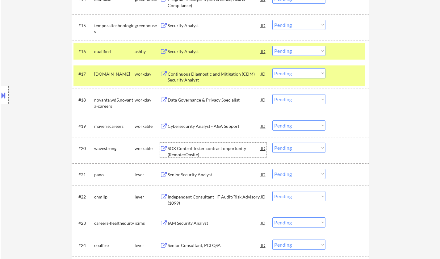
click at [194, 148] on div "SOX Control Tester contract opportunity (Remote/Onsite)" at bounding box center [214, 151] width 93 height 12
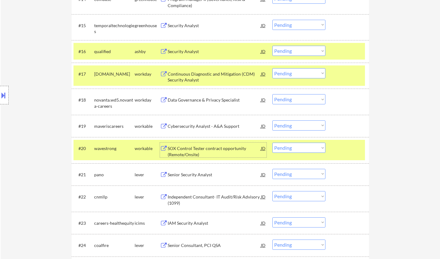
click at [297, 148] on select "Choose an option... Pending Applied Excluded (Questions) Excluded (Expired) Exc…" at bounding box center [298, 148] width 53 height 10
click at [272, 143] on select "Choose an option... Pending Applied Excluded (Questions) Excluded (Expired) Exc…" at bounding box center [298, 148] width 53 height 10
select select ""pending""
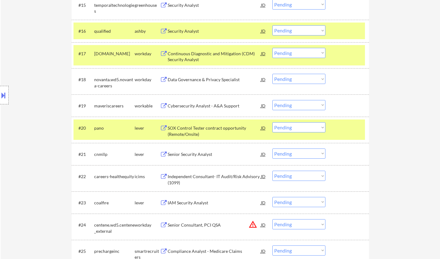
scroll to position [556, 0]
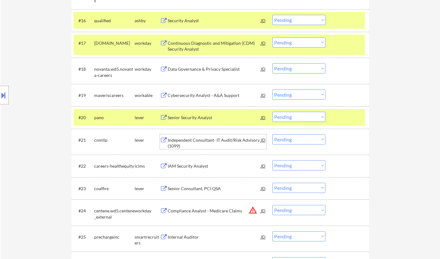
click at [220, 141] on div "Independent Consultant- IT Audit/Risk Advisory (1099)" at bounding box center [214, 143] width 93 height 12
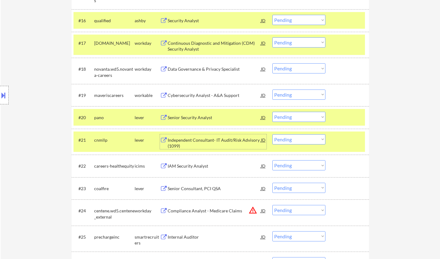
click at [197, 141] on div "Independent Consultant- IT Audit/Risk Advisory (1099)" at bounding box center [214, 143] width 93 height 12
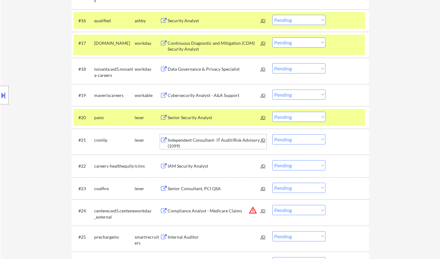
click at [301, 140] on select "Choose an option... Pending Applied Excluded (Questions) Excluded (Expired) Exc…" at bounding box center [298, 139] width 53 height 10
click at [272, 134] on select "Choose an option... Pending Applied Excluded (Questions) Excluded (Expired) Exc…" at bounding box center [298, 139] width 53 height 10
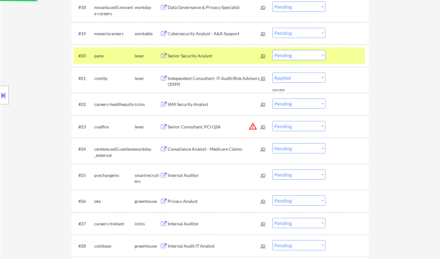
select select ""pending""
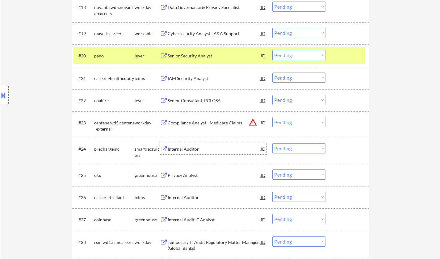
click at [179, 151] on div "Internal Auditor" at bounding box center [214, 149] width 93 height 6
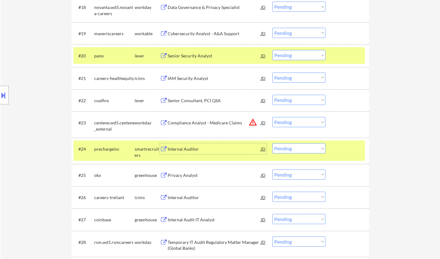
click at [296, 149] on select "Choose an option... Pending Applied Excluded (Questions) Excluded (Expired) Exc…" at bounding box center [298, 148] width 53 height 10
click at [272, 143] on select "Choose an option... Pending Applied Excluded (Questions) Excluded (Expired) Exc…" at bounding box center [298, 148] width 53 height 10
select select ""pending""
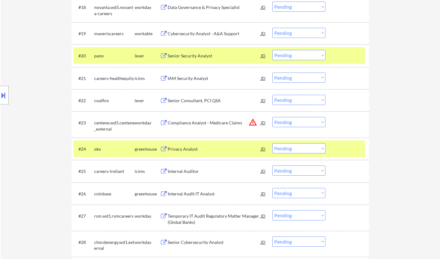
scroll to position [649, 0]
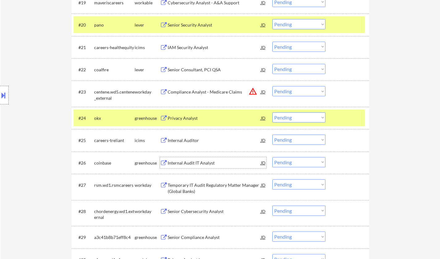
click at [183, 164] on div "Internal Audit IT Analyst" at bounding box center [214, 163] width 93 height 6
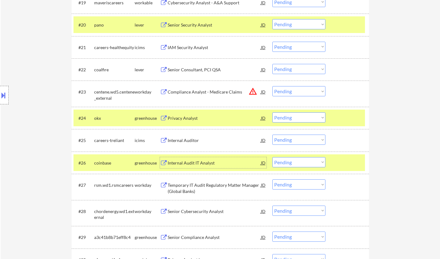
drag, startPoint x: 296, startPoint y: 163, endPoint x: 298, endPoint y: 167, distance: 3.9
click at [296, 163] on select "Choose an option... Pending Applied Excluded (Questions) Excluded (Expired) Exc…" at bounding box center [298, 162] width 53 height 10
click at [272, 157] on select "Choose an option... Pending Applied Excluded (Questions) Excluded (Expired) Exc…" at bounding box center [298, 162] width 53 height 10
select select ""pending""
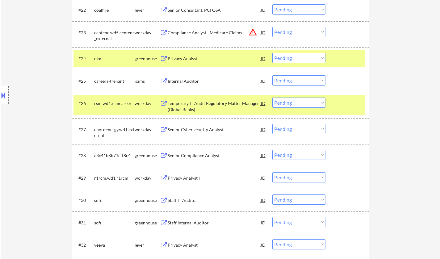
scroll to position [741, 0]
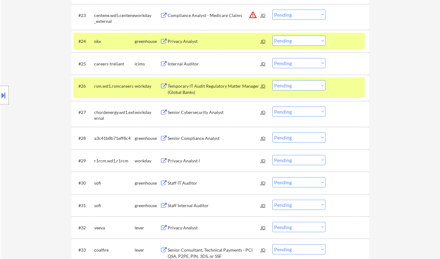
click at [182, 183] on div "Staff IT Auditor" at bounding box center [214, 183] width 93 height 6
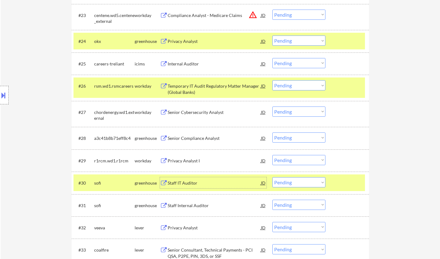
click at [293, 180] on select "Choose an option... Pending Applied Excluded (Questions) Excluded (Expired) Exc…" at bounding box center [298, 182] width 53 height 10
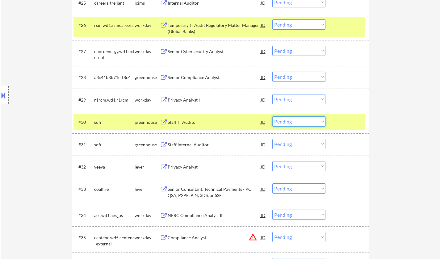
scroll to position [803, 0]
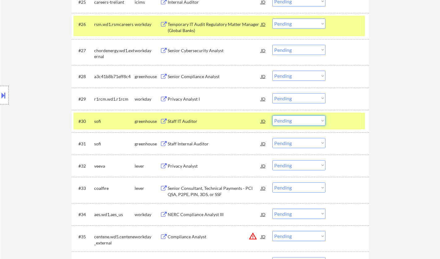
click at [289, 120] on select "Choose an option... Pending Applied Excluded (Questions) Excluded (Expired) Exc…" at bounding box center [298, 121] width 53 height 10
click at [272, 116] on select "Choose an option... Pending Applied Excluded (Questions) Excluded (Expired) Exc…" at bounding box center [298, 121] width 53 height 10
select select ""pending""
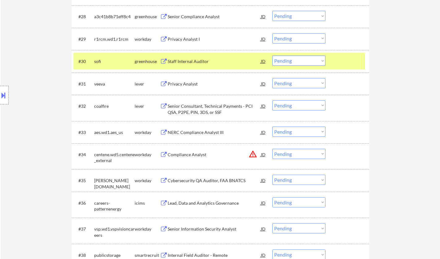
scroll to position [865, 0]
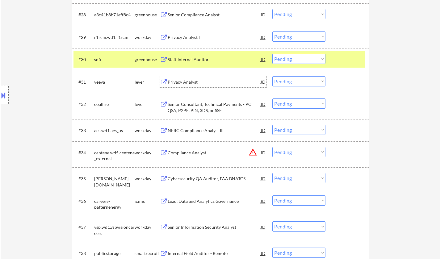
click at [183, 80] on div "Privacy Analyst" at bounding box center [214, 82] width 93 height 6
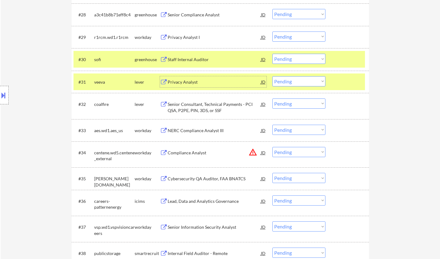
click at [182, 83] on div "Privacy Analyst" at bounding box center [214, 82] width 93 height 6
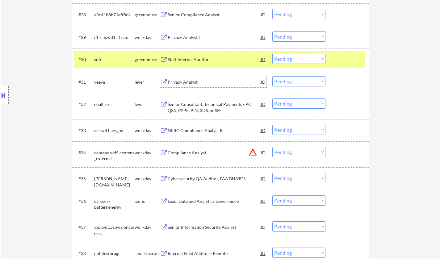
click at [305, 83] on select "Choose an option... Pending Applied Excluded (Questions) Excluded (Expired) Exc…" at bounding box center [298, 81] width 53 height 10
click at [272, 76] on select "Choose an option... Pending Applied Excluded (Questions) Excluded (Expired) Exc…" at bounding box center [298, 81] width 53 height 10
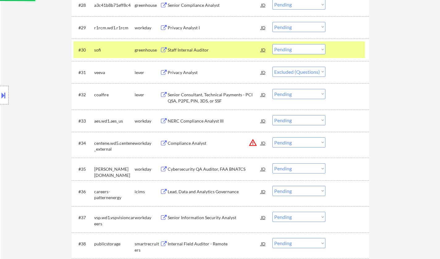
scroll to position [957, 0]
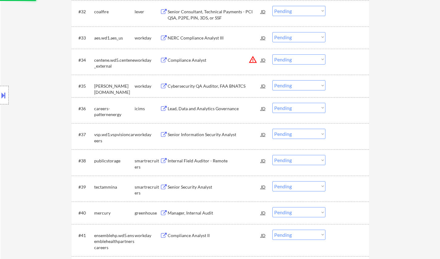
select select ""pending""
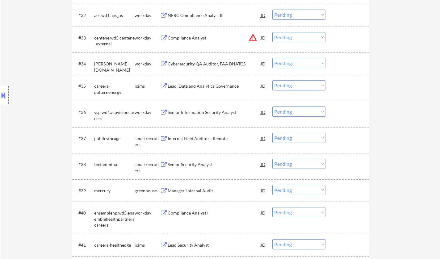
click at [178, 138] on div "Internal Field Auditor - Remote" at bounding box center [214, 139] width 93 height 6
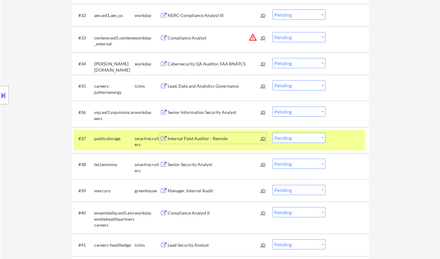
click at [295, 141] on select "Choose an option... Pending Applied Excluded (Questions) Excluded (Expired) Exc…" at bounding box center [298, 138] width 53 height 10
click at [272, 133] on select "Choose an option... Pending Applied Excluded (Questions) Excluded (Expired) Exc…" at bounding box center [298, 138] width 53 height 10
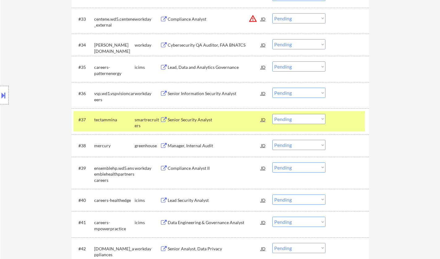
scroll to position [988, 0]
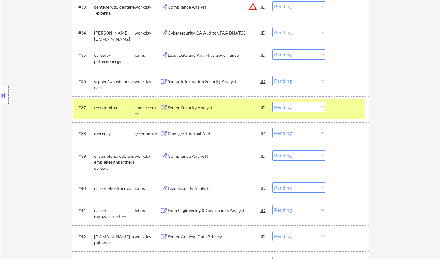
click at [194, 106] on div "Senior Security Analyst" at bounding box center [214, 108] width 93 height 6
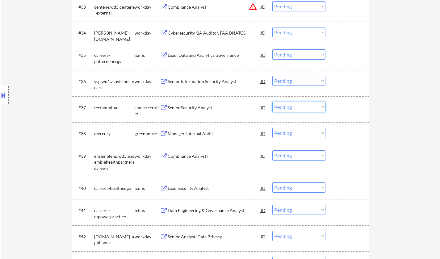
click at [295, 103] on select "Choose an option... Pending Applied Excluded (Questions) Excluded (Expired) Exc…" at bounding box center [298, 107] width 53 height 10
click at [272, 102] on select "Choose an option... Pending Applied Excluded (Questions) Excluded (Expired) Exc…" at bounding box center [298, 107] width 53 height 10
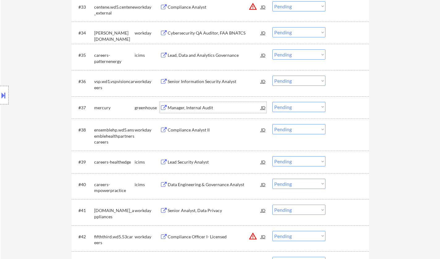
click at [186, 107] on div "Manager, Internal Audit" at bounding box center [214, 108] width 93 height 6
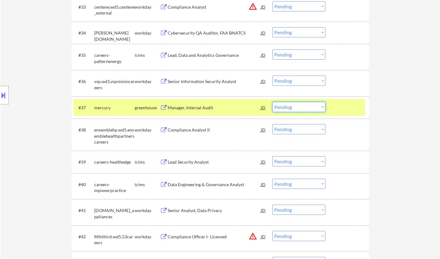
click at [308, 103] on select "Choose an option... Pending Applied Excluded (Questions) Excluded (Expired) Exc…" at bounding box center [298, 107] width 53 height 10
click at [272, 102] on select "Choose an option... Pending Applied Excluded (Questions) Excluded (Expired) Exc…" at bounding box center [298, 107] width 53 height 10
select select ""pending""
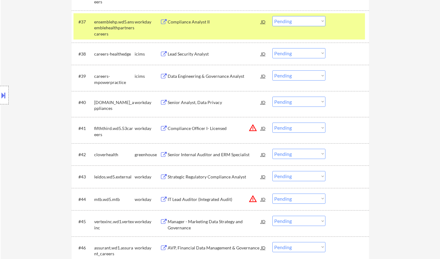
scroll to position [1081, 0]
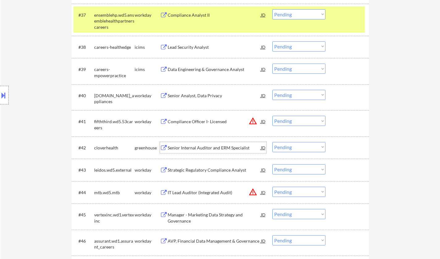
click at [209, 145] on div "Senior Internal Auditor and ERM Specialist" at bounding box center [214, 148] width 93 height 6
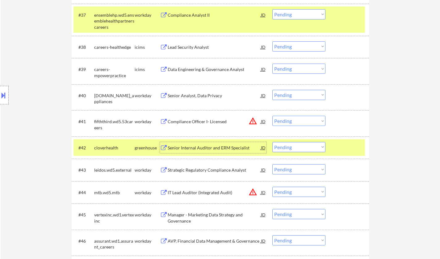
click at [292, 150] on select "Choose an option... Pending Applied Excluded (Questions) Excluded (Expired) Exc…" at bounding box center [298, 147] width 53 height 10
click at [272, 142] on select "Choose an option... Pending Applied Excluded (Questions) Excluded (Expired) Exc…" at bounding box center [298, 147] width 53 height 10
select select ""pending""
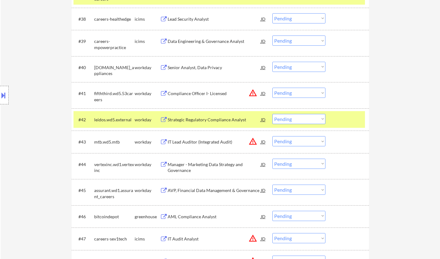
scroll to position [1143, 0]
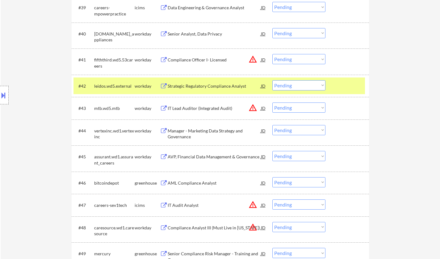
click at [187, 184] on div "AML Compliance Analyst" at bounding box center [214, 183] width 93 height 6
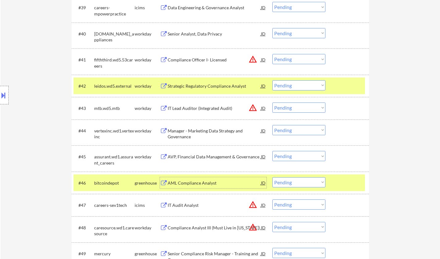
click at [304, 184] on select "Choose an option... Pending Applied Excluded (Questions) Excluded (Expired) Exc…" at bounding box center [298, 182] width 53 height 10
click at [272, 177] on select "Choose an option... Pending Applied Excluded (Questions) Excluded (Expired) Exc…" at bounding box center [298, 182] width 53 height 10
select select ""pending""
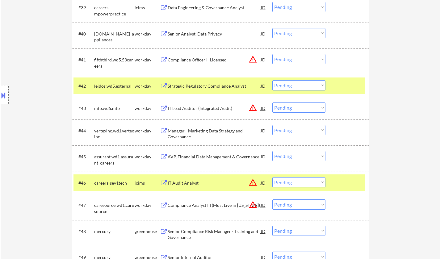
scroll to position [1204, 0]
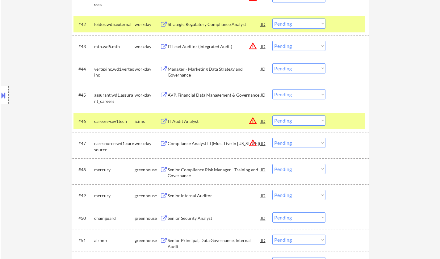
click at [184, 168] on div "Senior Compliance Risk Manager - Training and Governance" at bounding box center [214, 173] width 93 height 12
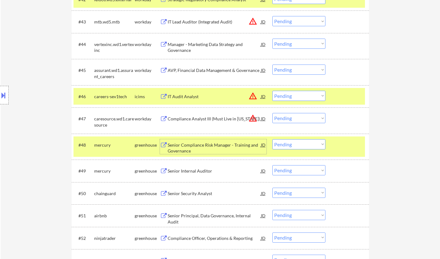
scroll to position [1266, 0]
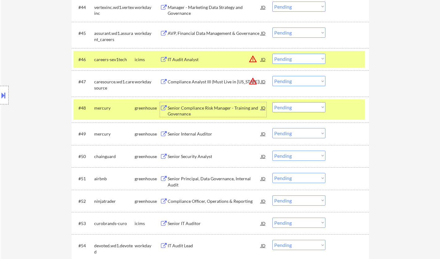
click at [296, 108] on select "Choose an option... Pending Applied Excluded (Questions) Excluded (Expired) Exc…" at bounding box center [298, 107] width 53 height 10
click at [272, 102] on select "Choose an option... Pending Applied Excluded (Questions) Excluded (Expired) Exc…" at bounding box center [298, 107] width 53 height 10
click at [196, 157] on div "Senior Security Analyst" at bounding box center [214, 156] width 93 height 6
select select ""pending""
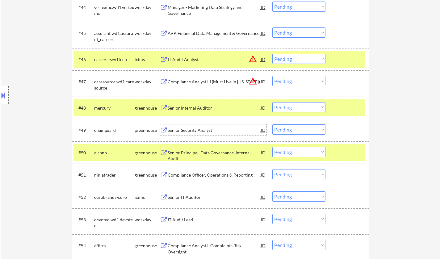
click at [194, 132] on div "Senior Security Analyst" at bounding box center [214, 130] width 93 height 6
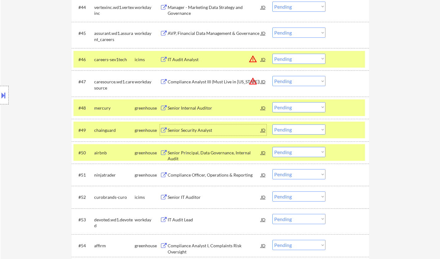
click at [293, 132] on select "Choose an option... Pending Applied Excluded (Questions) Excluded (Expired) Exc…" at bounding box center [298, 129] width 53 height 10
click at [272, 124] on select "Choose an option... Pending Applied Excluded (Questions) Excluded (Expired) Exc…" at bounding box center [298, 129] width 53 height 10
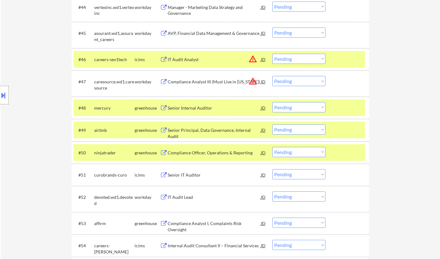
click at [311, 130] on select "Choose an option... Pending Applied Excluded (Questions) Excluded (Expired) Exc…" at bounding box center [298, 129] width 53 height 10
click at [272, 124] on select "Choose an option... Pending Applied Excluded (Questions) Excluded (Expired) Exc…" at bounding box center [298, 129] width 53 height 10
select select ""pending""
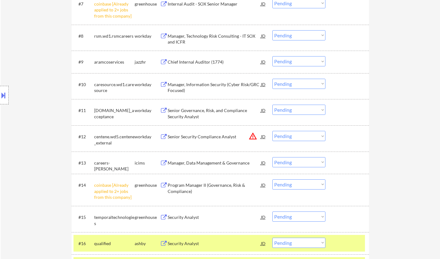
scroll to position [401, 0]
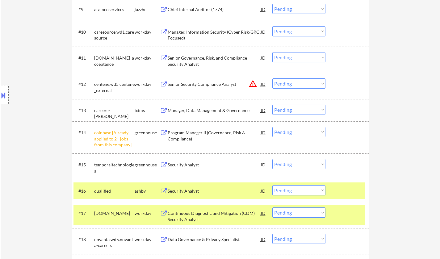
click at [298, 133] on select "Choose an option... Pending Applied Excluded (Questions) Excluded (Expired) Exc…" at bounding box center [298, 132] width 53 height 10
click at [272, 127] on select "Choose an option... Pending Applied Excluded (Questions) Excluded (Expired) Exc…" at bounding box center [298, 132] width 53 height 10
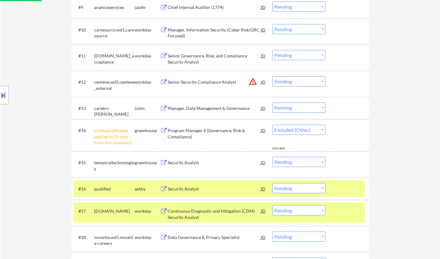
select select ""pending""
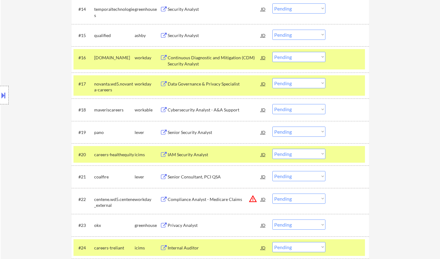
click at [179, 132] on div "Senior Security Analyst" at bounding box center [214, 132] width 93 height 6
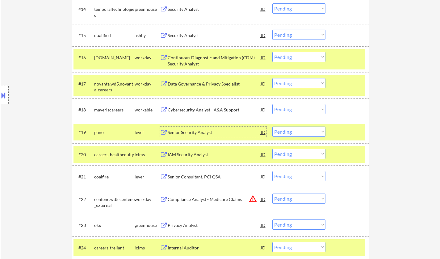
click at [292, 131] on select "Choose an option... Pending Applied Excluded (Questions) Excluded (Expired) Exc…" at bounding box center [298, 132] width 53 height 10
click at [272, 127] on select "Choose an option... Pending Applied Excluded (Questions) Excluded (Expired) Exc…" at bounding box center [298, 132] width 53 height 10
select select ""pending""
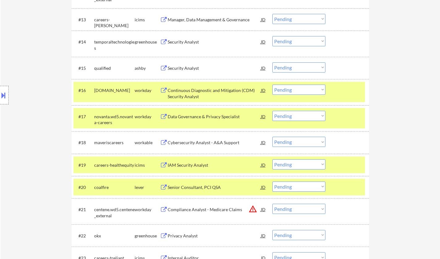
scroll to position [463, 0]
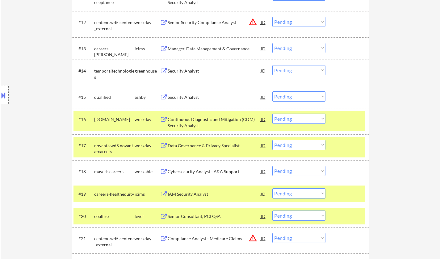
click at [185, 95] on div "Security Analyst" at bounding box center [214, 97] width 93 height 6
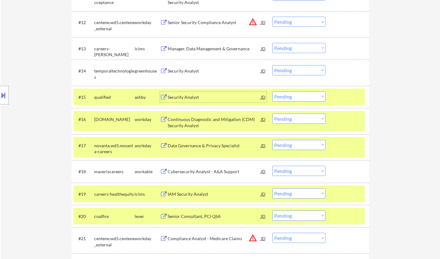
click at [304, 98] on select "Choose an option... Pending Applied Excluded (Questions) Excluded (Expired) Exc…" at bounding box center [298, 96] width 53 height 10
click at [272, 91] on select "Choose an option... Pending Applied Excluded (Questions) Excluded (Expired) Exc…" at bounding box center [298, 96] width 53 height 10
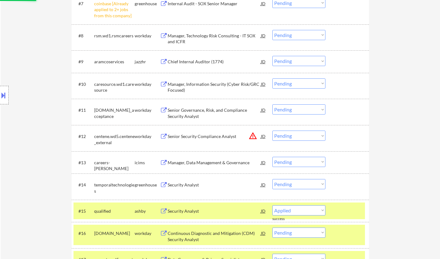
scroll to position [309, 0]
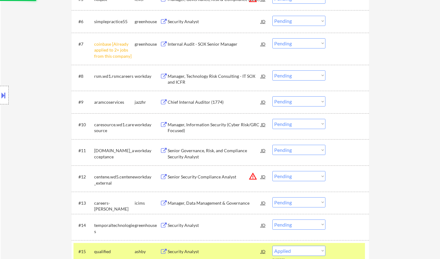
select select ""pending""
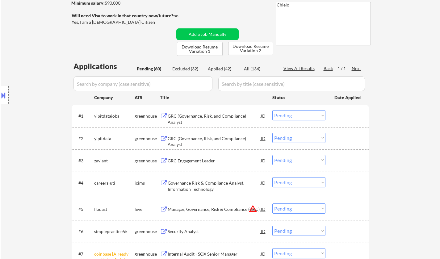
scroll to position [93, 0]
